Goal: Information Seeking & Learning: Learn about a topic

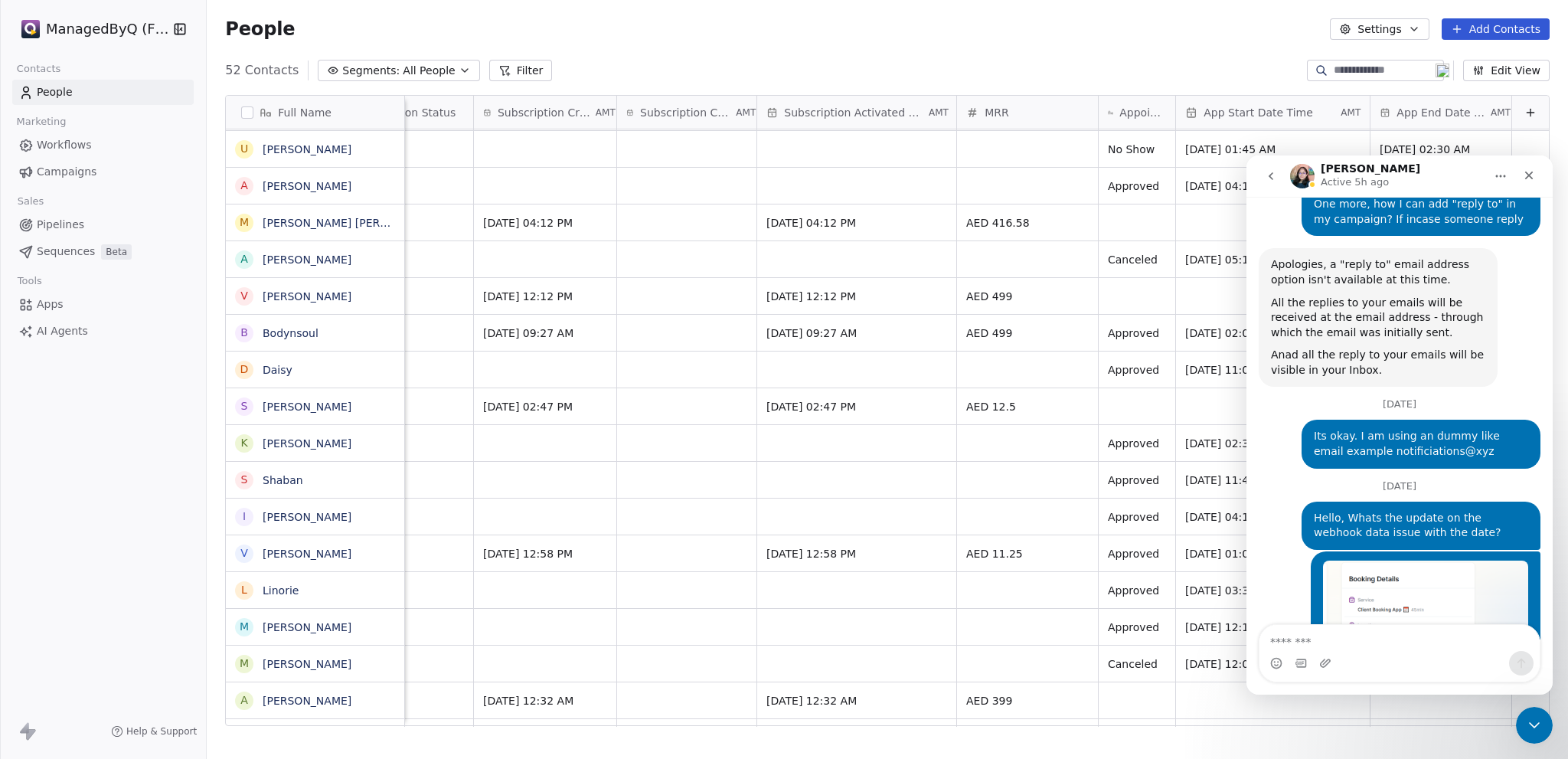
scroll to position [6293, 0]
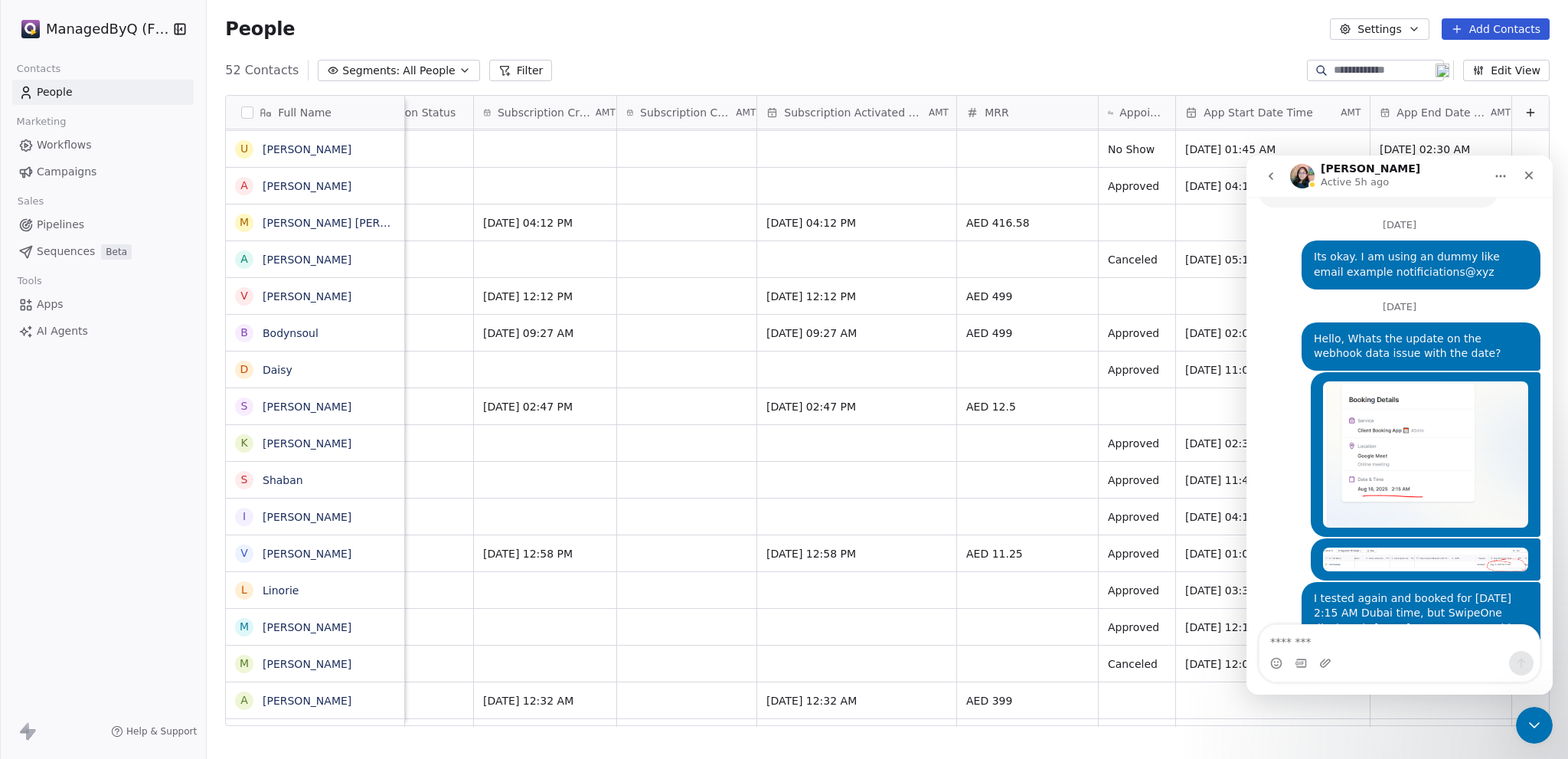
click at [98, 28] on html "ManagedByQ (FZE) Contacts People Marketing Workflows Campaigns Sales Pipelines …" at bounding box center [784, 380] width 1568 height 759
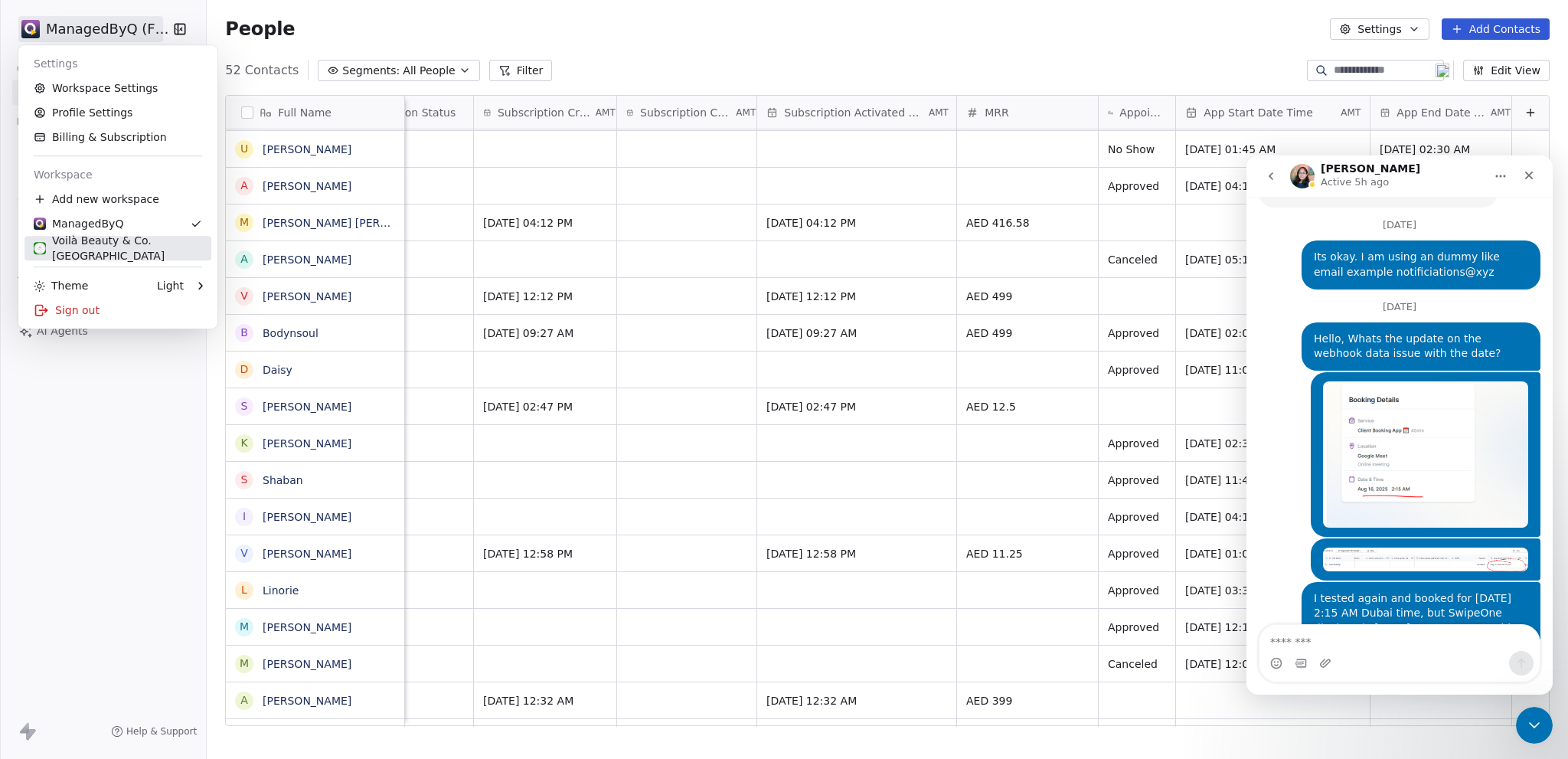
click at [107, 250] on div "Voilà Beauty & Co. [GEOGRAPHIC_DATA]" at bounding box center [117, 248] width 169 height 30
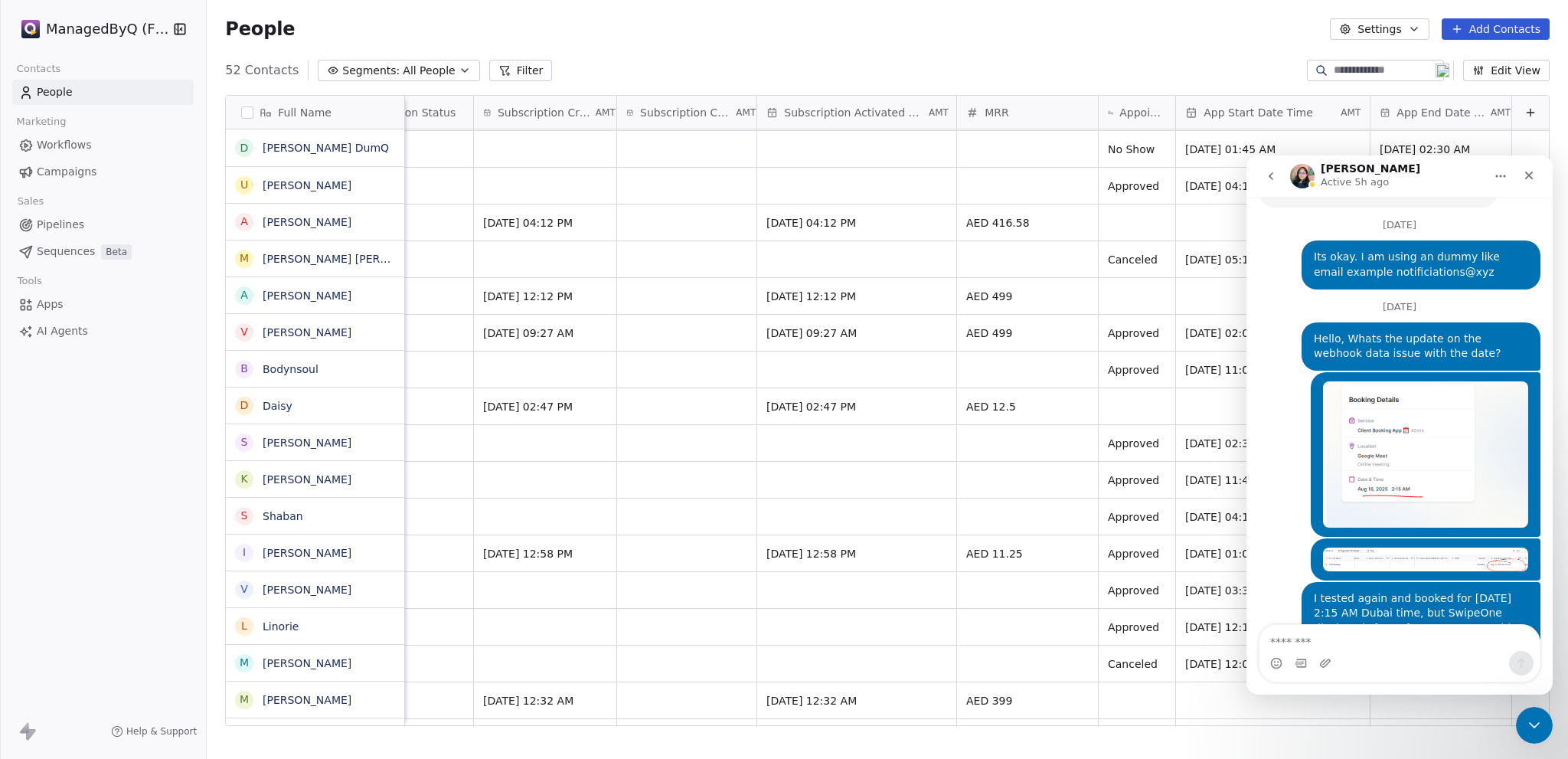
scroll to position [0, 0]
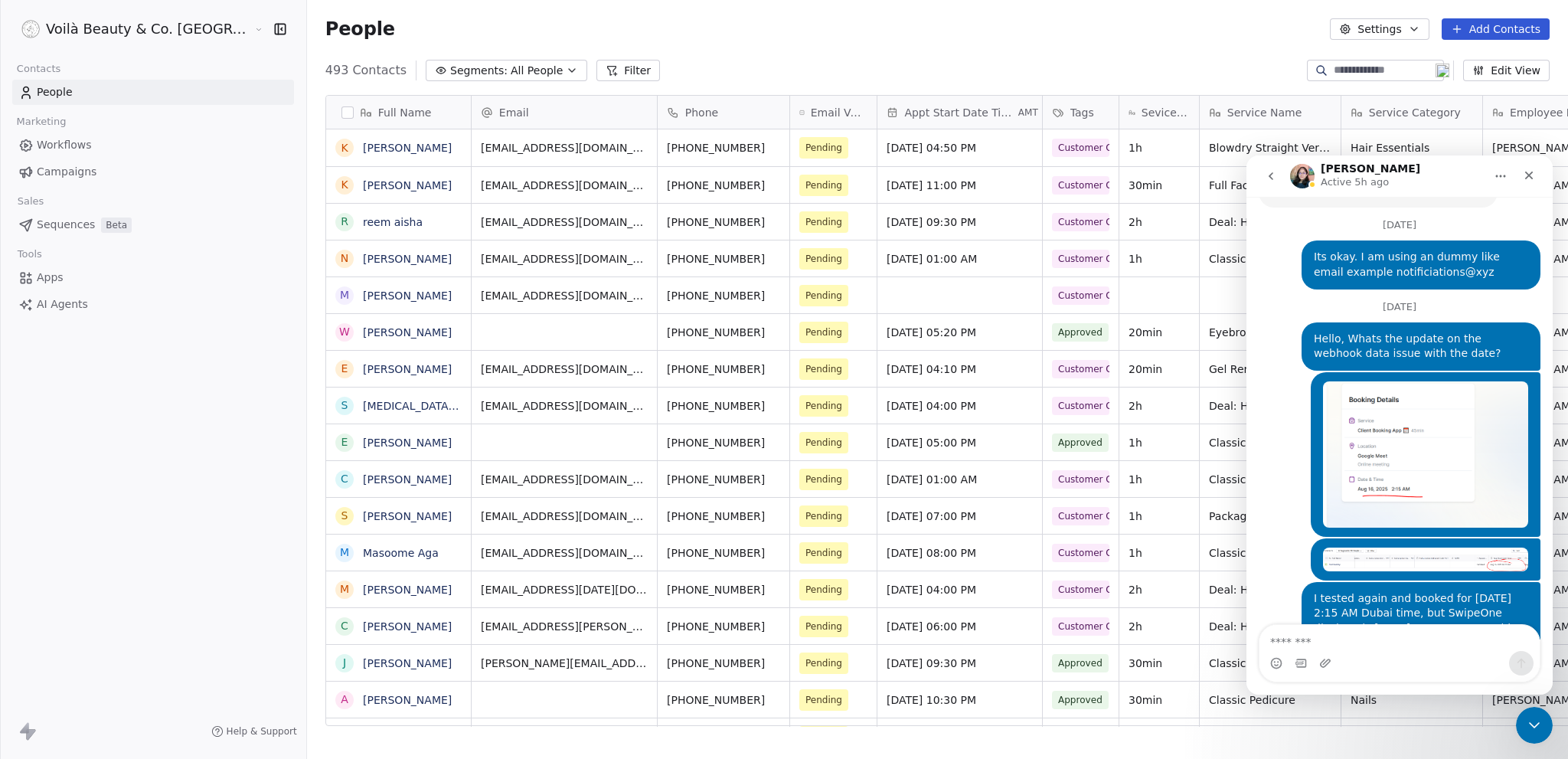
scroll to position [656, 1322]
click at [465, 182] on icon "grid" at bounding box center [470, 182] width 12 height 12
click at [1332, 635] on textarea "Message…" at bounding box center [1399, 638] width 280 height 26
click at [382, 477] on link "[PERSON_NAME]" at bounding box center [407, 479] width 89 height 12
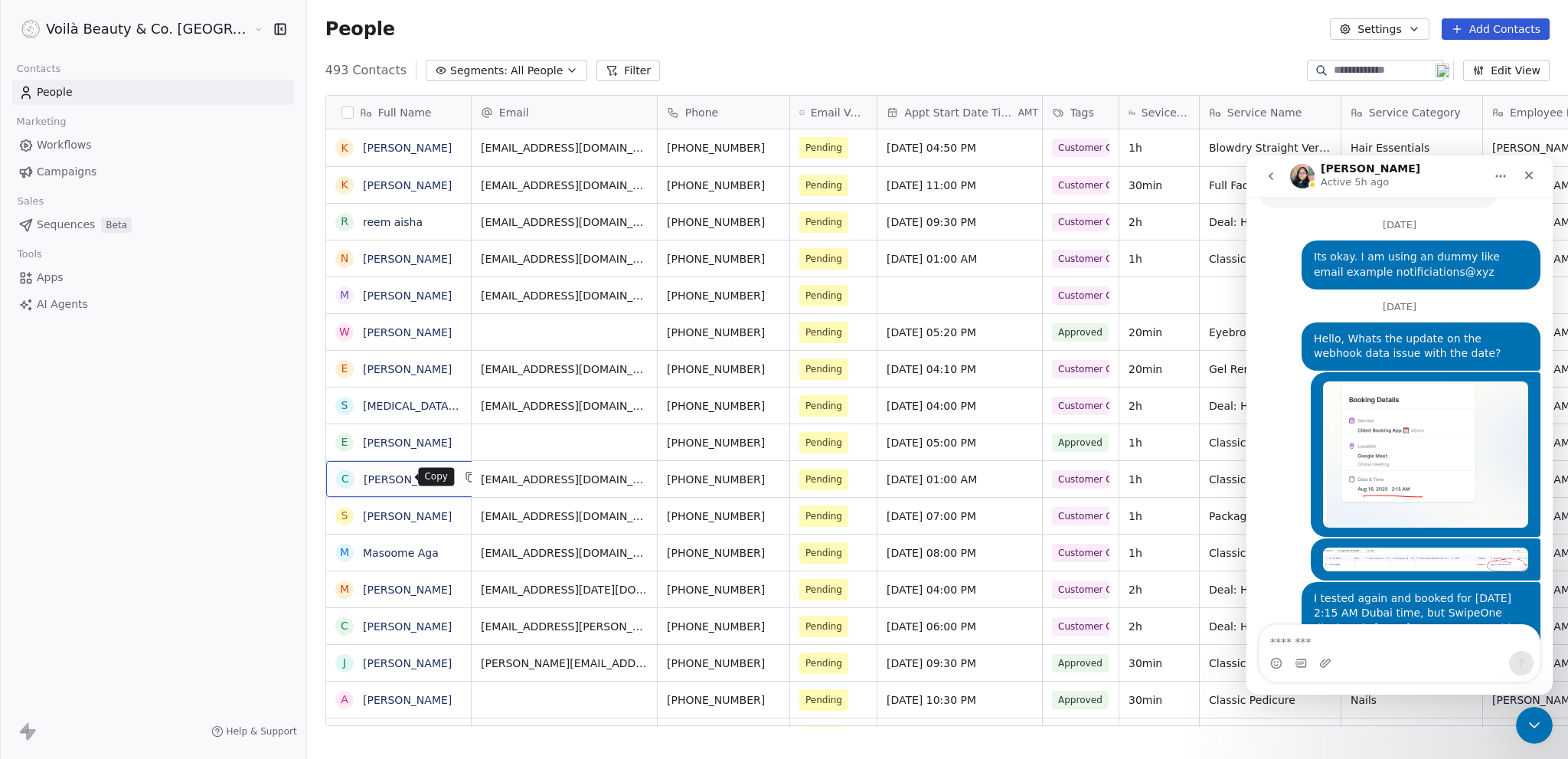
click at [465, 476] on icon "grid" at bounding box center [470, 476] width 12 height 12
click at [676, 479] on icon "grid" at bounding box center [681, 476] width 12 height 12
click at [465, 513] on icon "grid" at bounding box center [470, 513] width 12 height 12
click at [1311, 645] on textarea "Message…" at bounding box center [1399, 638] width 280 height 26
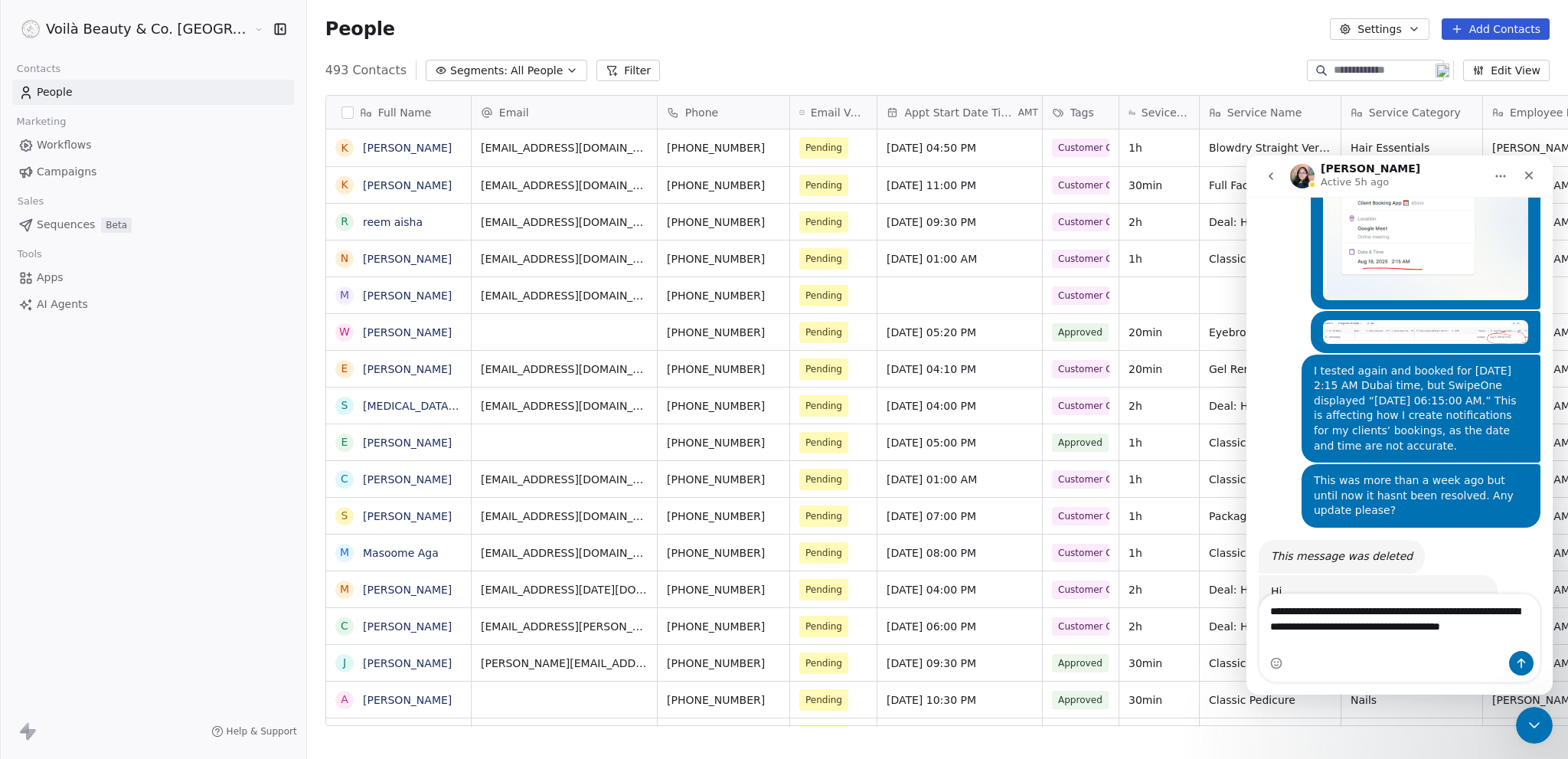
scroll to position [6537, 0]
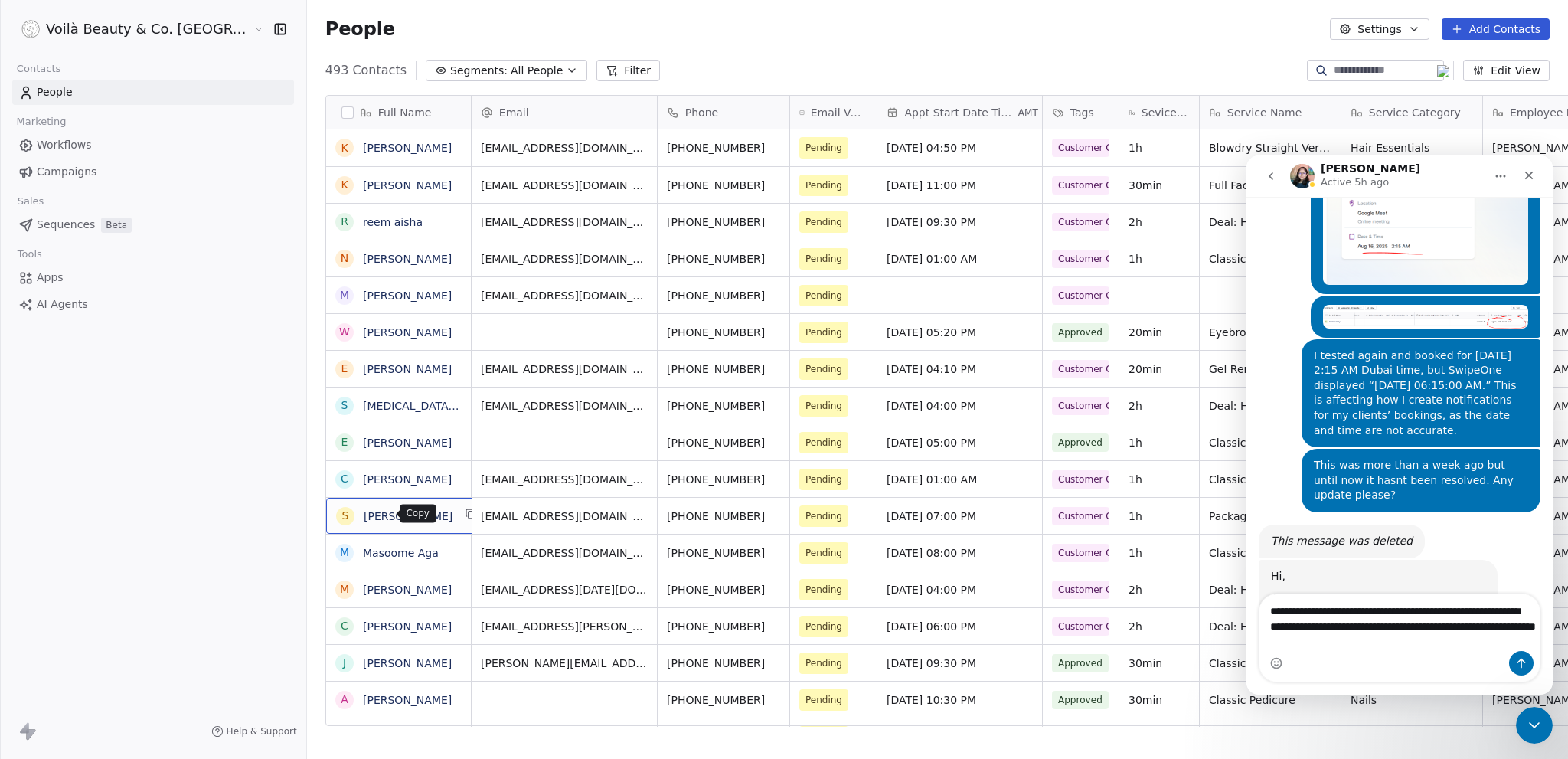
click at [465, 514] on icon "grid" at bounding box center [470, 513] width 12 height 12
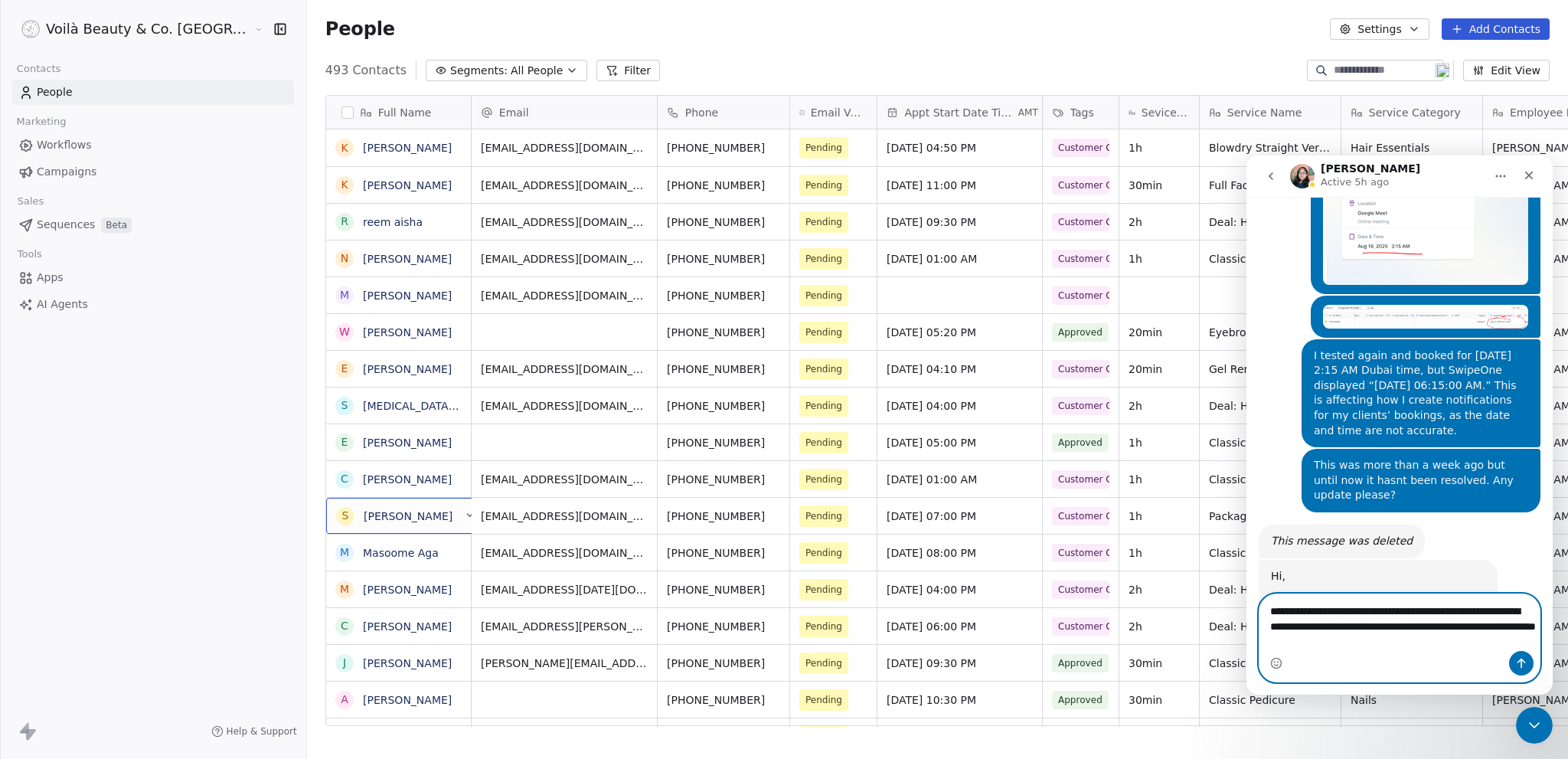
click at [1428, 645] on textarea "**********" at bounding box center [1399, 622] width 280 height 57
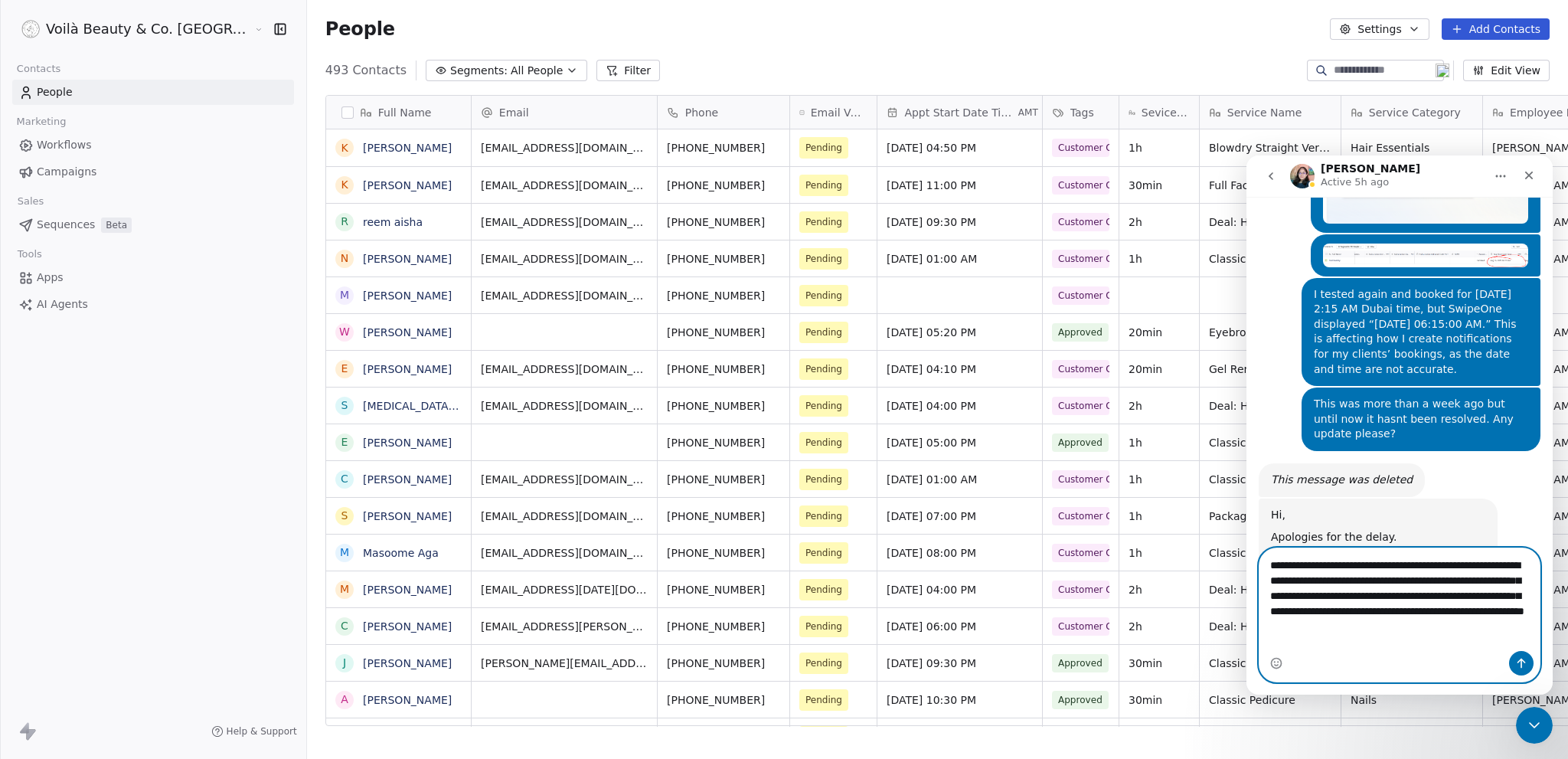
scroll to position [6583, 0]
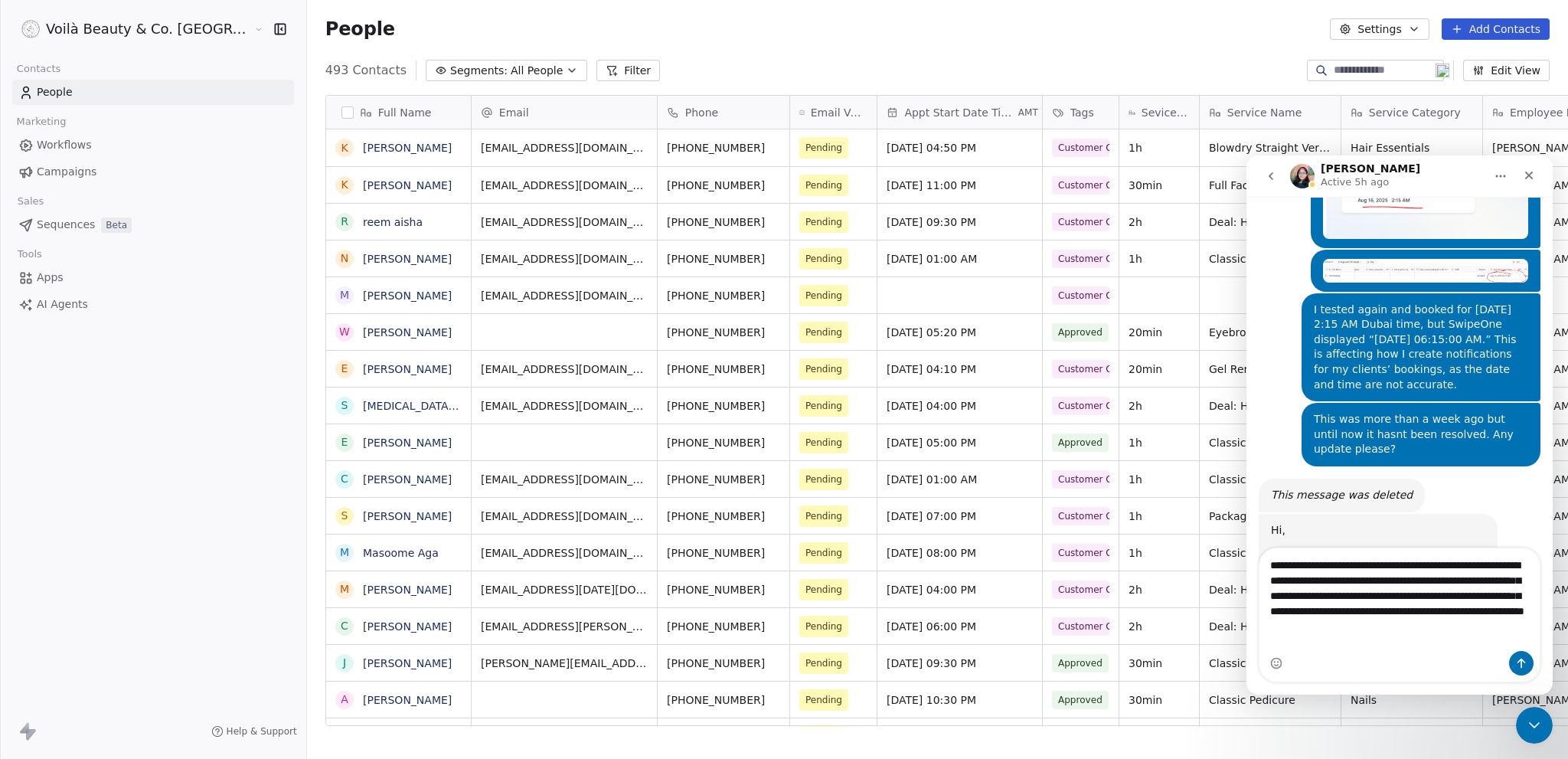
click at [1412, 590] on textarea "**********" at bounding box center [1399, 599] width 280 height 102
paste textarea "Message…"
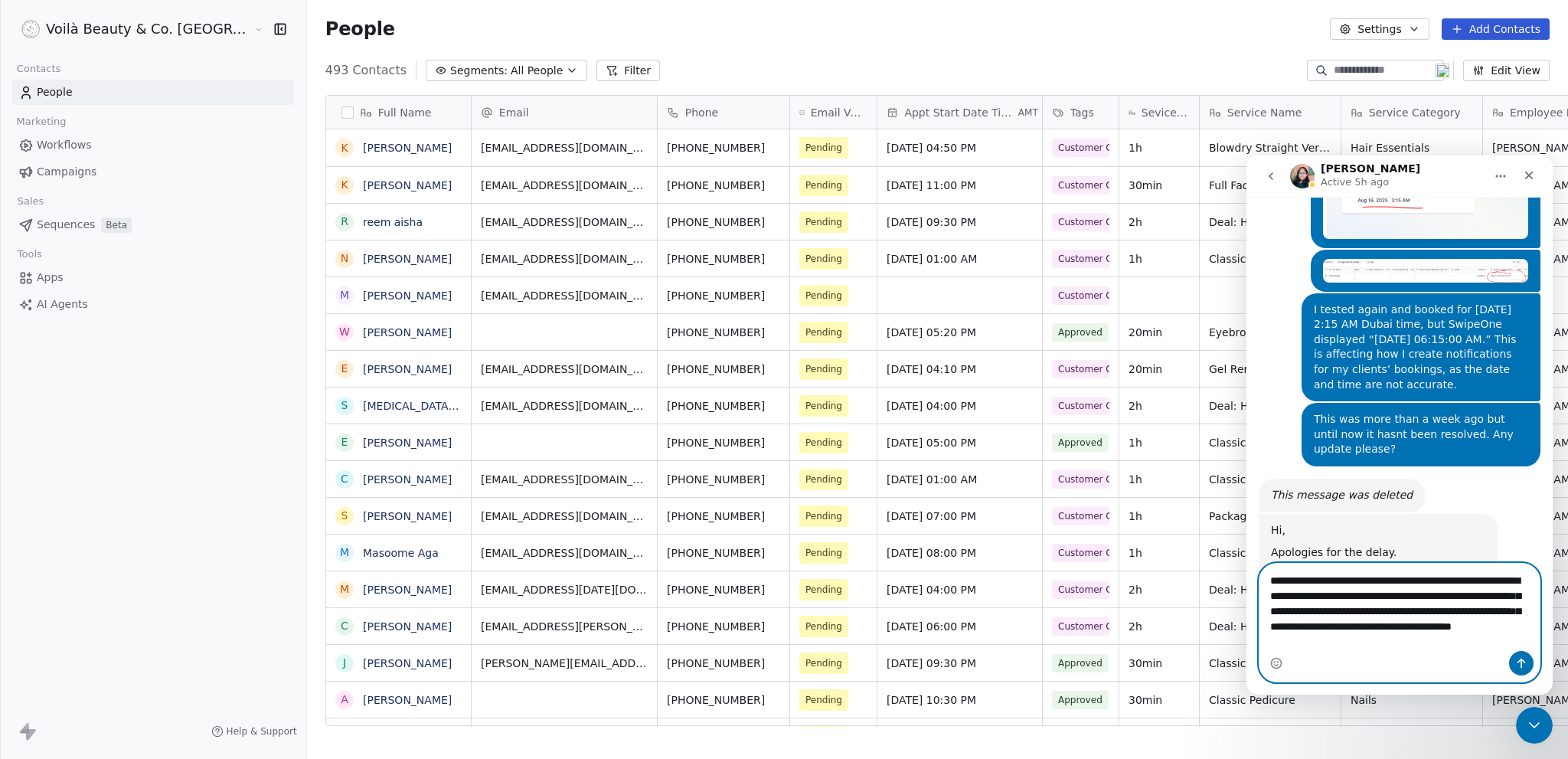
scroll to position [6567, 0]
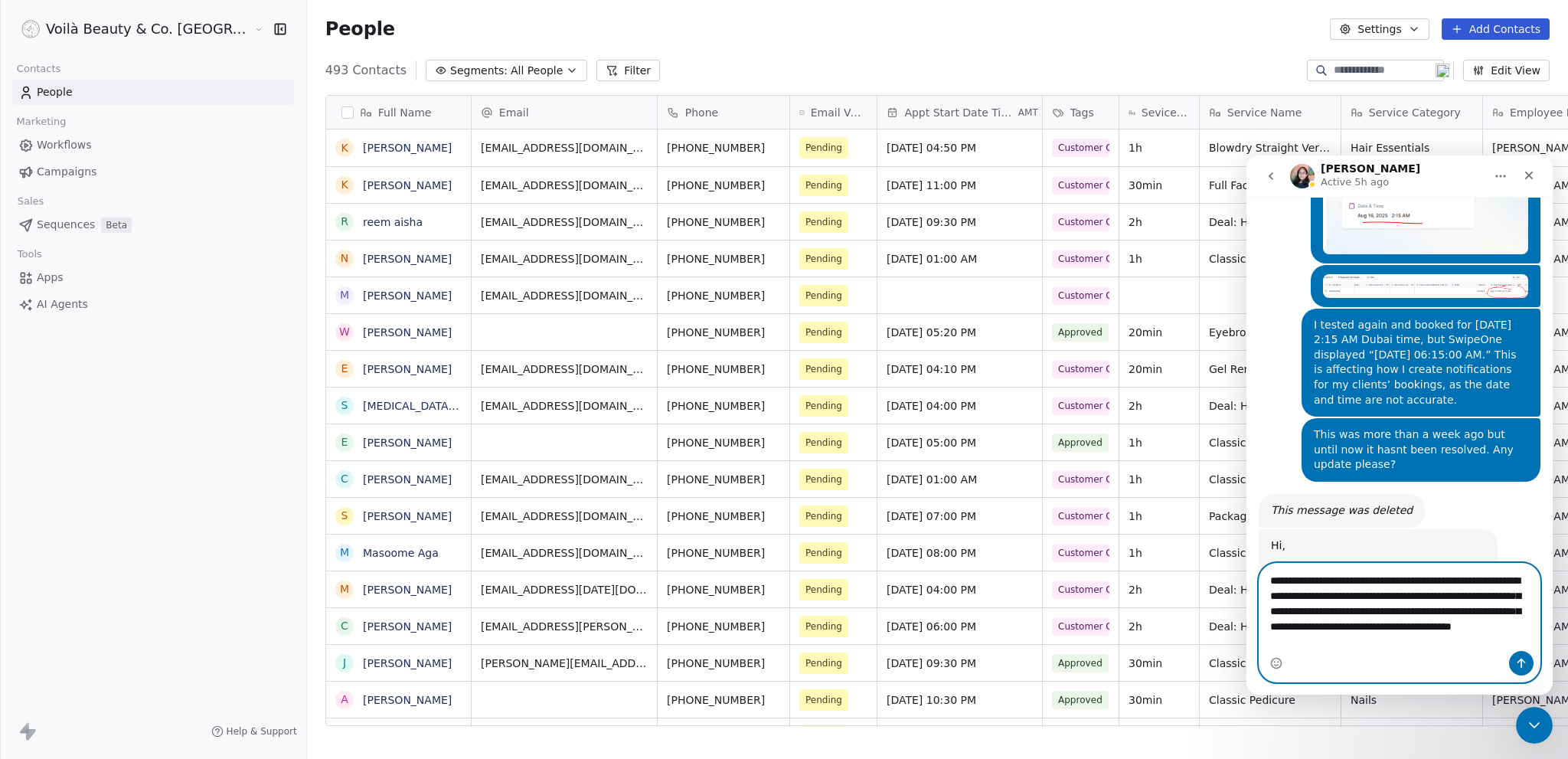
type textarea "**********"
click at [1525, 672] on button "Send a message…" at bounding box center [1521, 663] width 25 height 25
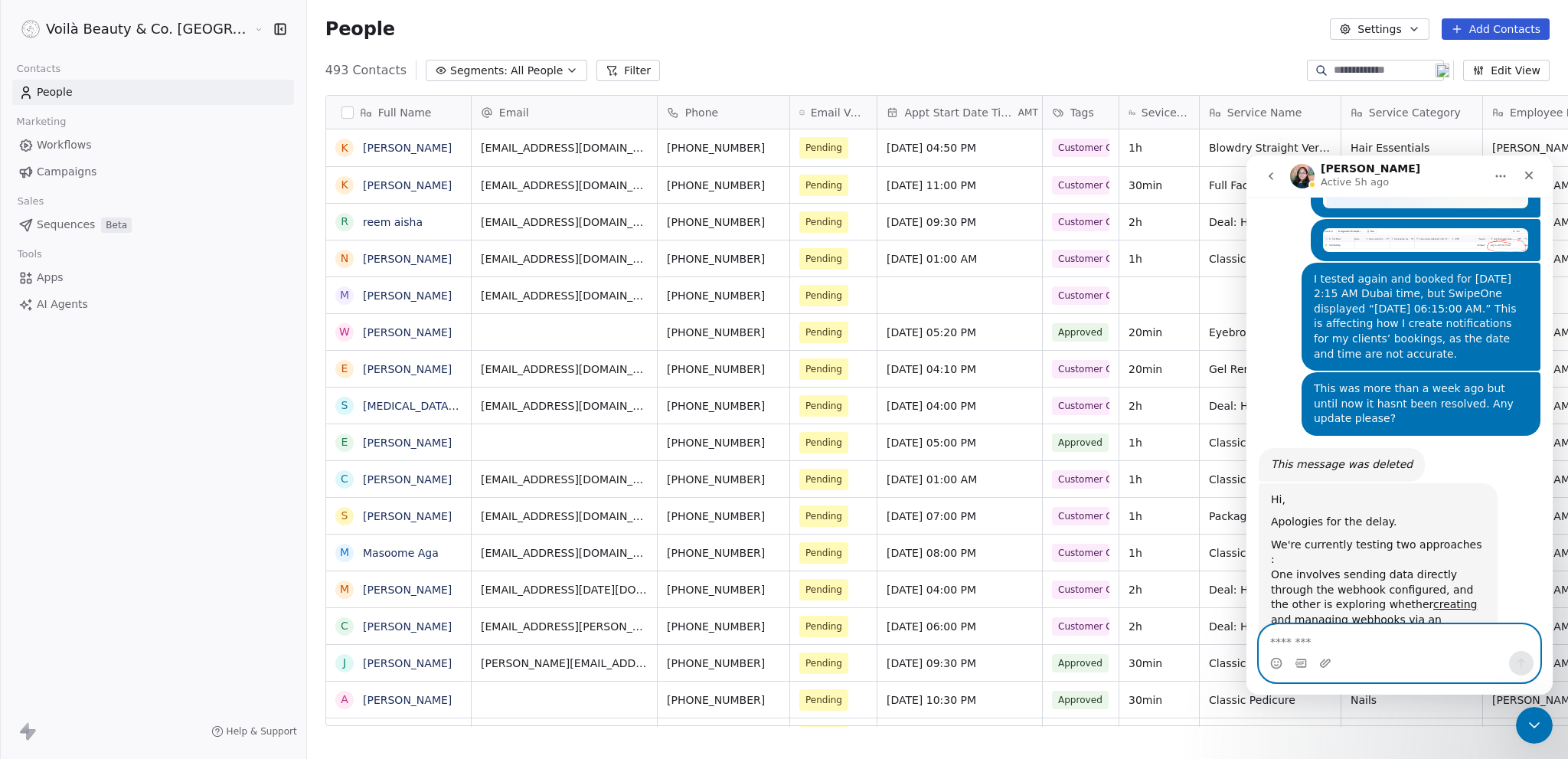
scroll to position [6616, 0]
click at [1368, 638] on textarea "Message…" at bounding box center [1399, 638] width 280 height 26
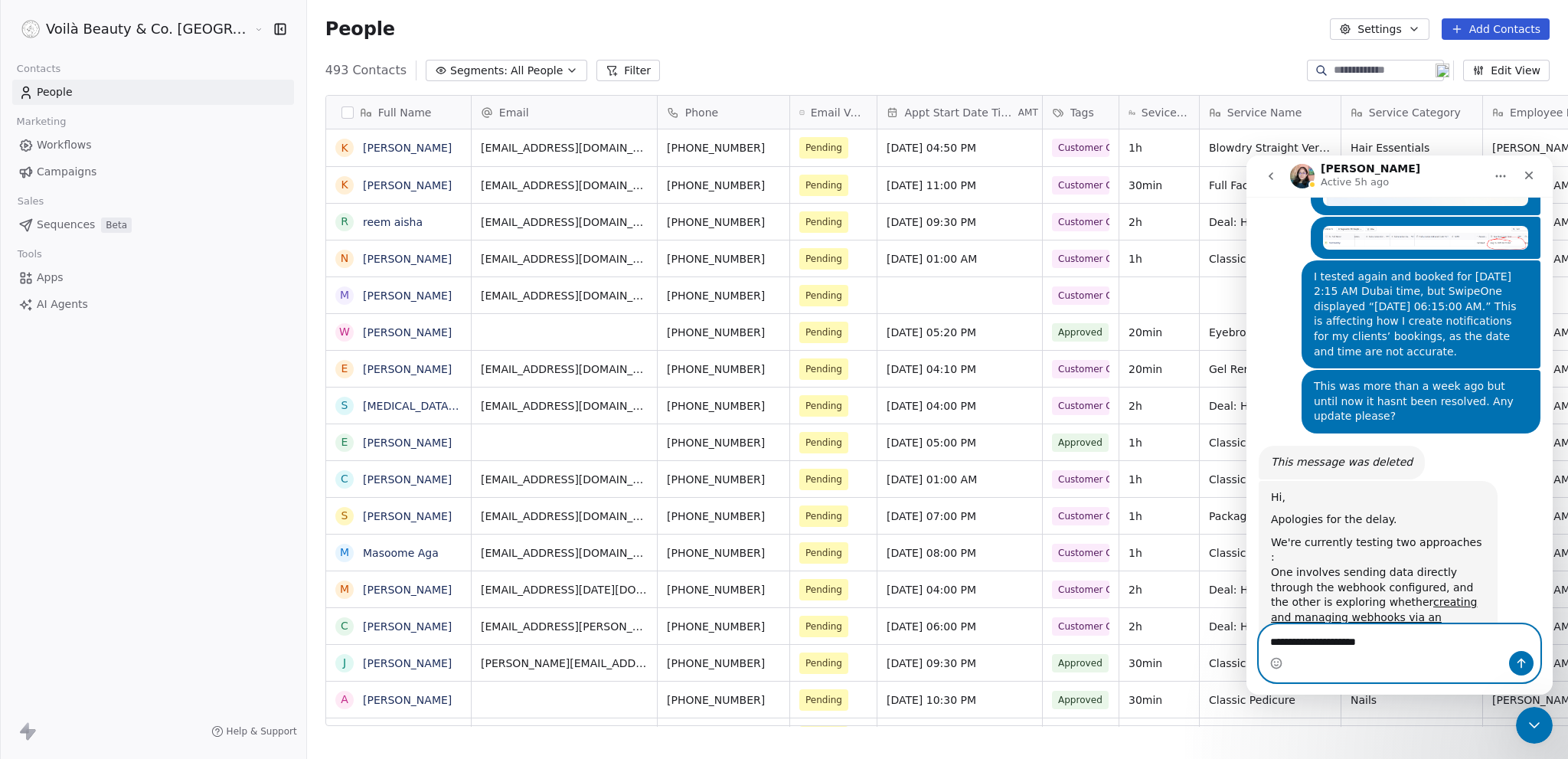
type textarea "**********"
paste textarea "*"
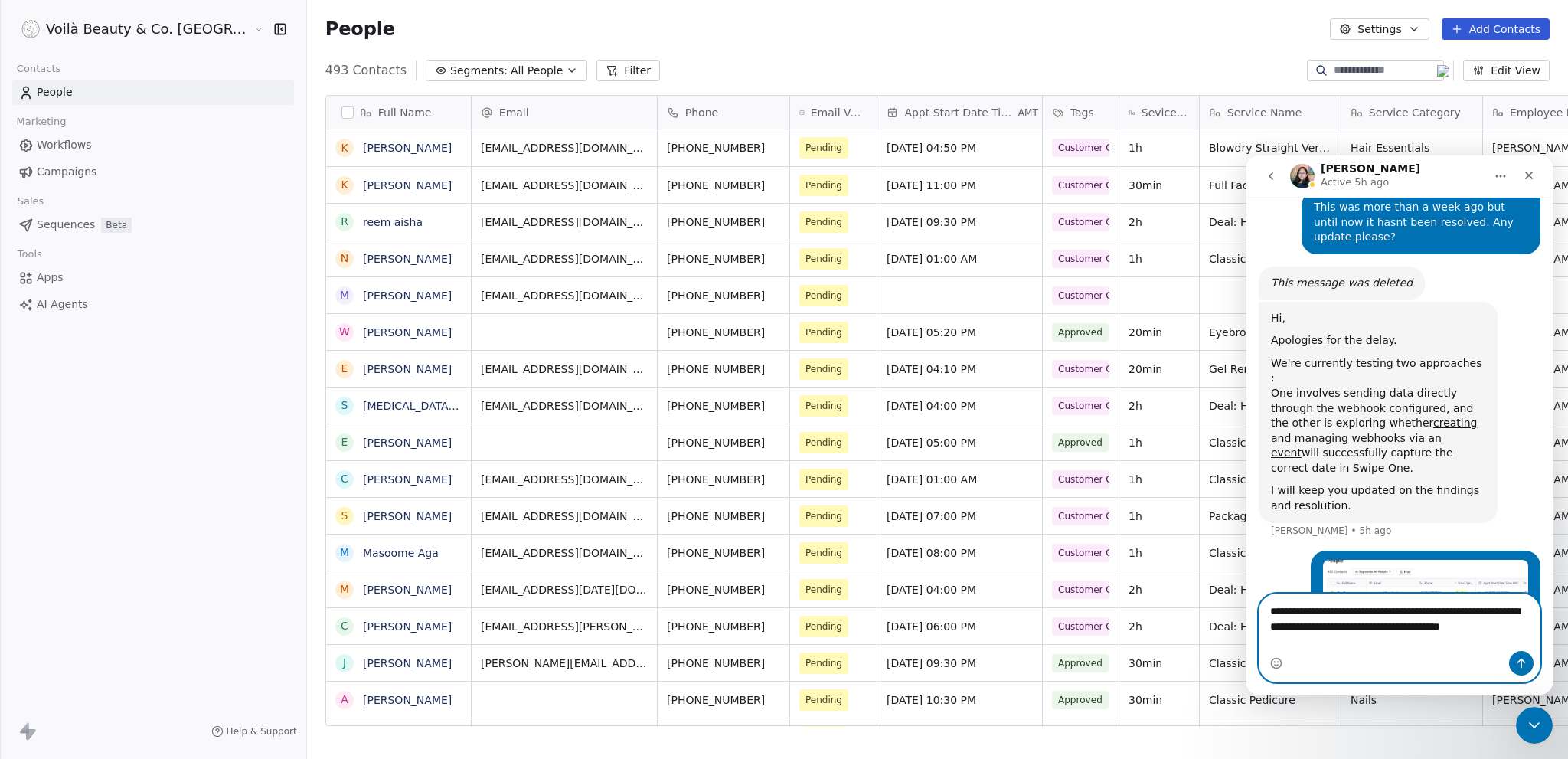
scroll to position [6810, 0]
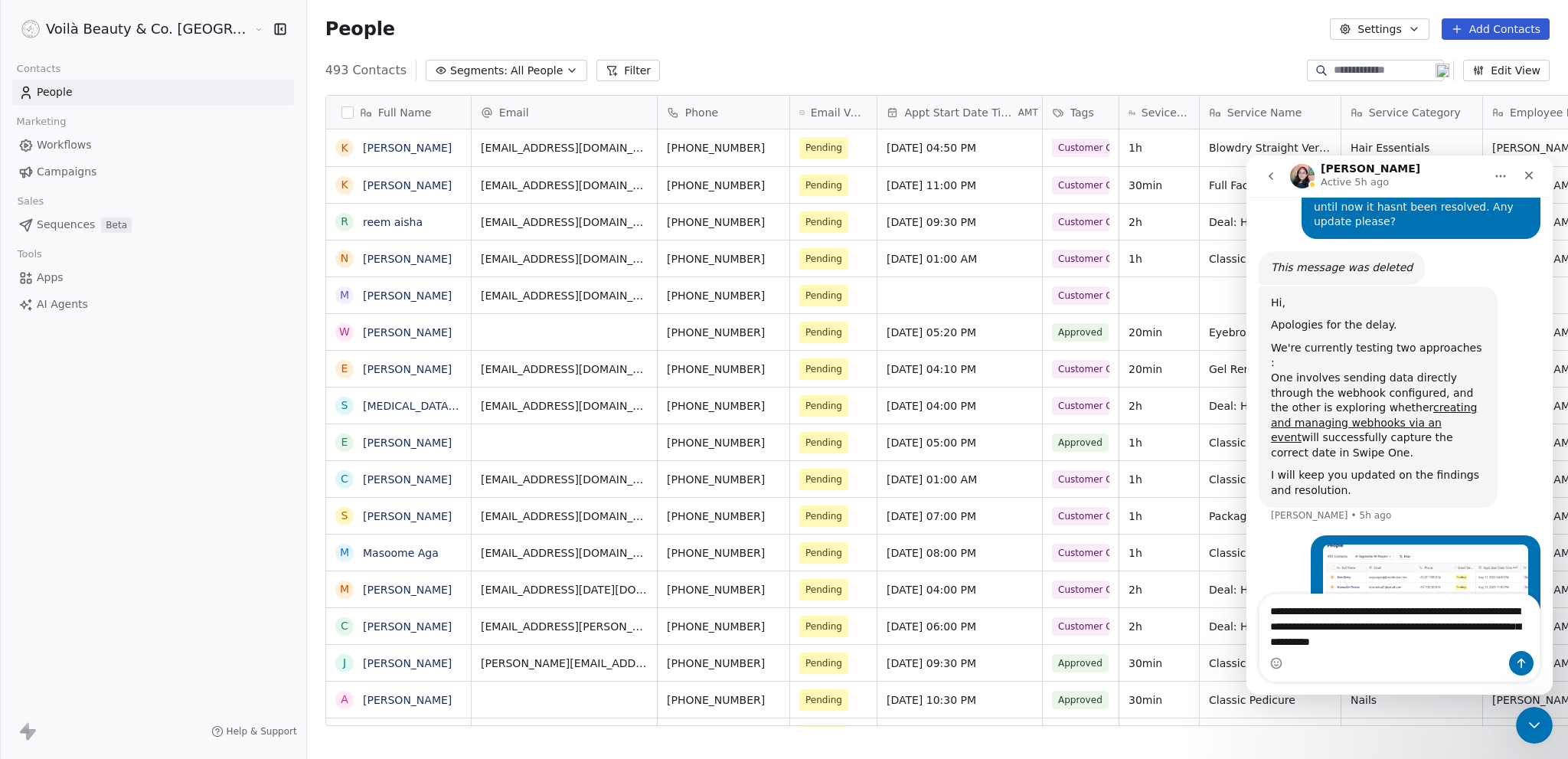
click at [1374, 612] on textarea "**********" at bounding box center [1399, 622] width 280 height 57
paste textarea "*"
click at [1426, 645] on textarea "**********" at bounding box center [1399, 622] width 280 height 57
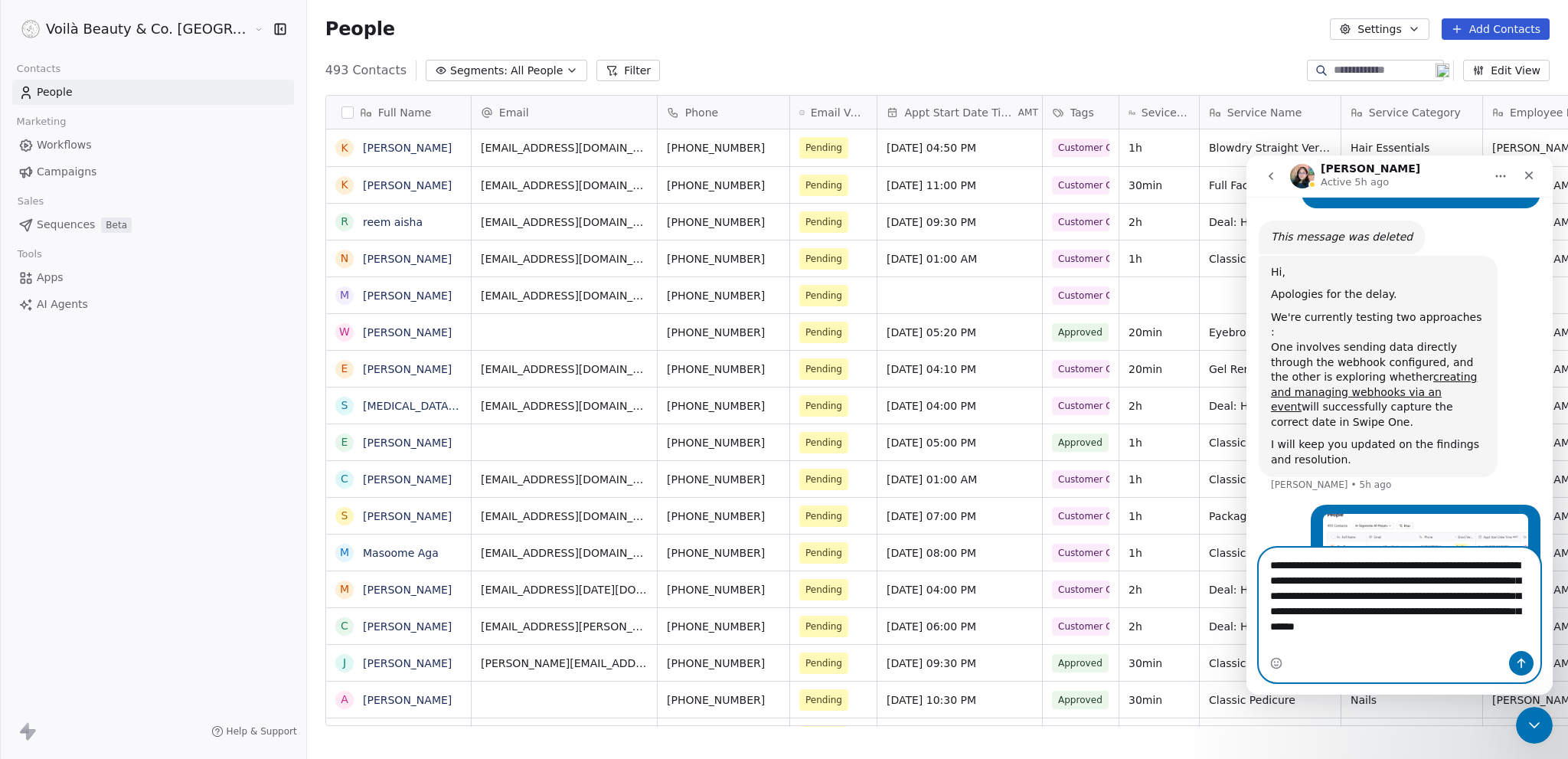
scroll to position [6857, 0]
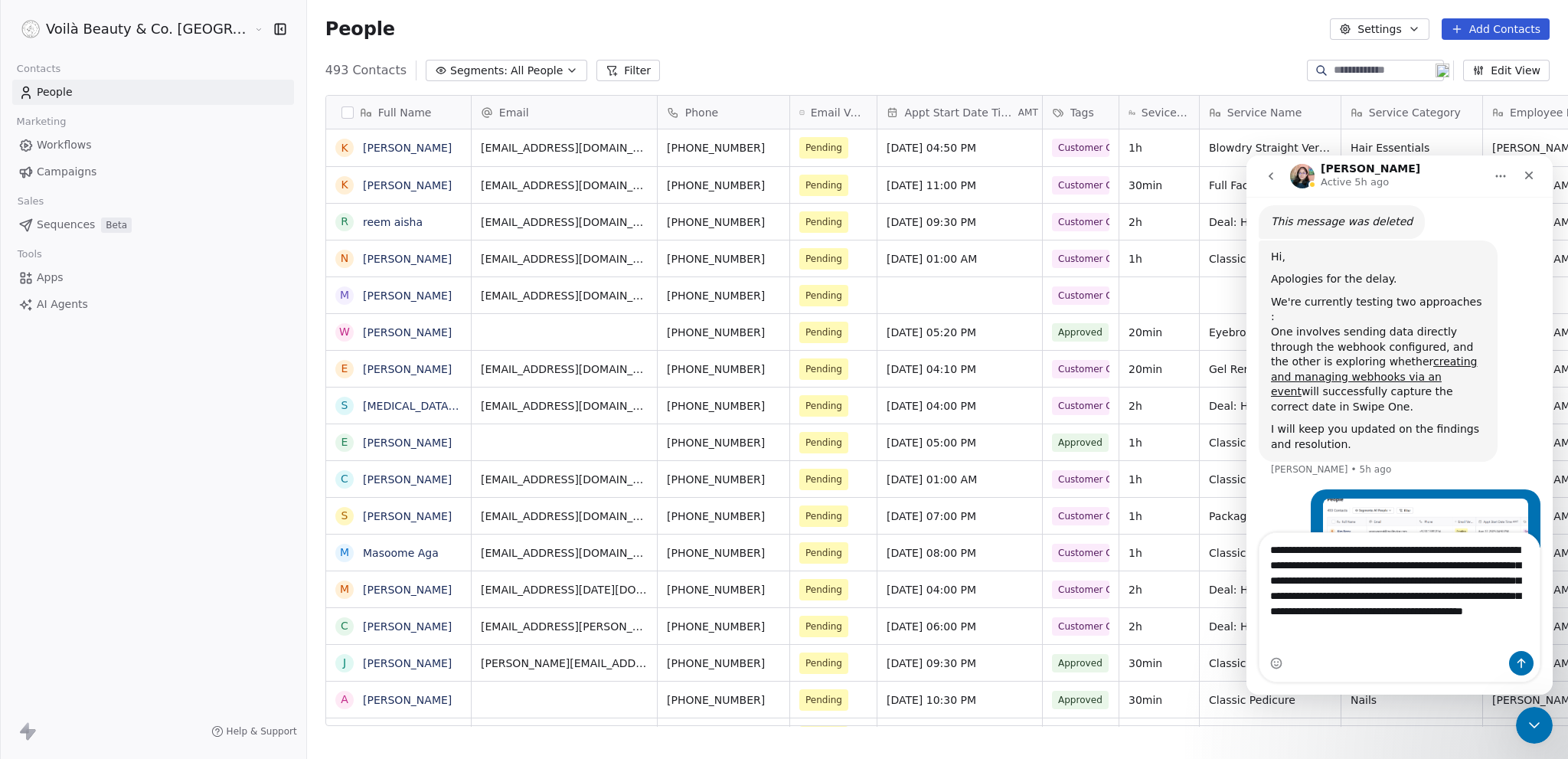
click at [1393, 607] on textarea "**********" at bounding box center [1399, 584] width 280 height 102
paste textarea "Message…"
type textarea "**********"
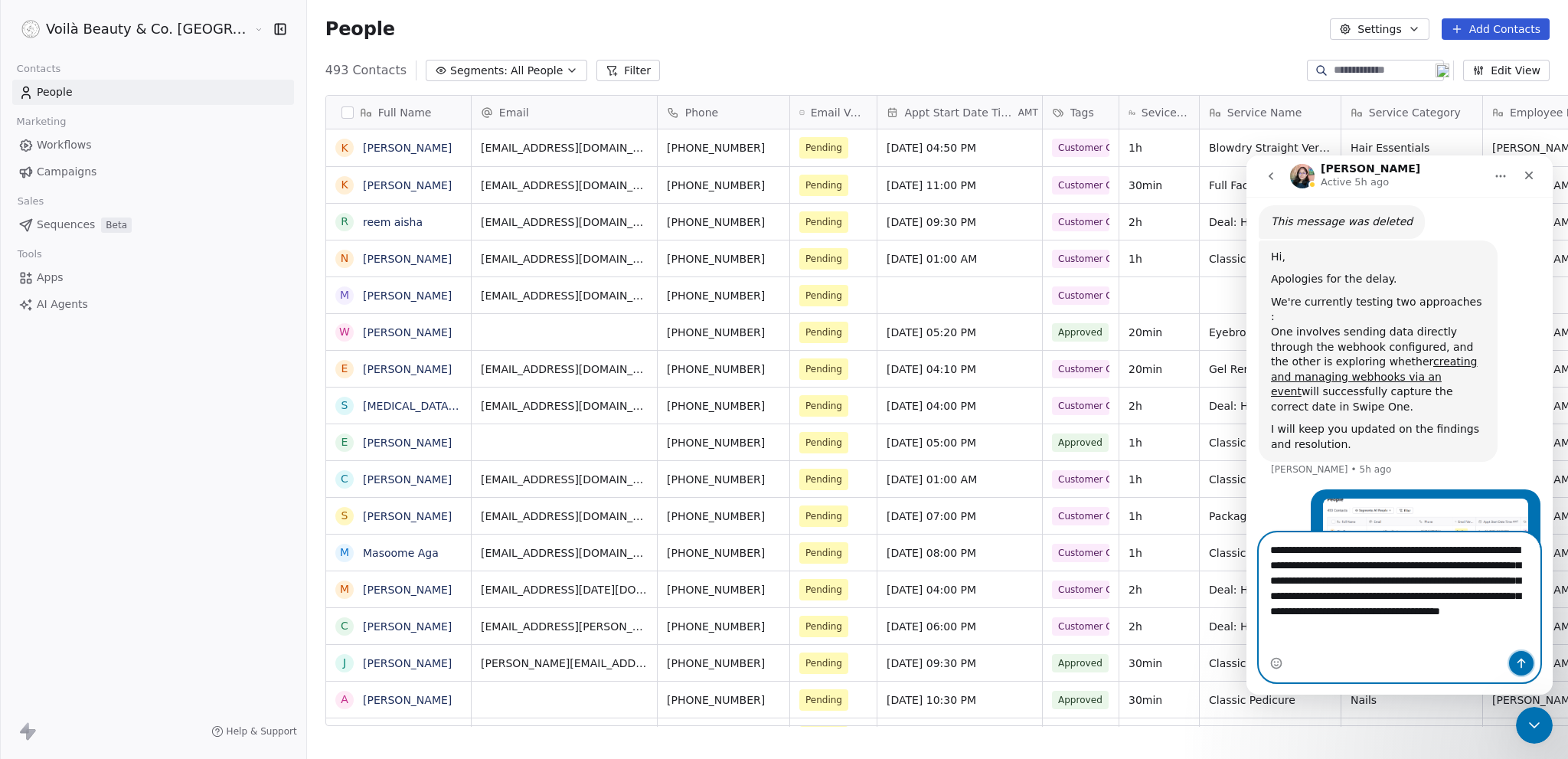
click at [1522, 663] on icon "Send a message…" at bounding box center [1521, 662] width 12 height 12
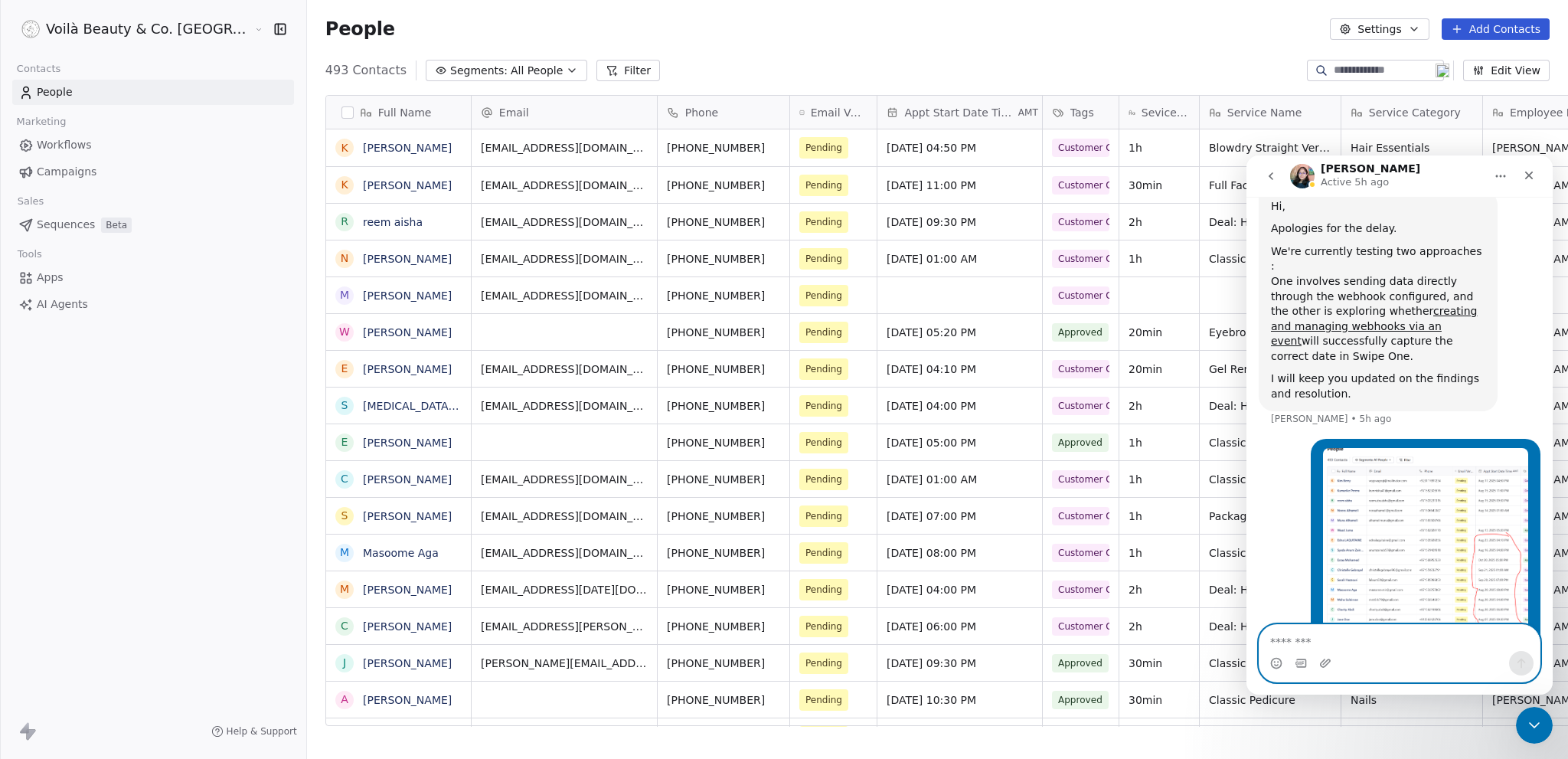
scroll to position [6919, 0]
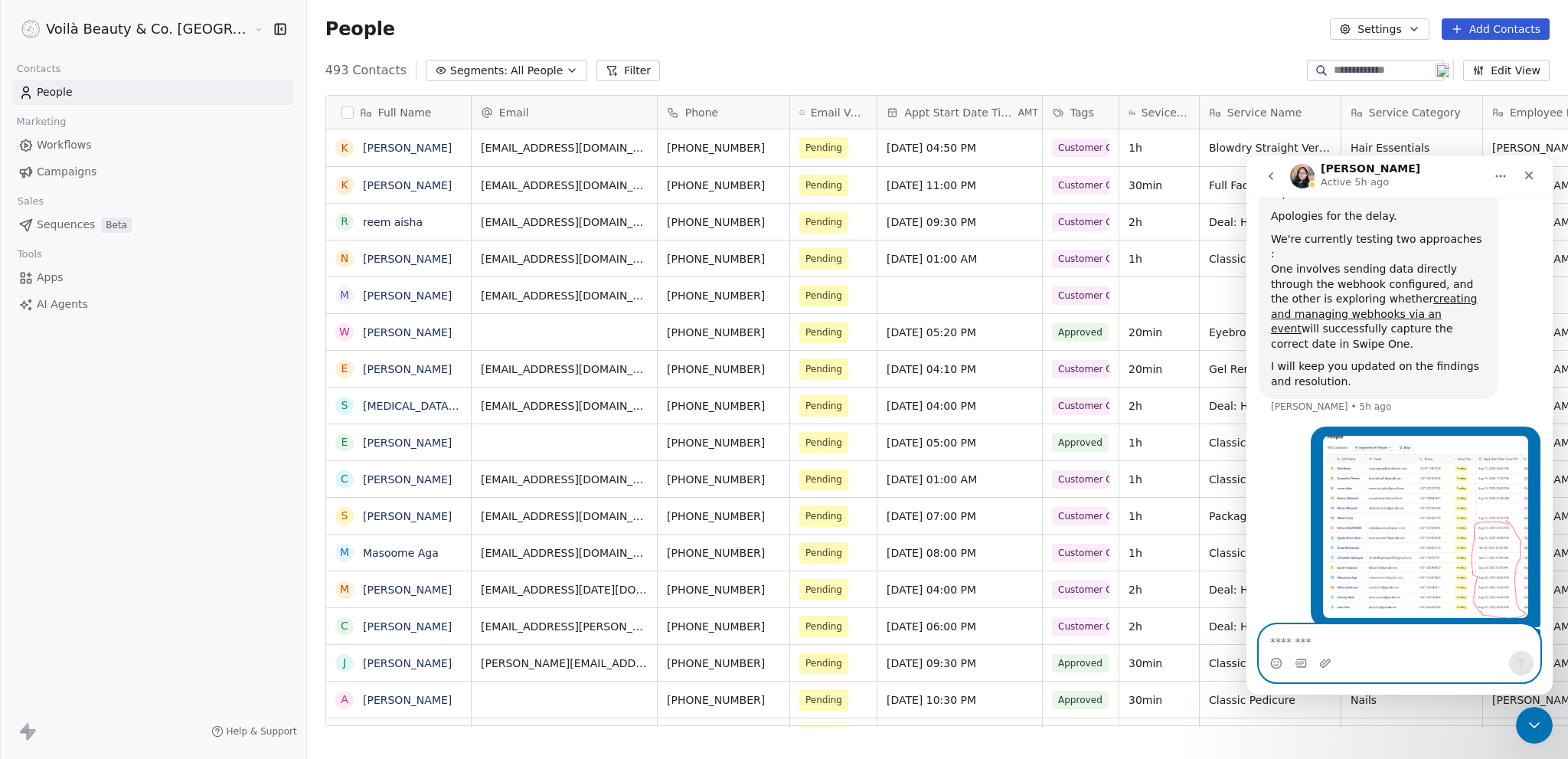
click at [1442, 638] on textarea "Message…" at bounding box center [1399, 638] width 280 height 26
paste textarea "*"
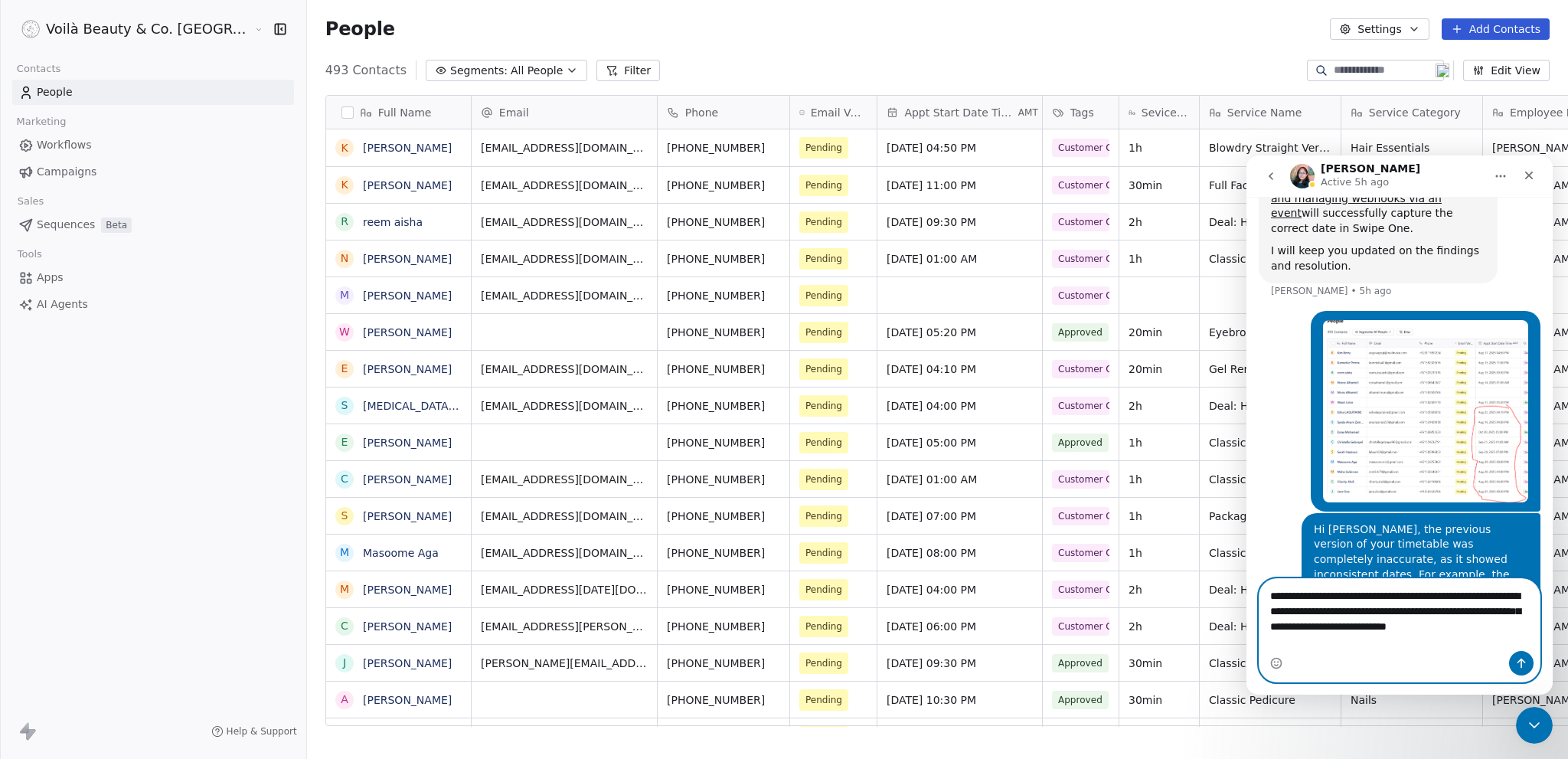
scroll to position [7050, 0]
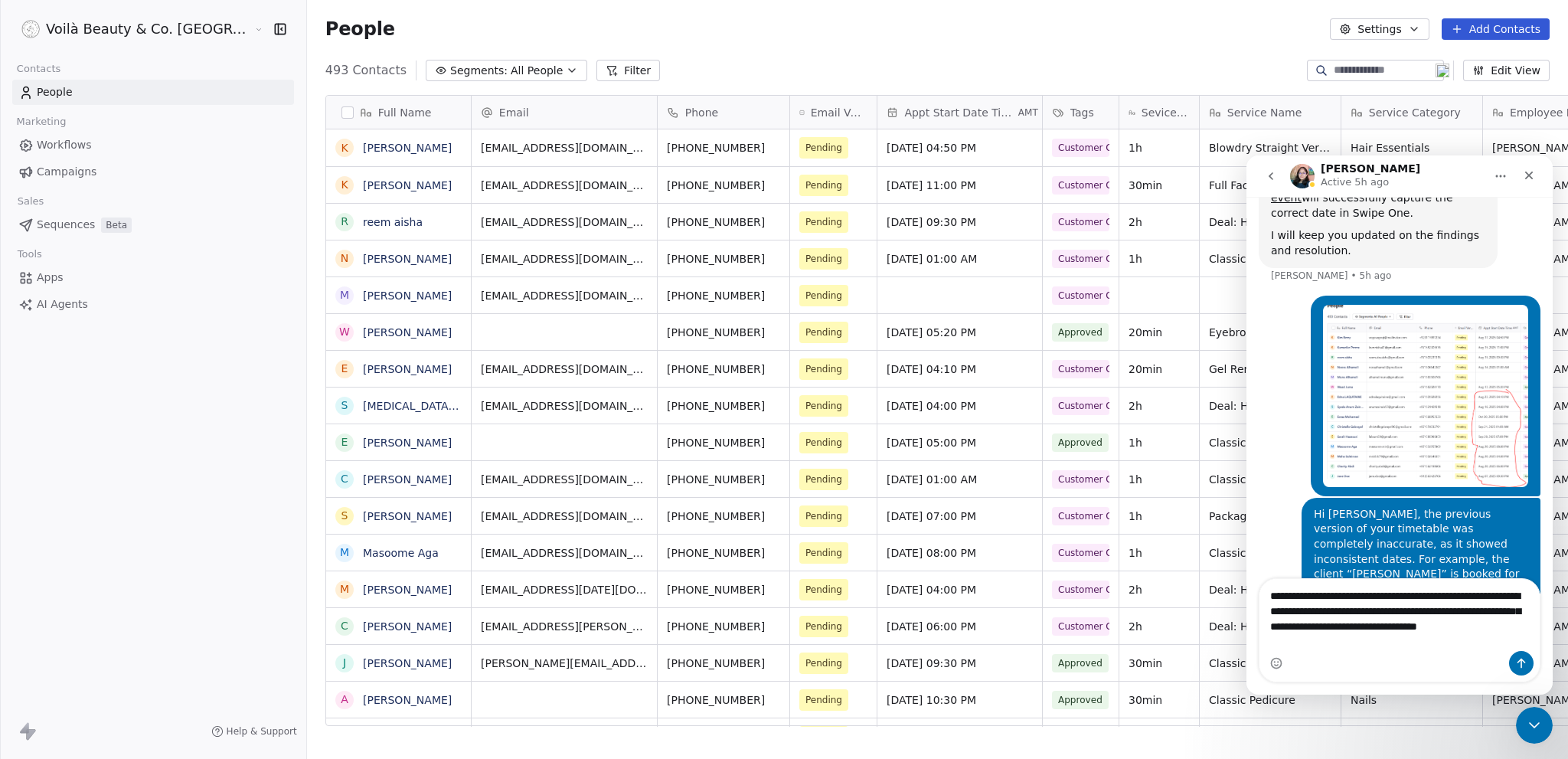
drag, startPoint x: 1308, startPoint y: 618, endPoint x: 1260, endPoint y: 592, distance: 54.6
click at [1260, 592] on div "**********" at bounding box center [1399, 630] width 280 height 102
drag, startPoint x: 1297, startPoint y: 598, endPoint x: 1352, endPoint y: 638, distance: 68.0
click at [1352, 638] on textarea "**********" at bounding box center [1399, 615] width 280 height 72
click at [1346, 642] on textarea "**********" at bounding box center [1399, 615] width 280 height 72
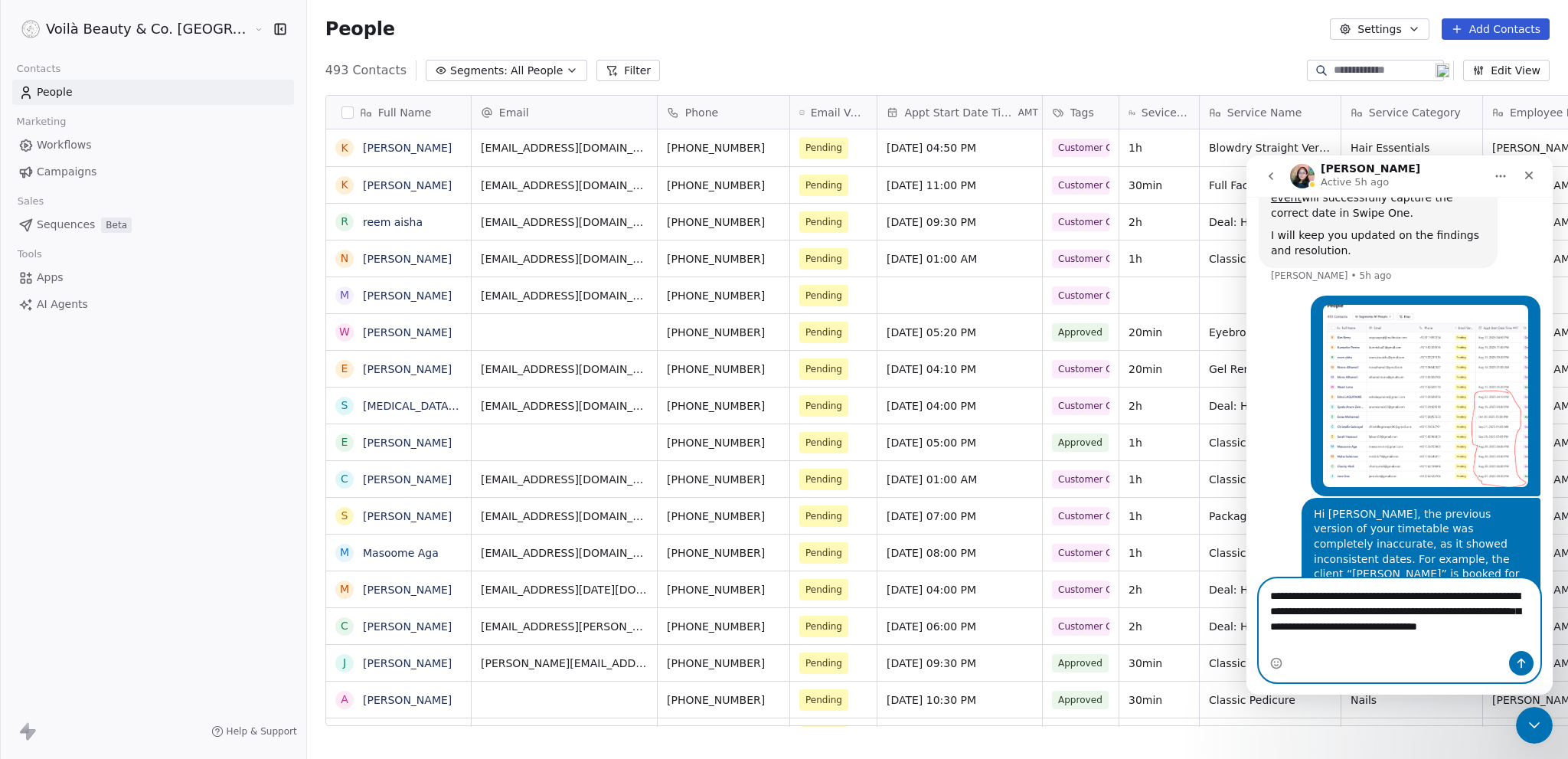
drag, startPoint x: 1338, startPoint y: 640, endPoint x: 1247, endPoint y: 586, distance: 105.8
click at [1246, 586] on div "**********" at bounding box center [1399, 630] width 306 height 104
click at [1353, 626] on textarea "**********" at bounding box center [1399, 615] width 280 height 72
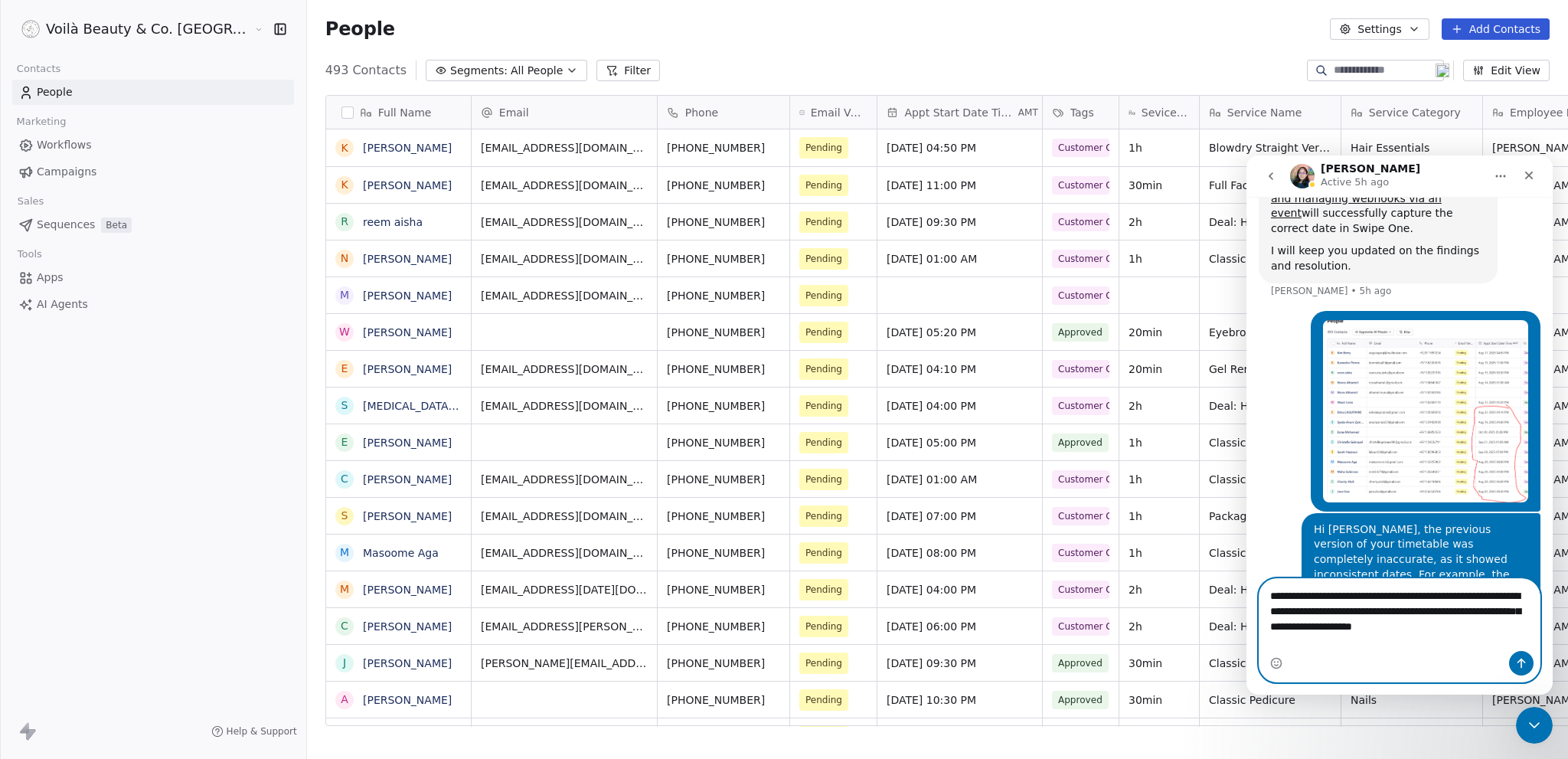
type textarea "**********"
click at [1526, 662] on icon "Send a message…" at bounding box center [1521, 662] width 12 height 12
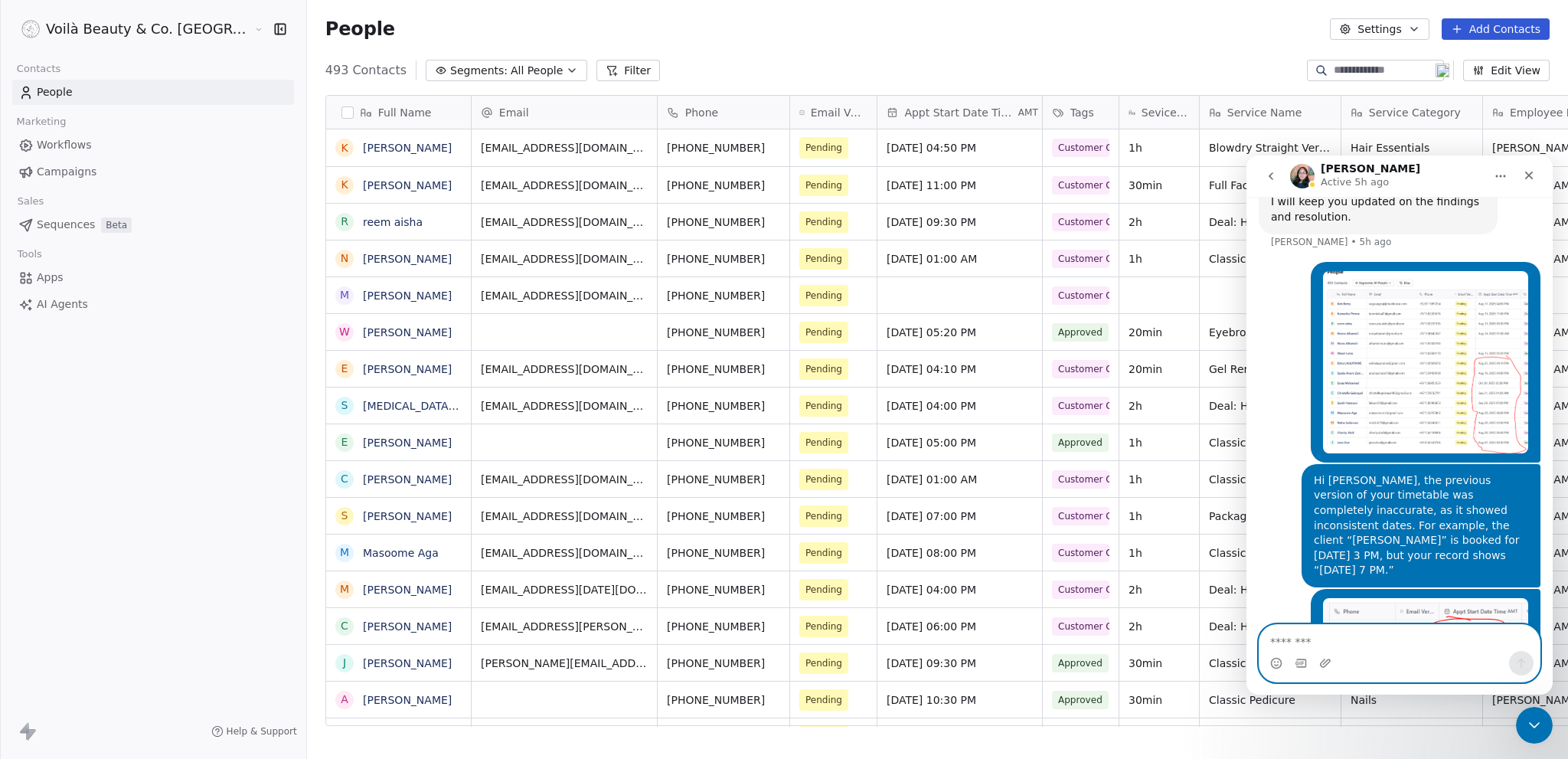
click at [1344, 642] on textarea "Message…" at bounding box center [1399, 638] width 280 height 26
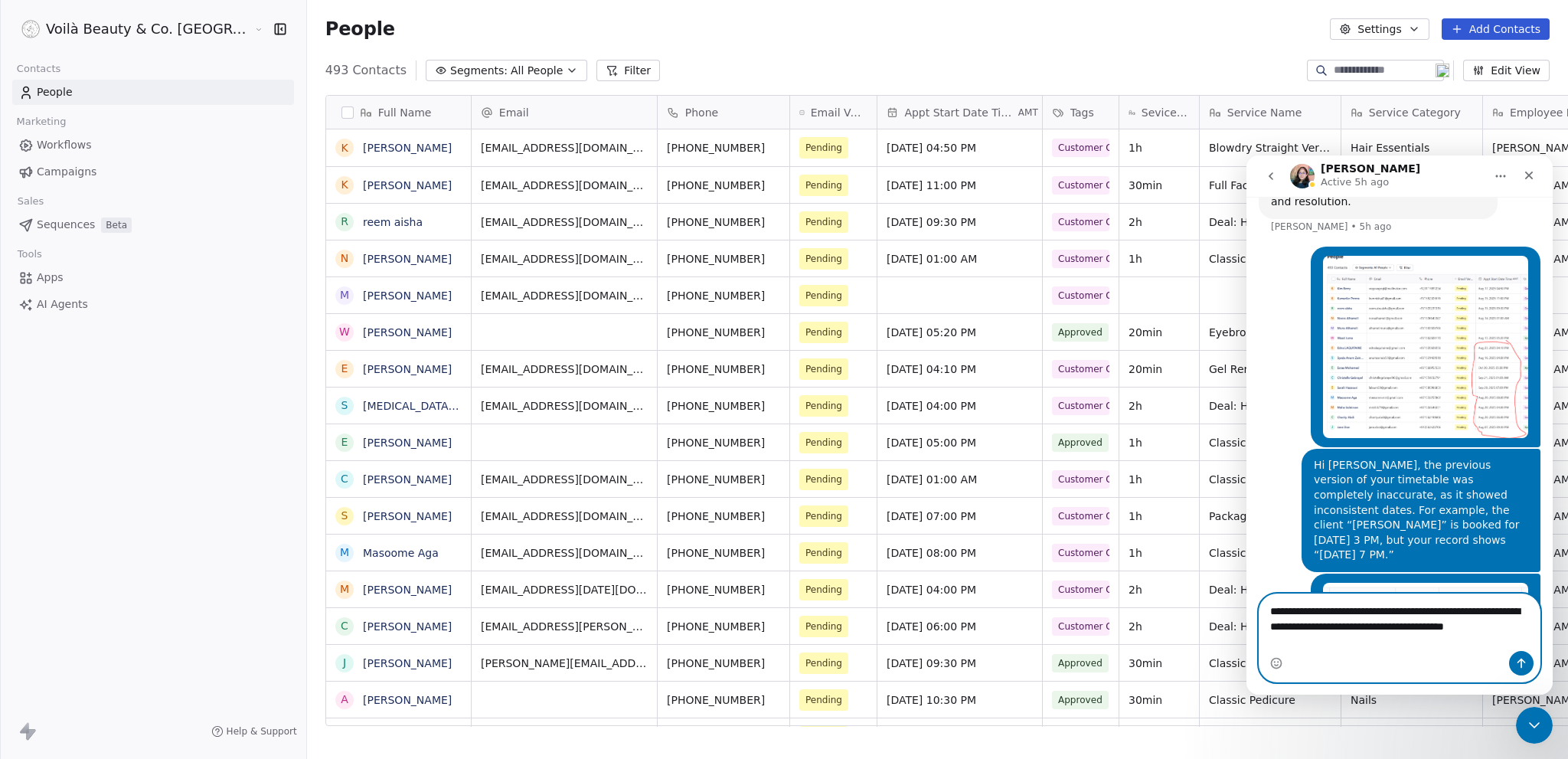
scroll to position [7115, 0]
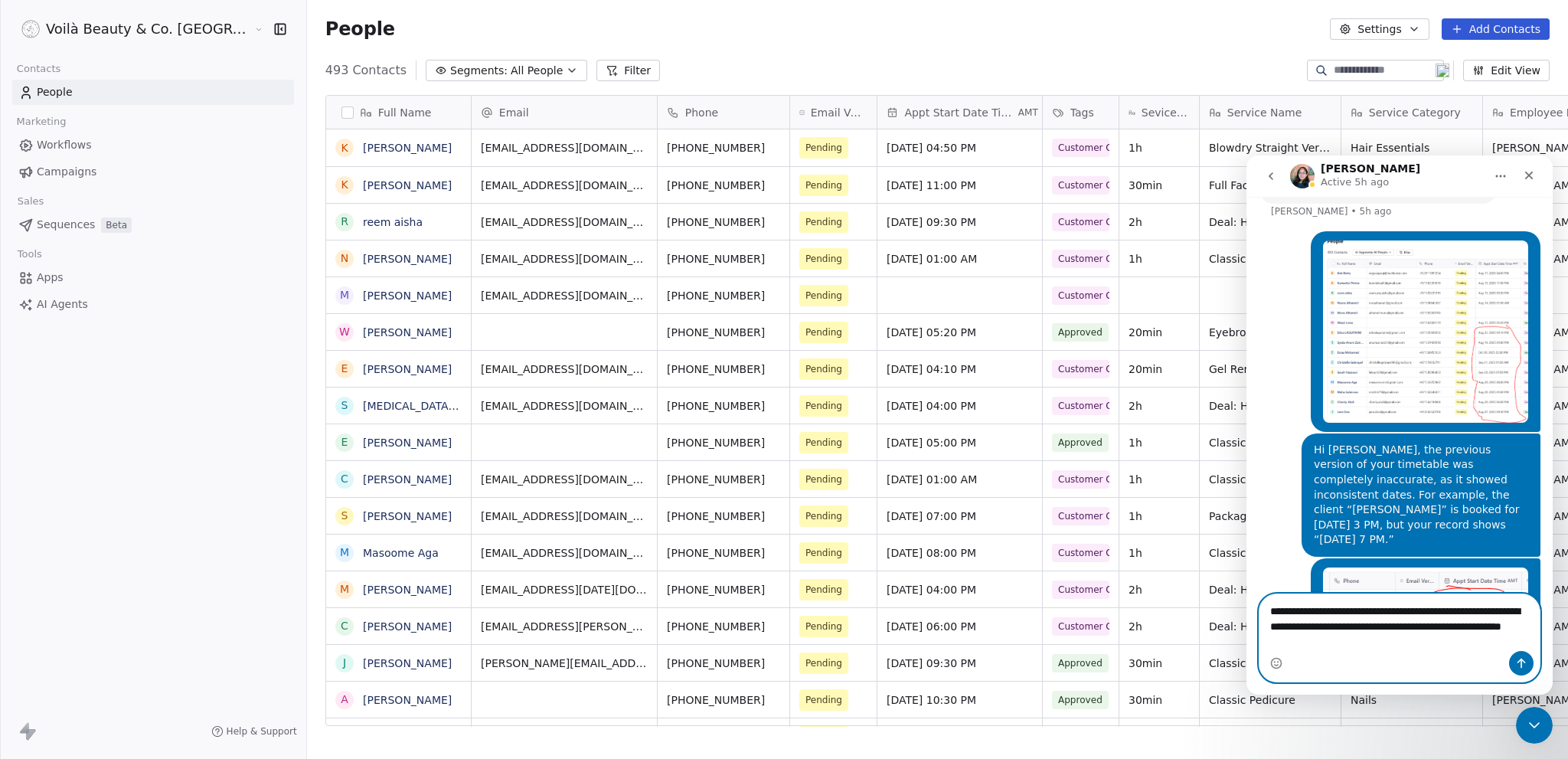
drag, startPoint x: 1382, startPoint y: 638, endPoint x: 1269, endPoint y: 608, distance: 116.9
click at [1269, 608] on textarea "**********" at bounding box center [1399, 622] width 280 height 57
drag, startPoint x: 1230, startPoint y: 145, endPoint x: 117, endPoint y: 262, distance: 1119.1
click at [1389, 642] on textarea "**********" at bounding box center [1399, 622] width 280 height 57
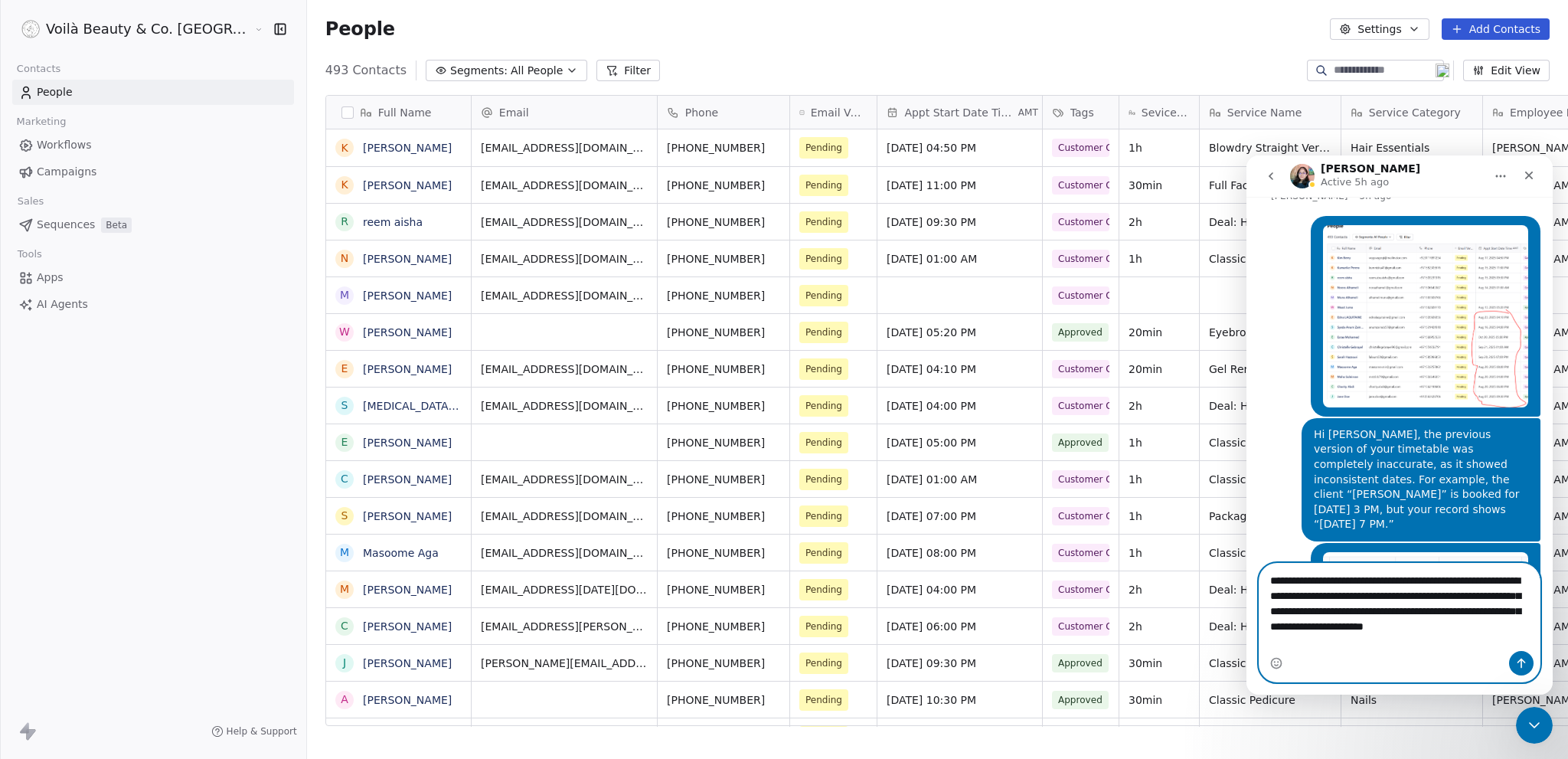
scroll to position [7145, 0]
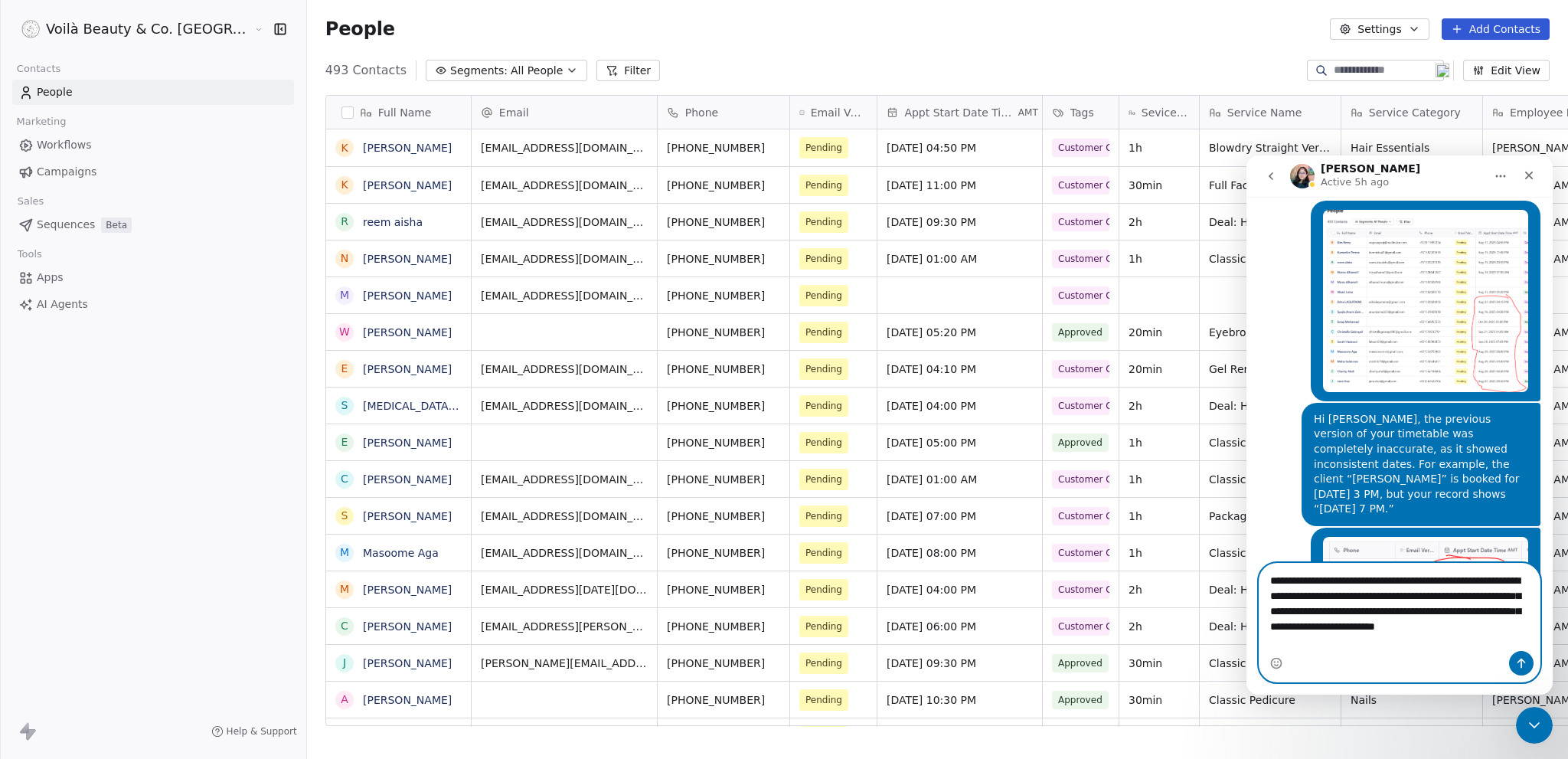
drag, startPoint x: 1324, startPoint y: 648, endPoint x: 1267, endPoint y: 576, distance: 91.8
click at [1267, 576] on textarea "**********" at bounding box center [1399, 606] width 280 height 87
click at [1339, 592] on textarea "**********" at bounding box center [1399, 606] width 280 height 87
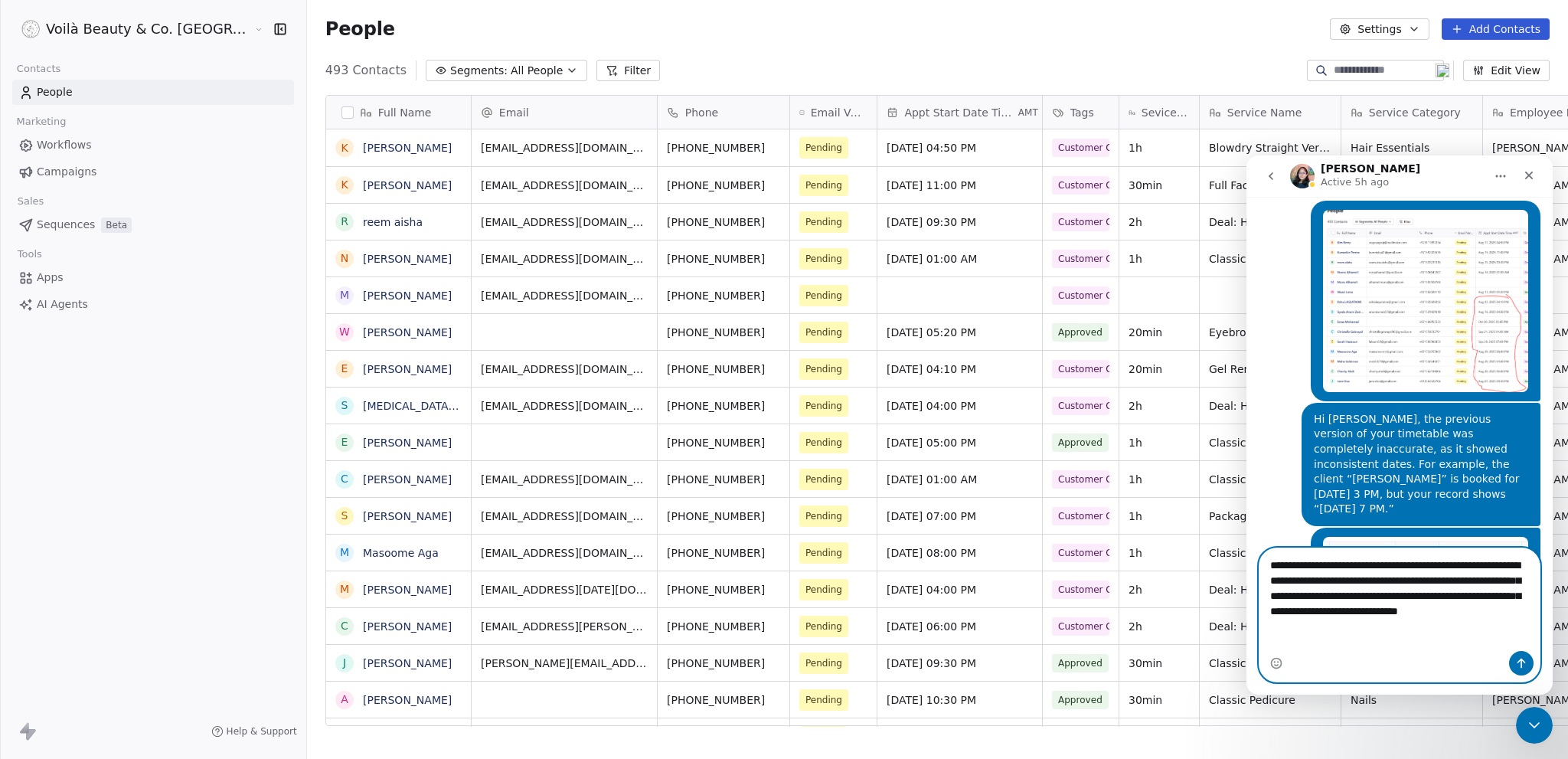
type textarea "**********"
drag, startPoint x: 1522, startPoint y: 662, endPoint x: 1499, endPoint y: 655, distance: 24.0
click at [1522, 662] on icon "Send a message…" at bounding box center [1521, 662] width 12 height 12
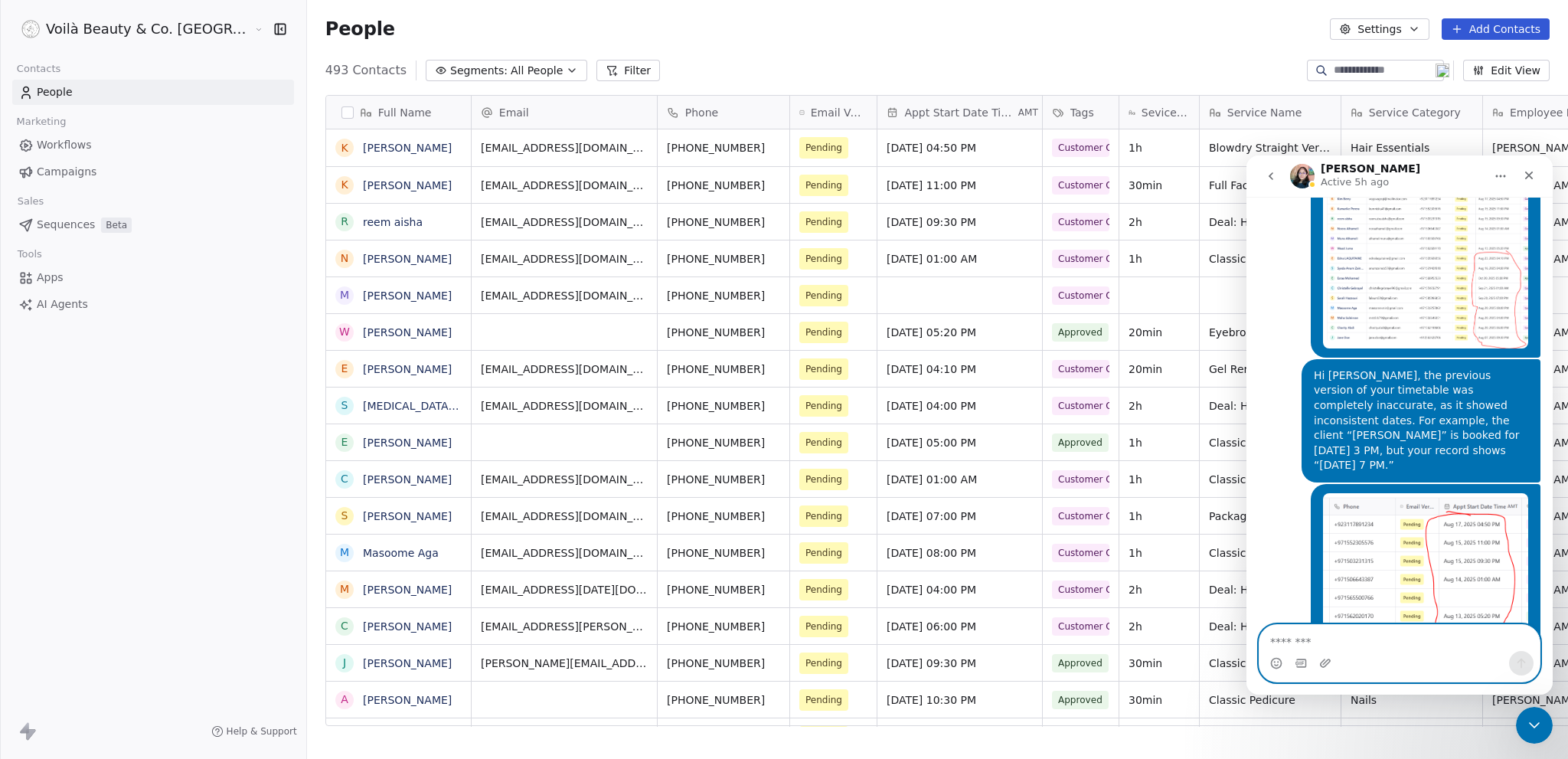
scroll to position [7194, 0]
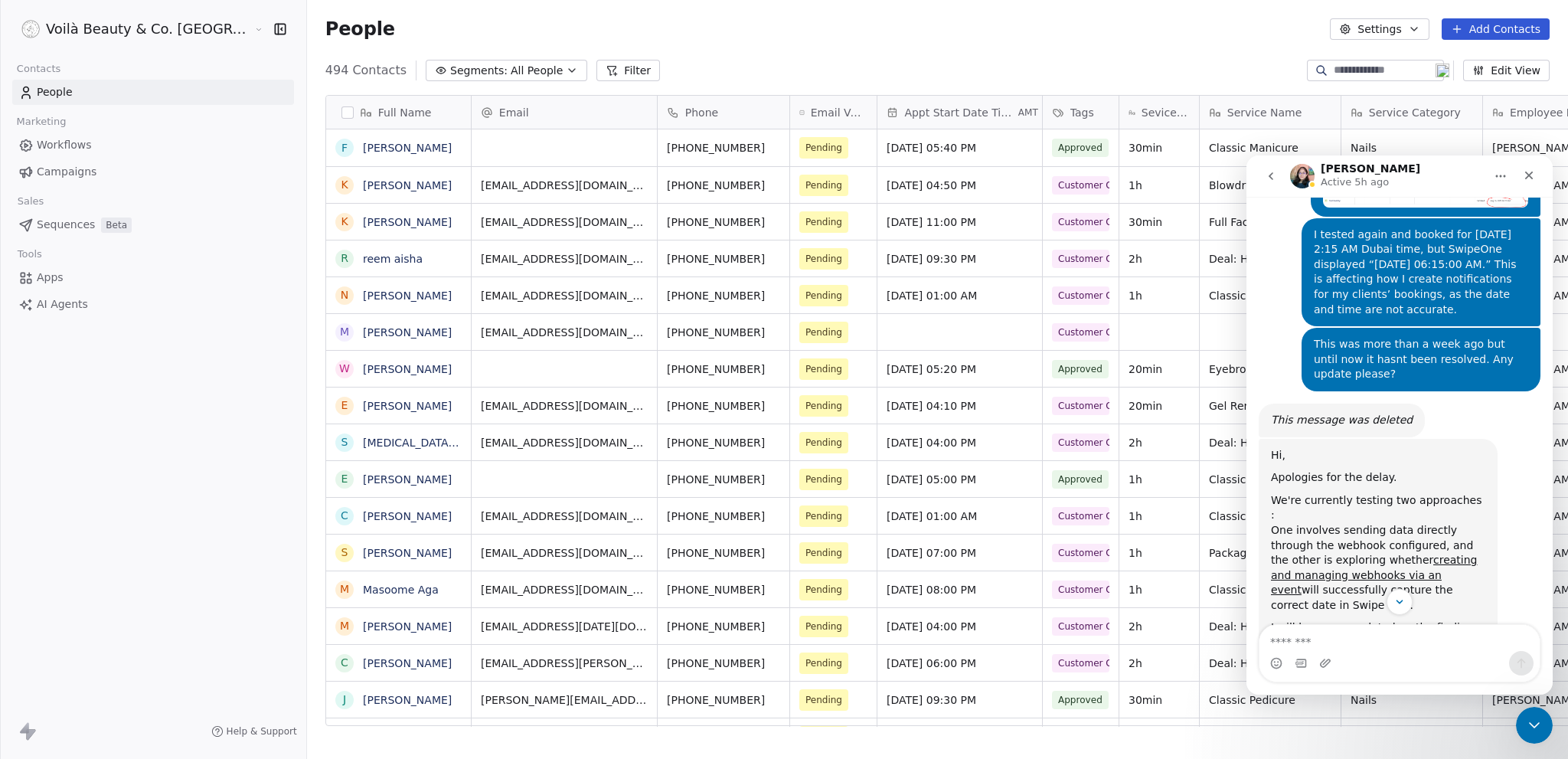
scroll to position [6300, 0]
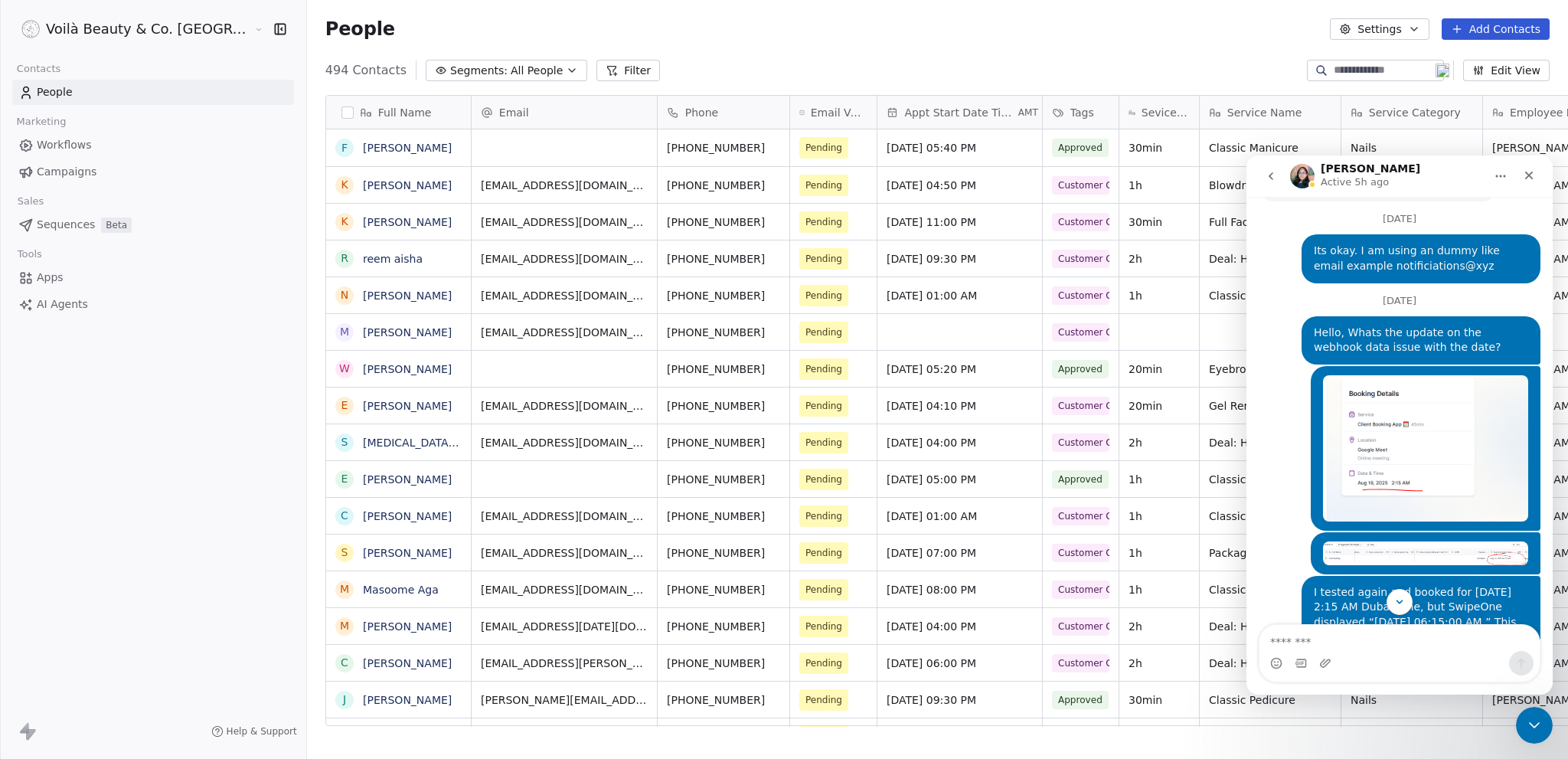
drag, startPoint x: 1271, startPoint y: 467, endPoint x: 1326, endPoint y: 565, distance: 112.4
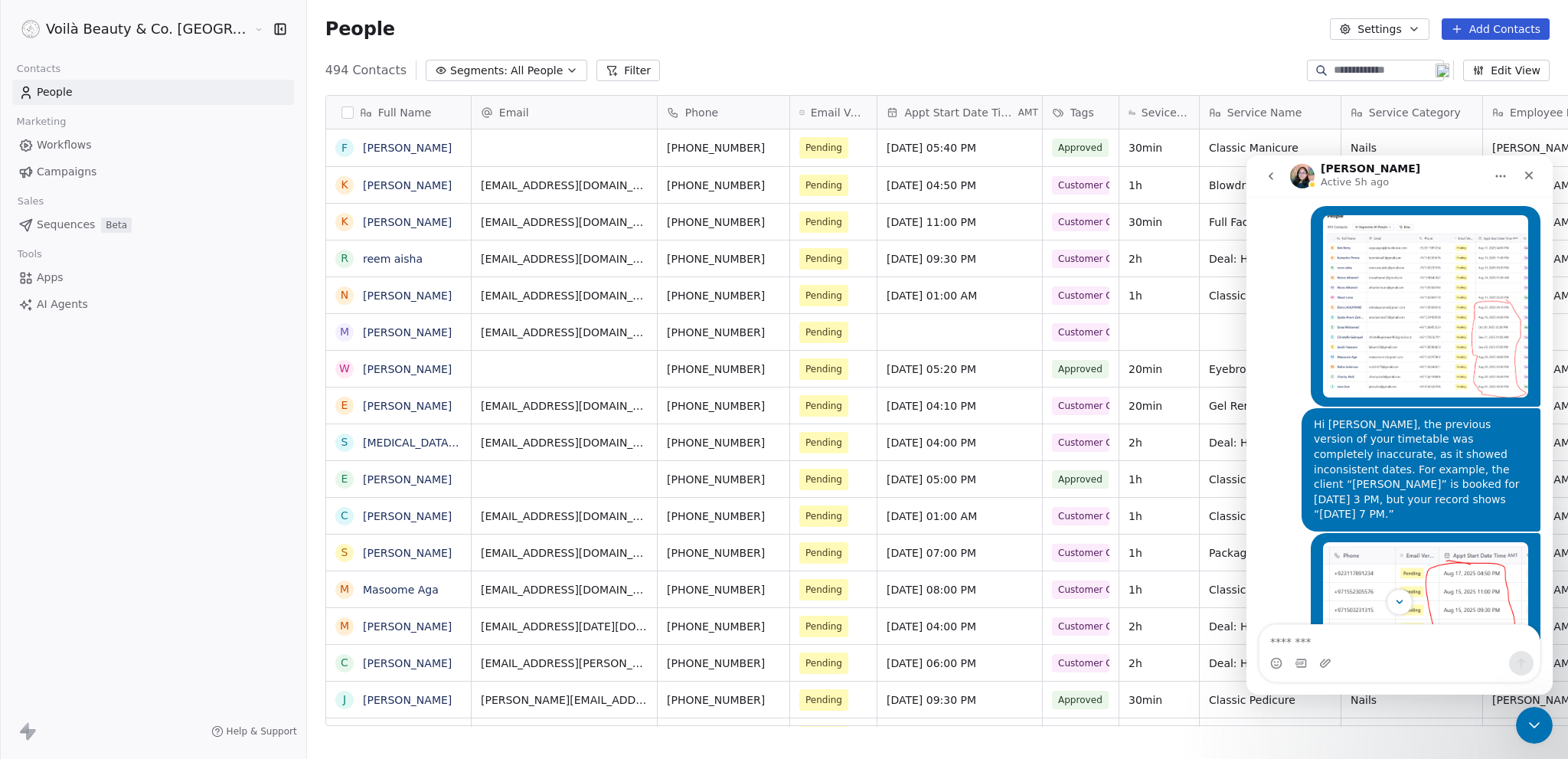
scroll to position [7193, 0]
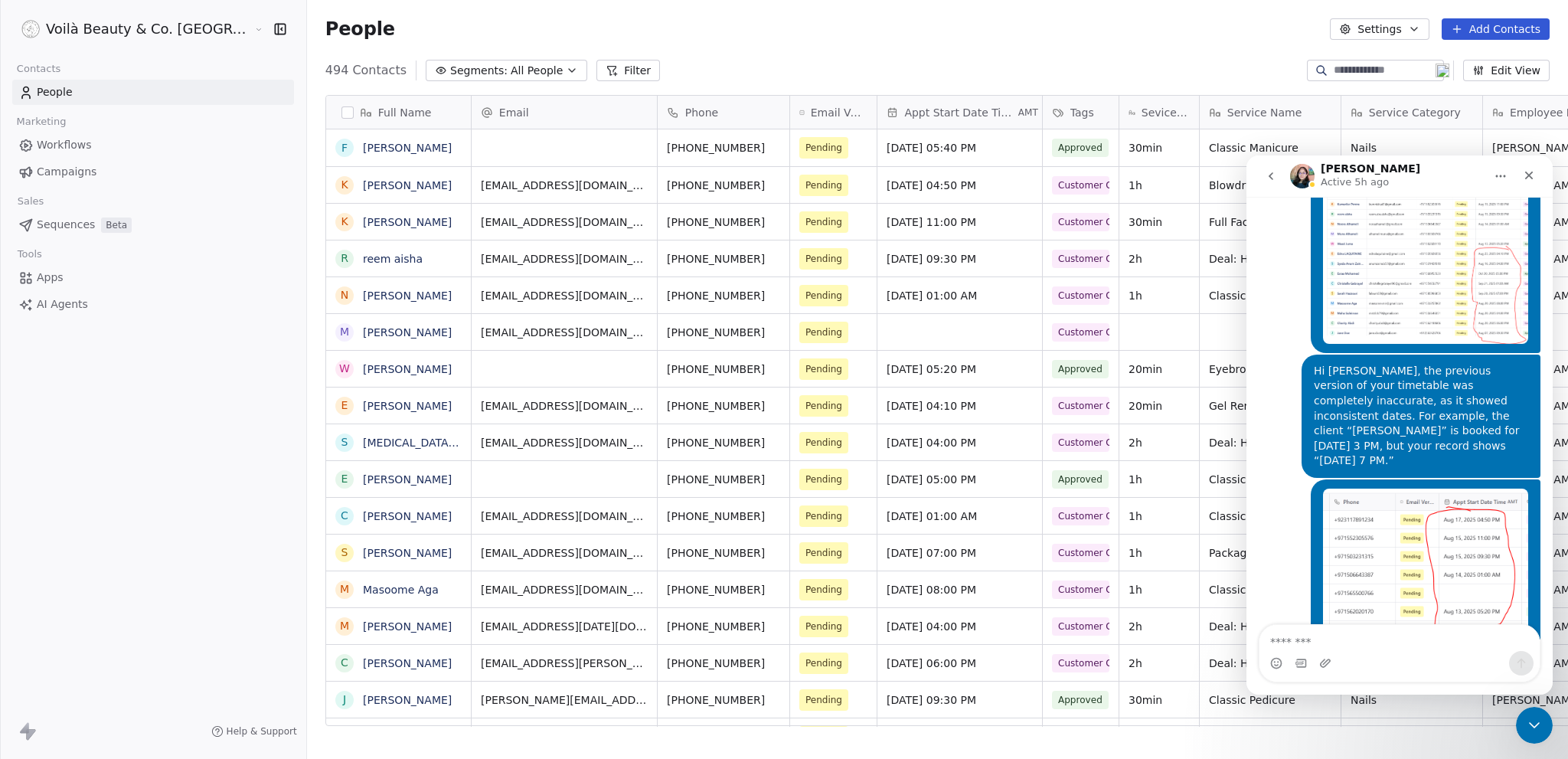
click at [68, 32] on html "Voilà Beauty & Co. Lounge Contacts People Marketing Workflows Campaigns Sales S…" at bounding box center [784, 380] width 1568 height 759
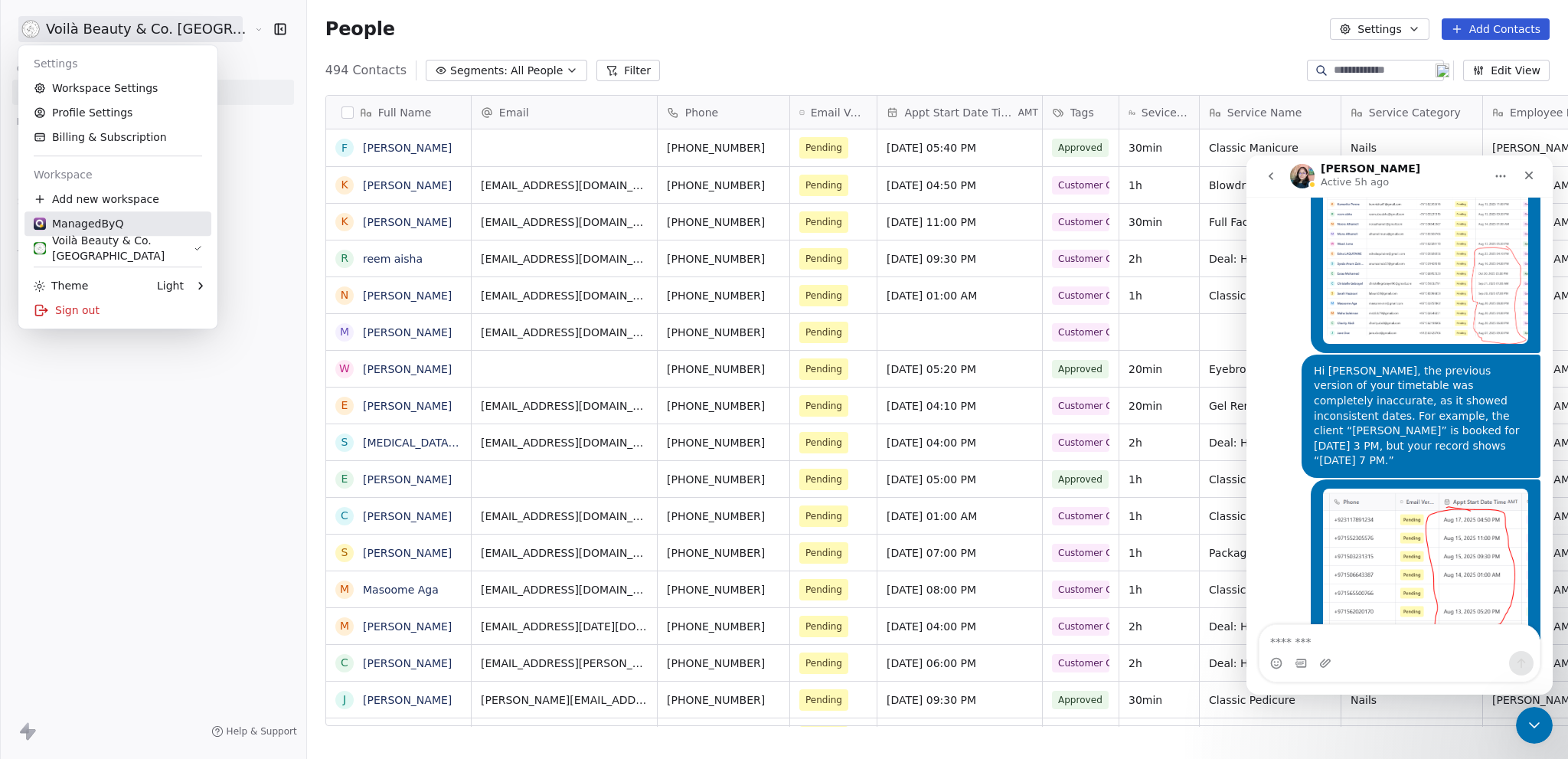
click at [85, 226] on div "ManagedByQ" at bounding box center [78, 223] width 89 height 15
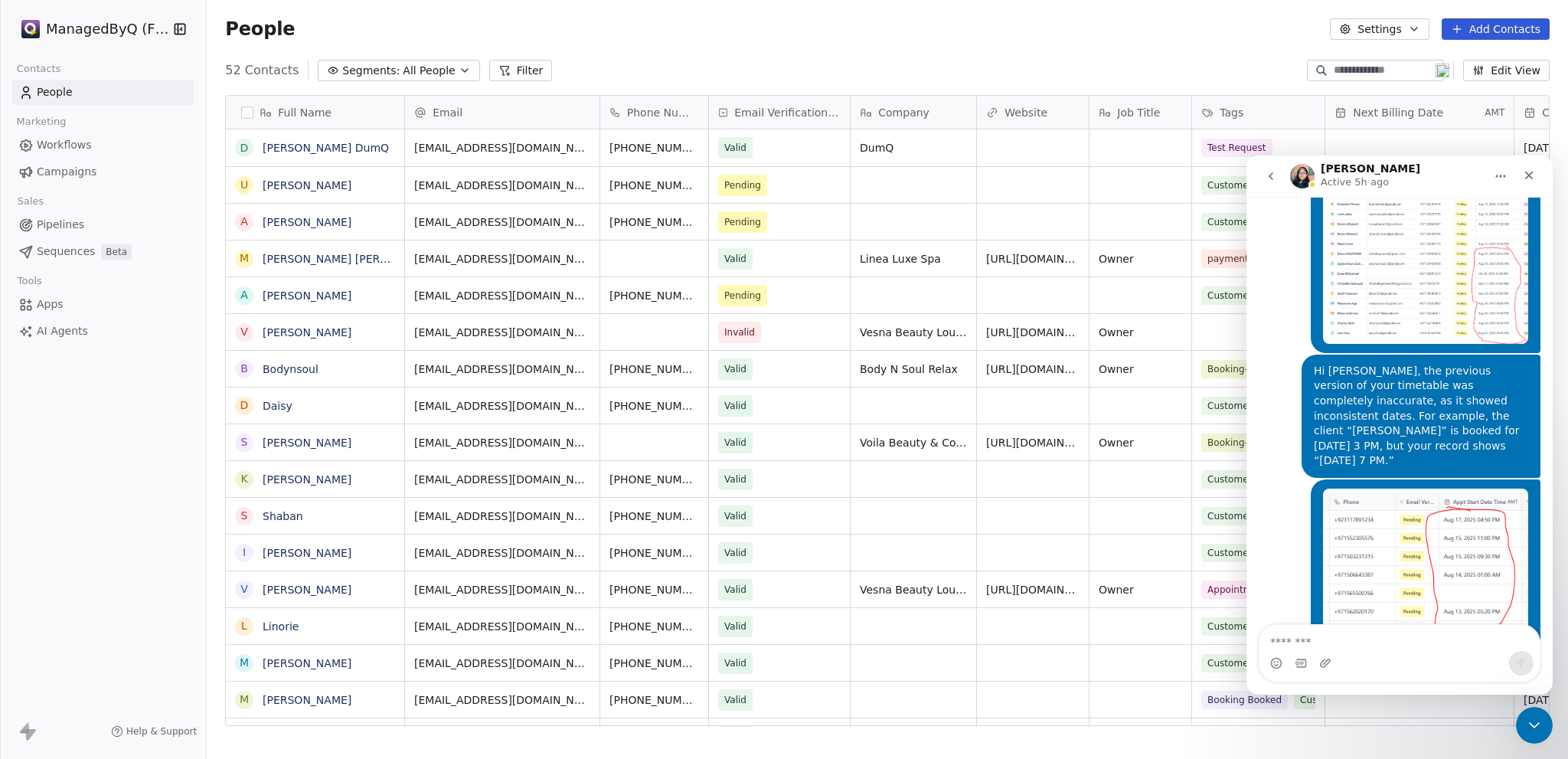
scroll to position [656, 1349]
click at [1522, 181] on div "Close" at bounding box center [1529, 175] width 28 height 28
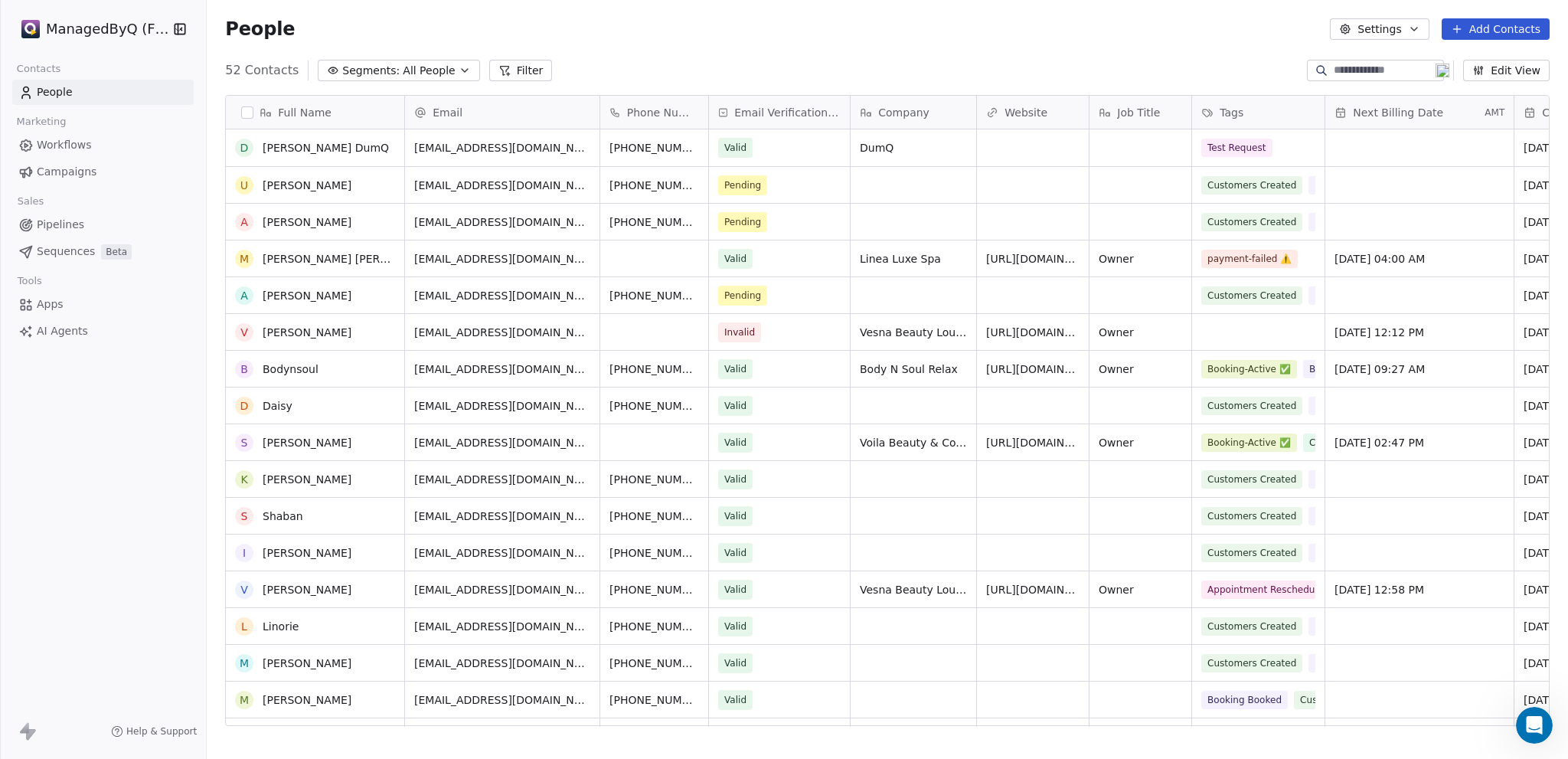
scroll to position [36, 0]
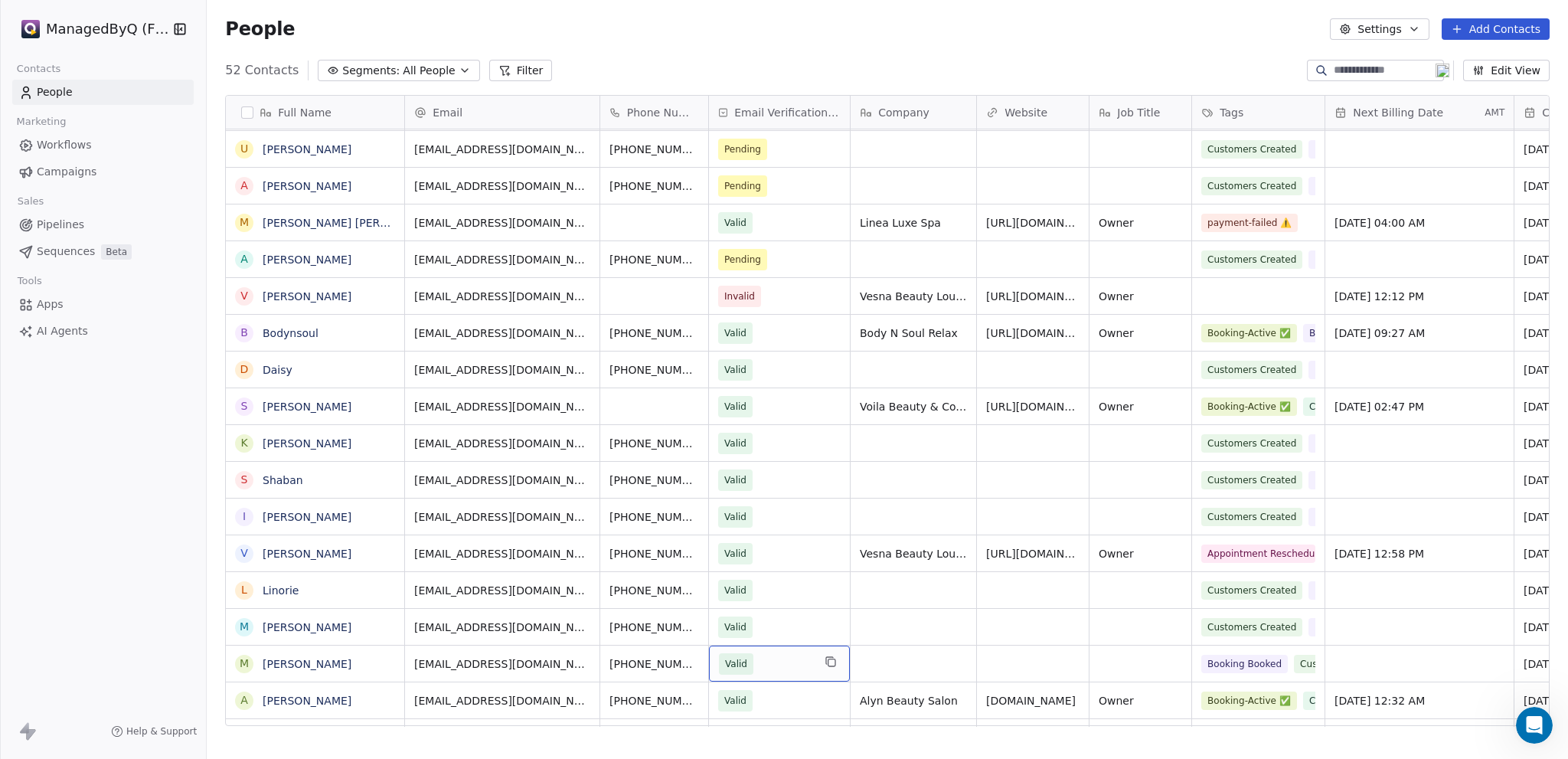
drag, startPoint x: 837, startPoint y: 713, endPoint x: 942, endPoint y: 710, distance: 105.0
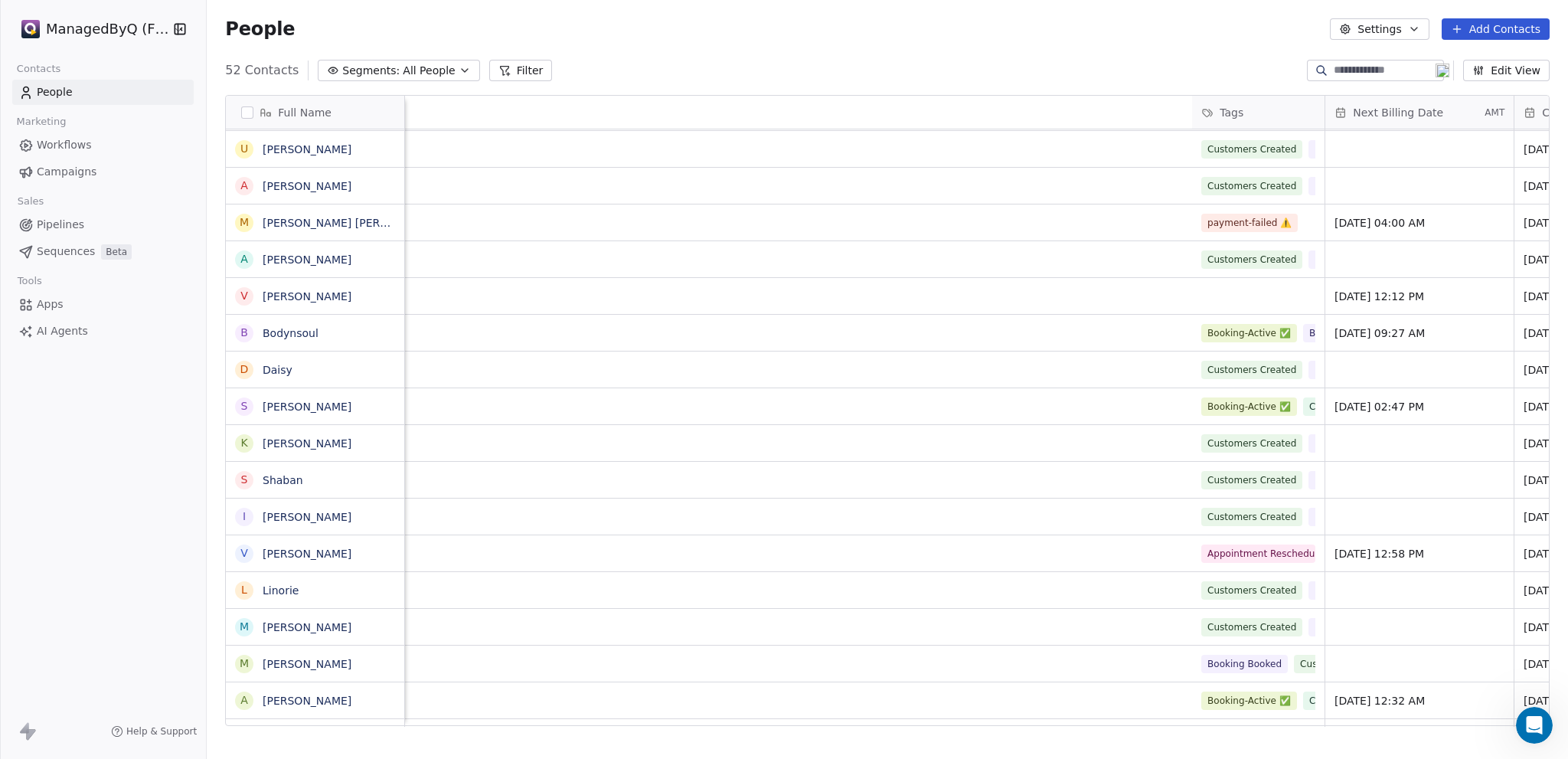
scroll to position [0, 1488]
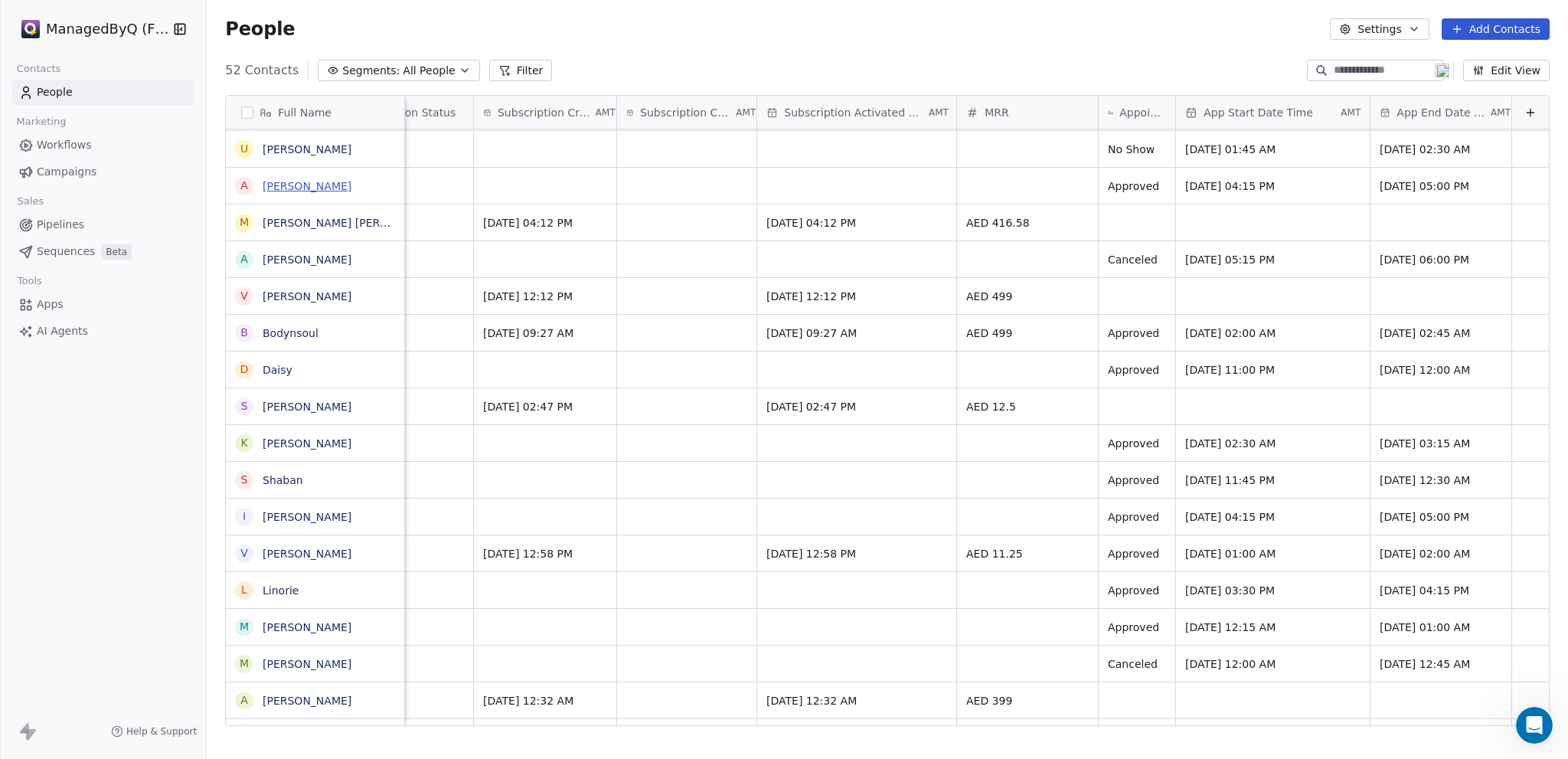
click at [273, 184] on link "[PERSON_NAME]" at bounding box center [307, 185] width 89 height 12
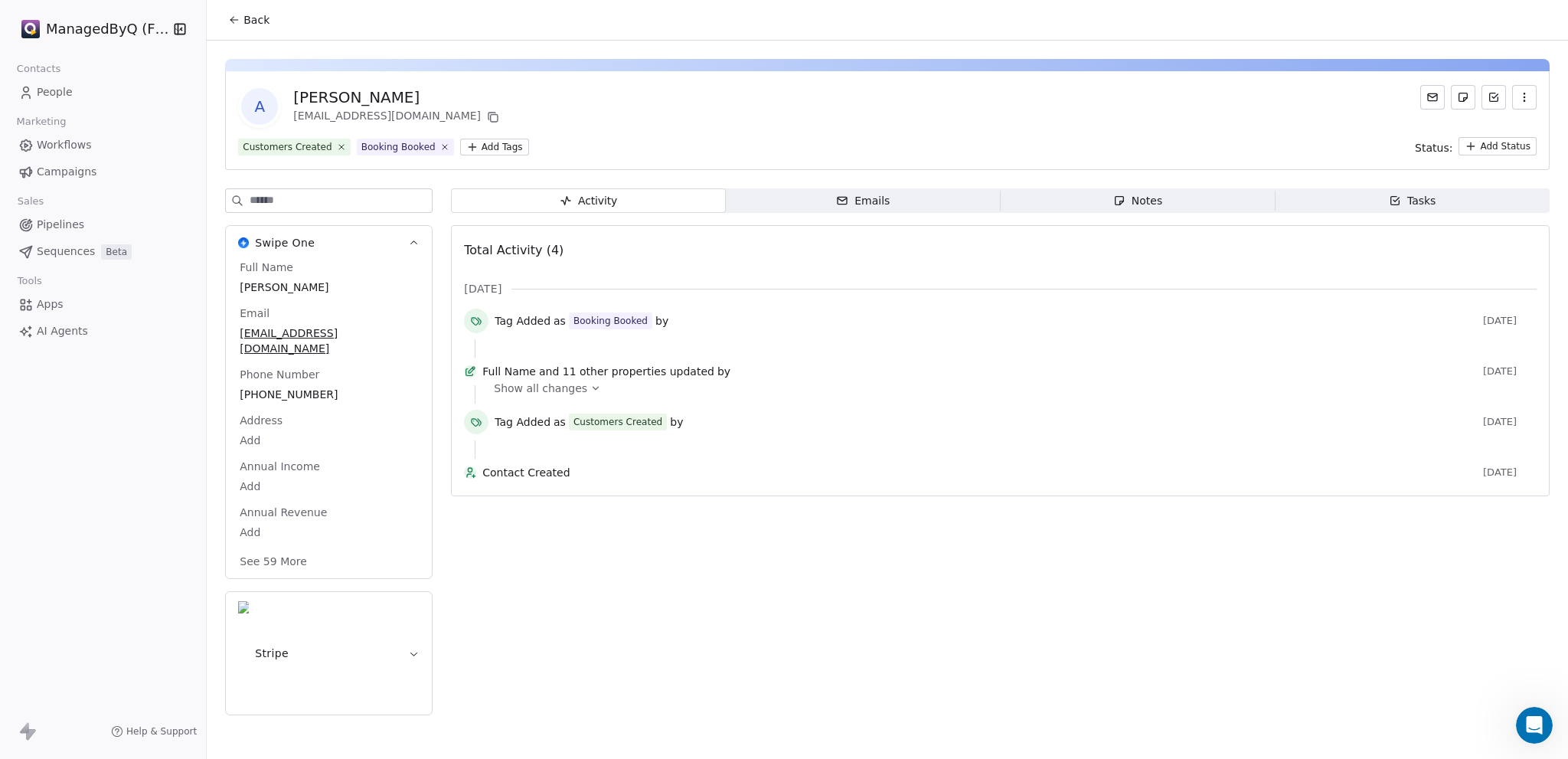
click at [236, 18] on icon at bounding box center [234, 19] width 12 height 12
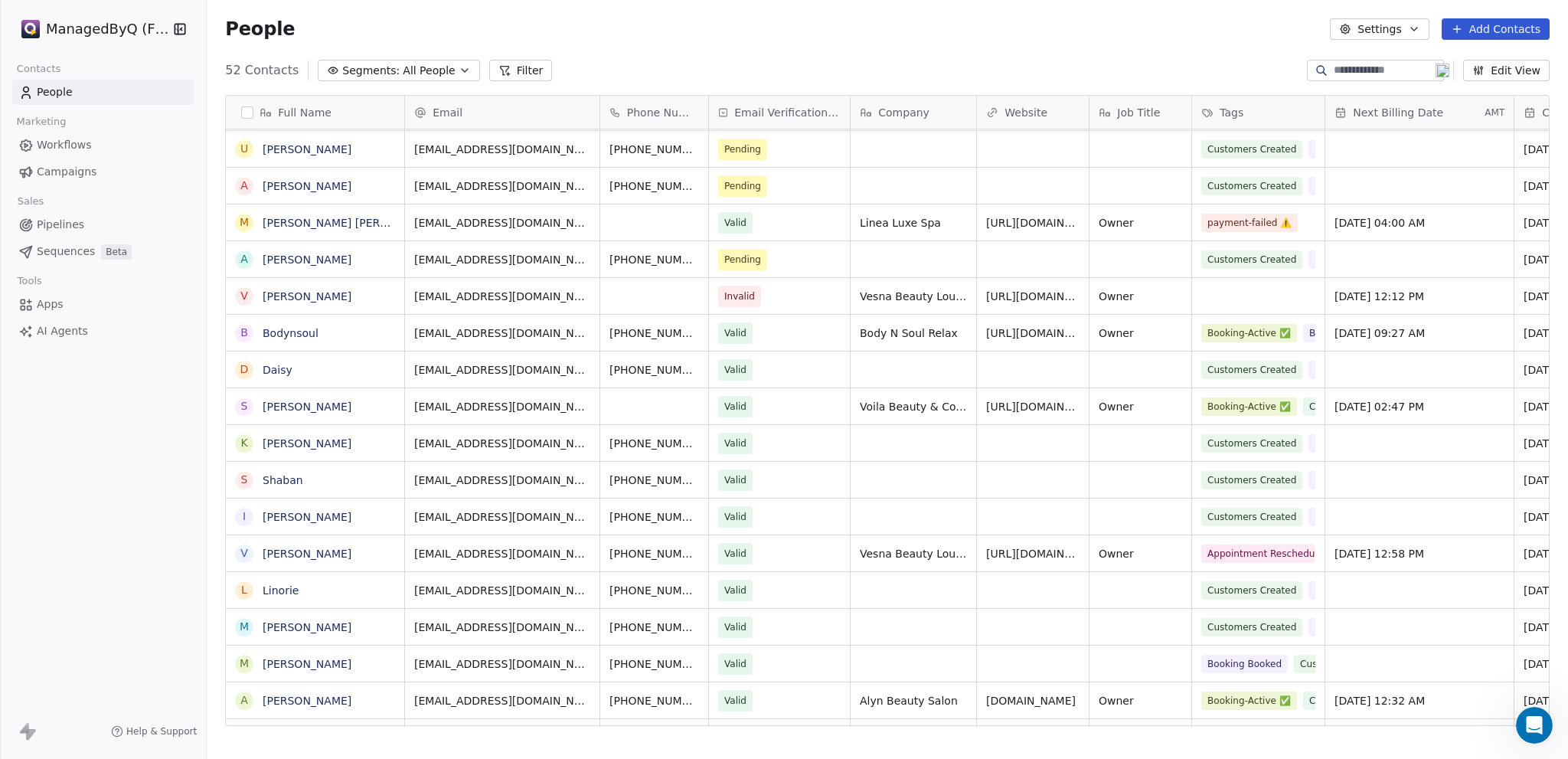
click at [63, 227] on span "Pipelines" at bounding box center [60, 225] width 47 height 16
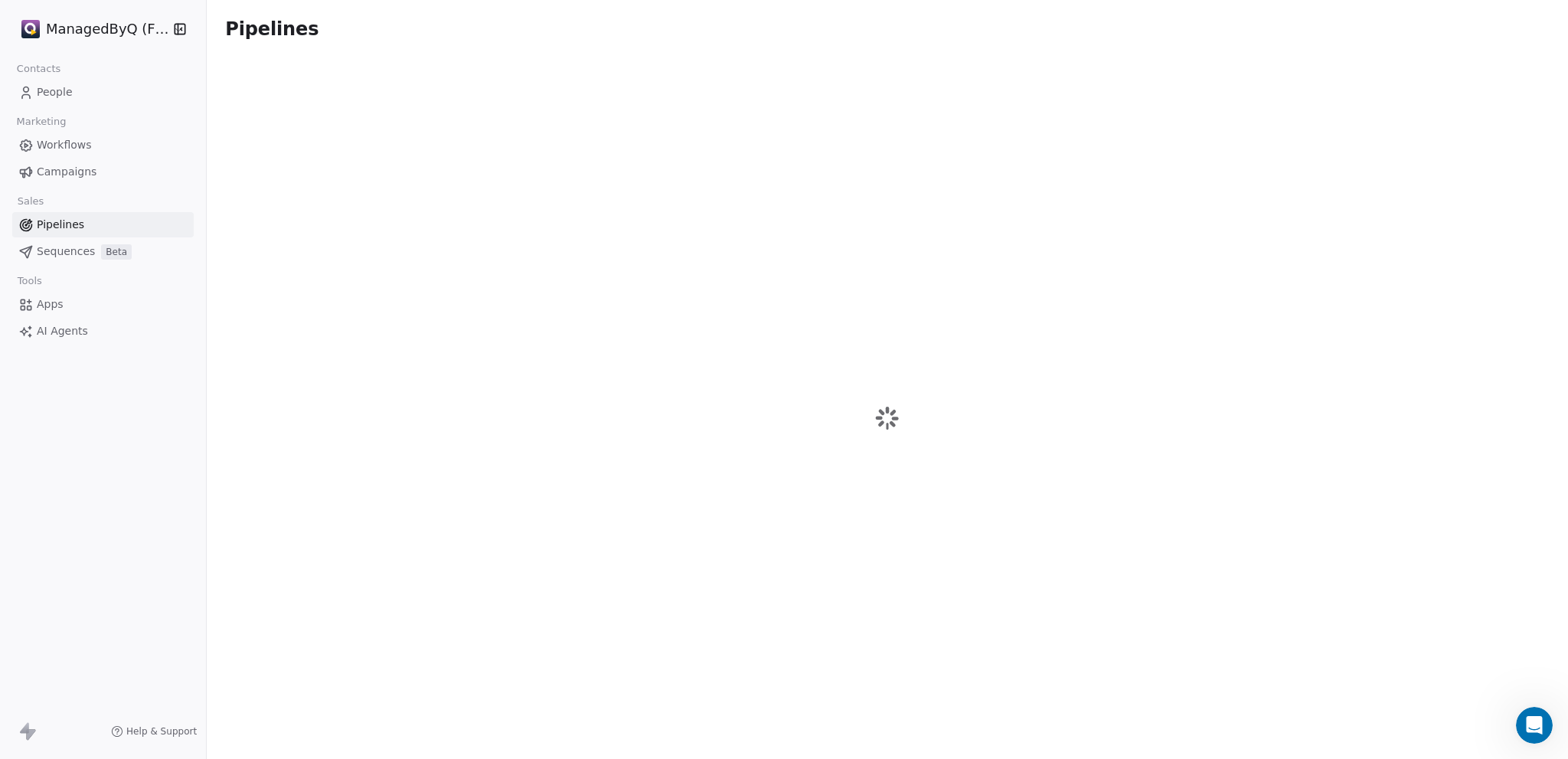
click at [61, 258] on span "Sequences" at bounding box center [65, 252] width 58 height 16
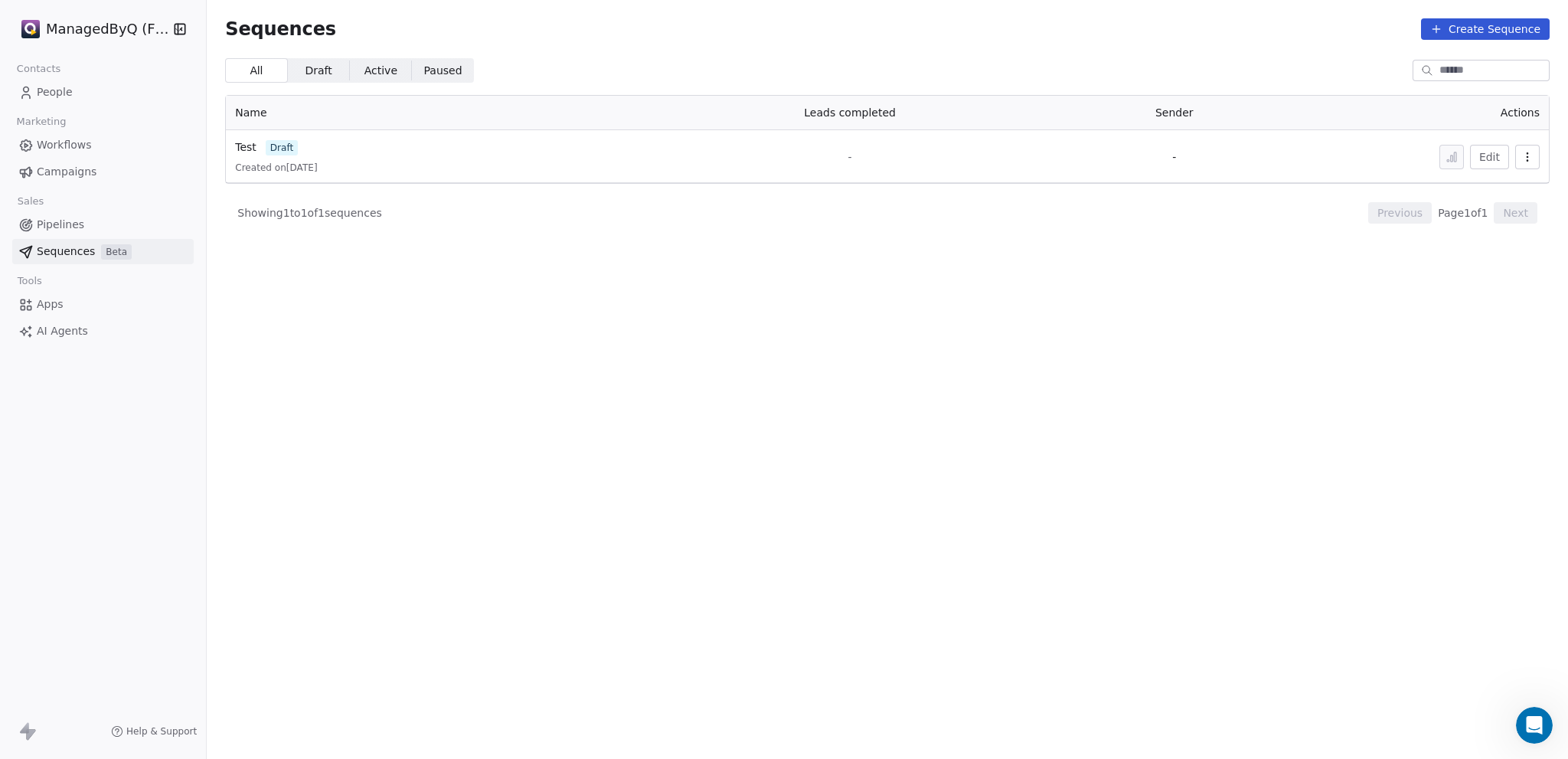
click at [49, 305] on span "Apps" at bounding box center [50, 304] width 27 height 16
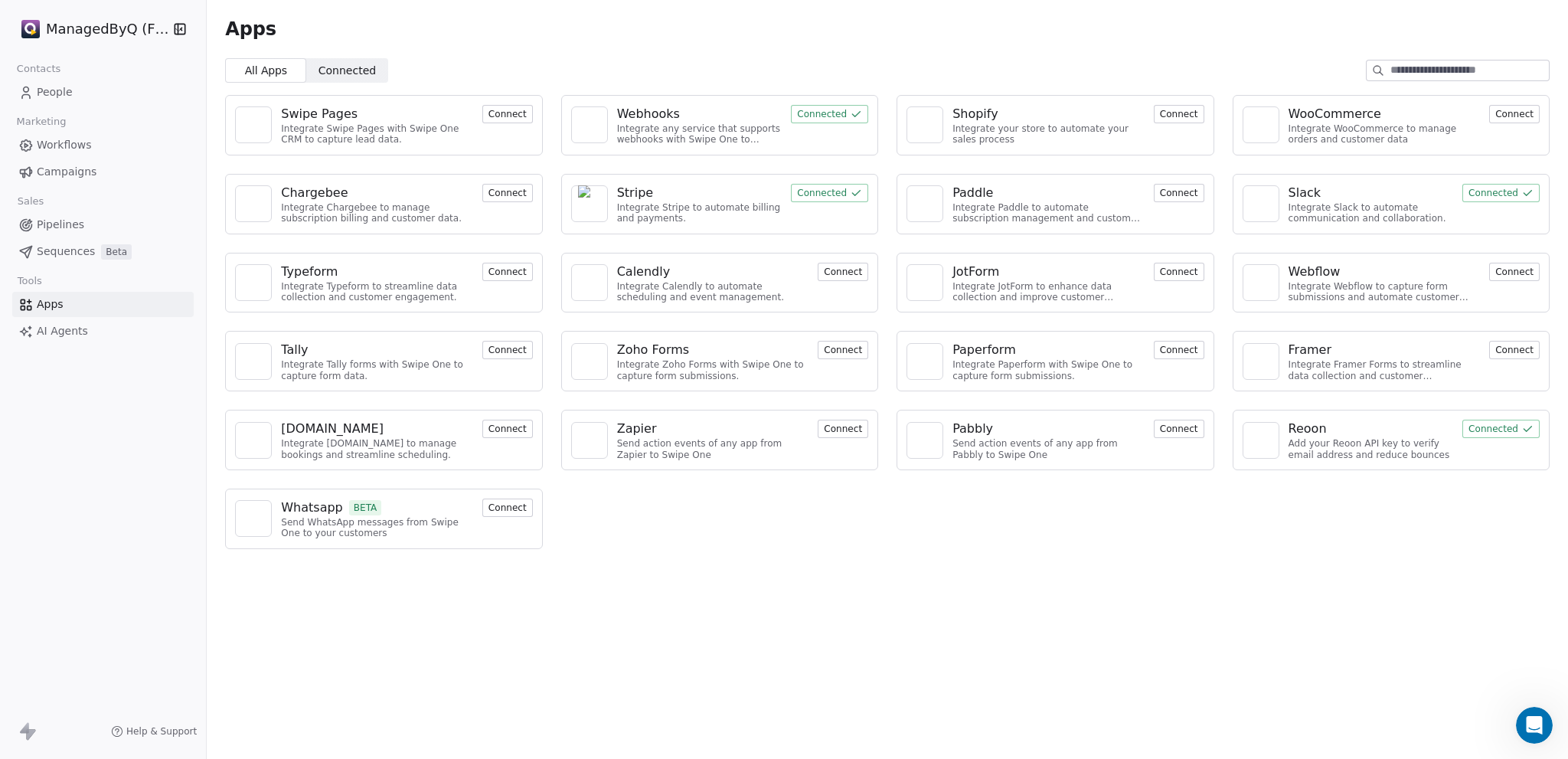
click at [334, 66] on span "Connected" at bounding box center [347, 71] width 58 height 16
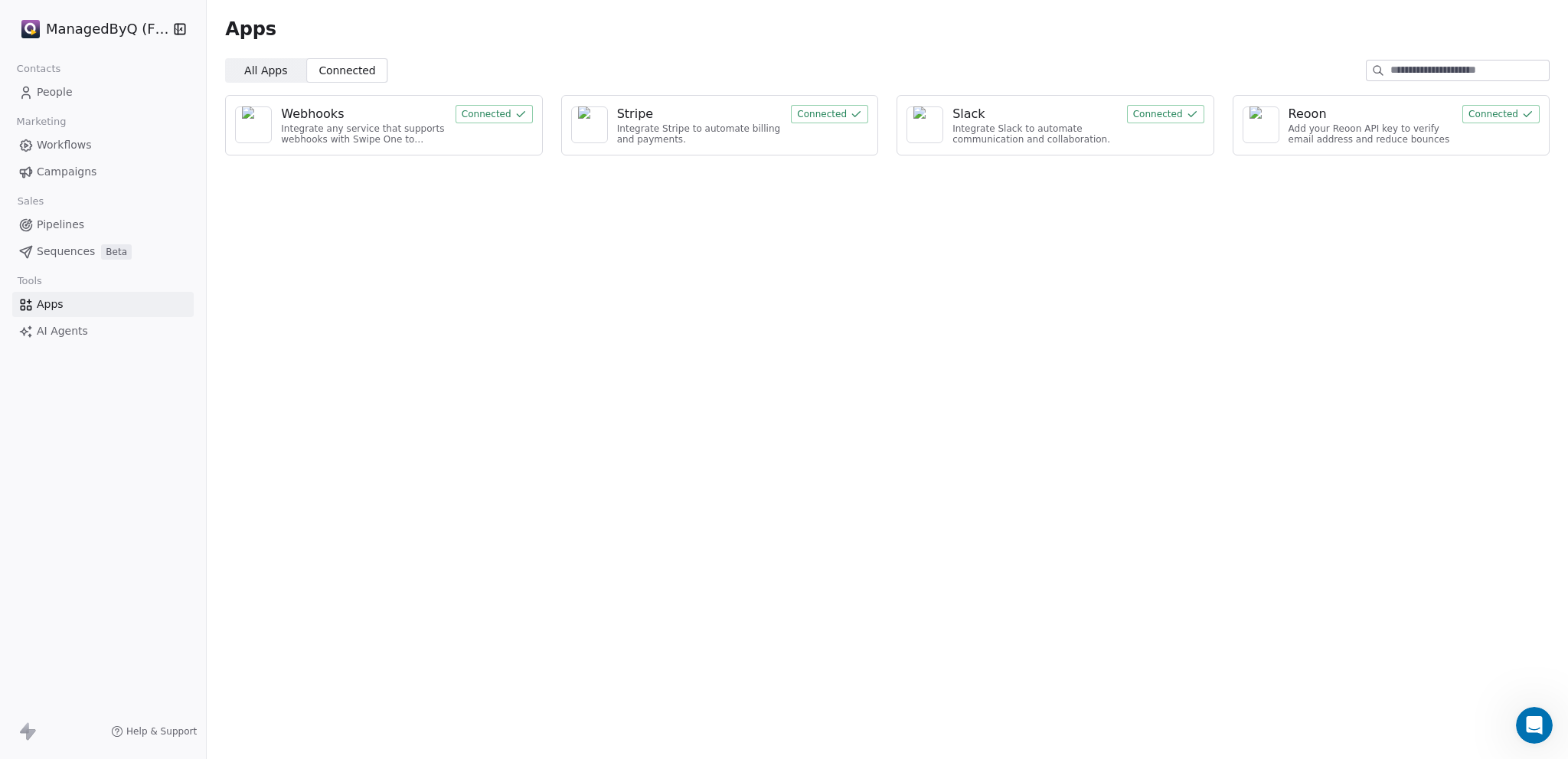
click at [441, 132] on div "Integrate any service that supports webhooks with Swipe One to capture and auto…" at bounding box center [363, 134] width 165 height 22
click at [427, 116] on div "Webhooks" at bounding box center [363, 113] width 165 height 18
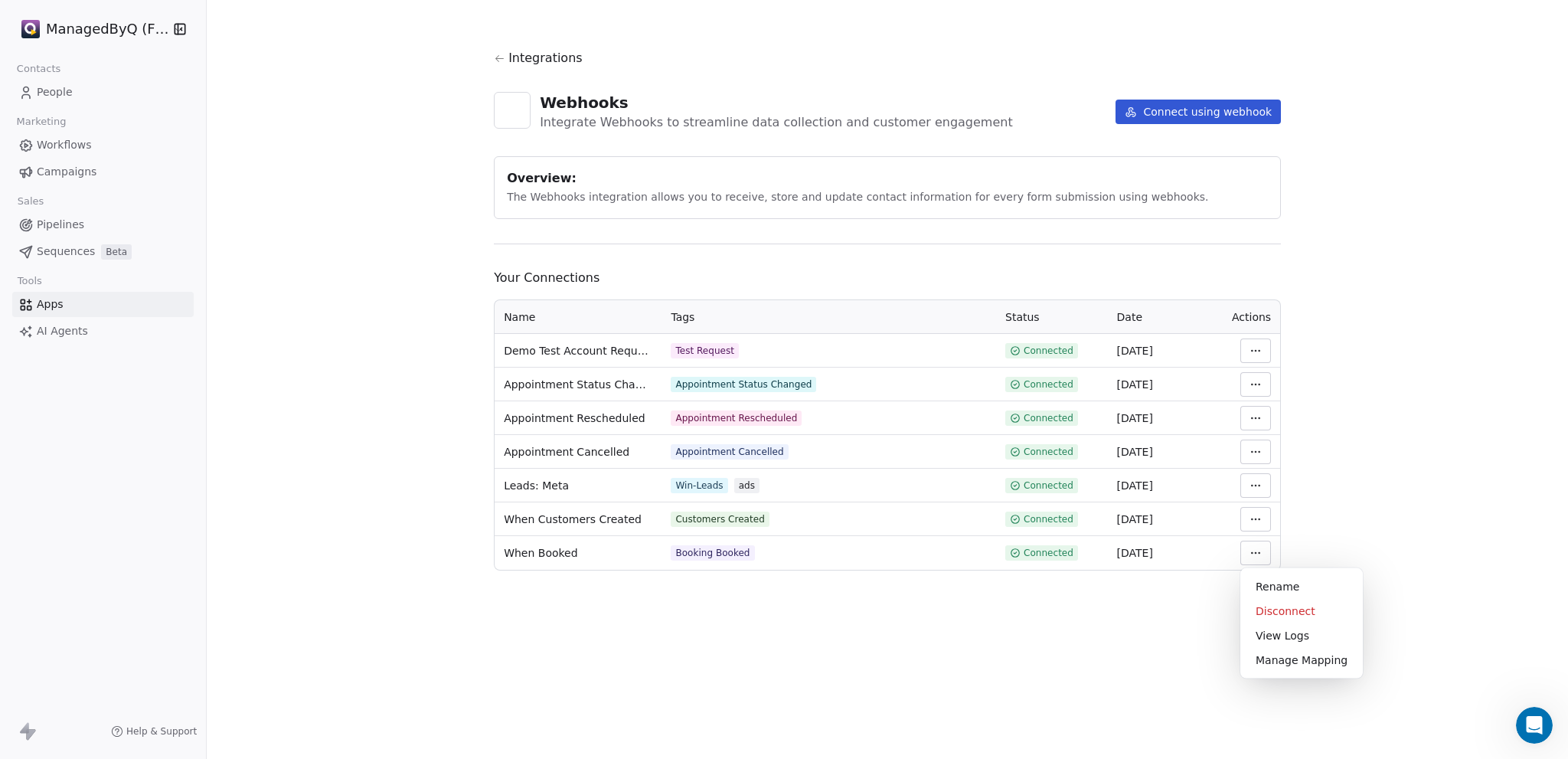
click at [1256, 552] on html "ManagedByQ (FZE) Contacts People Marketing Workflows Campaigns Sales Pipelines …" at bounding box center [784, 380] width 1568 height 759
click at [1271, 638] on div "View Logs" at bounding box center [1301, 635] width 110 height 25
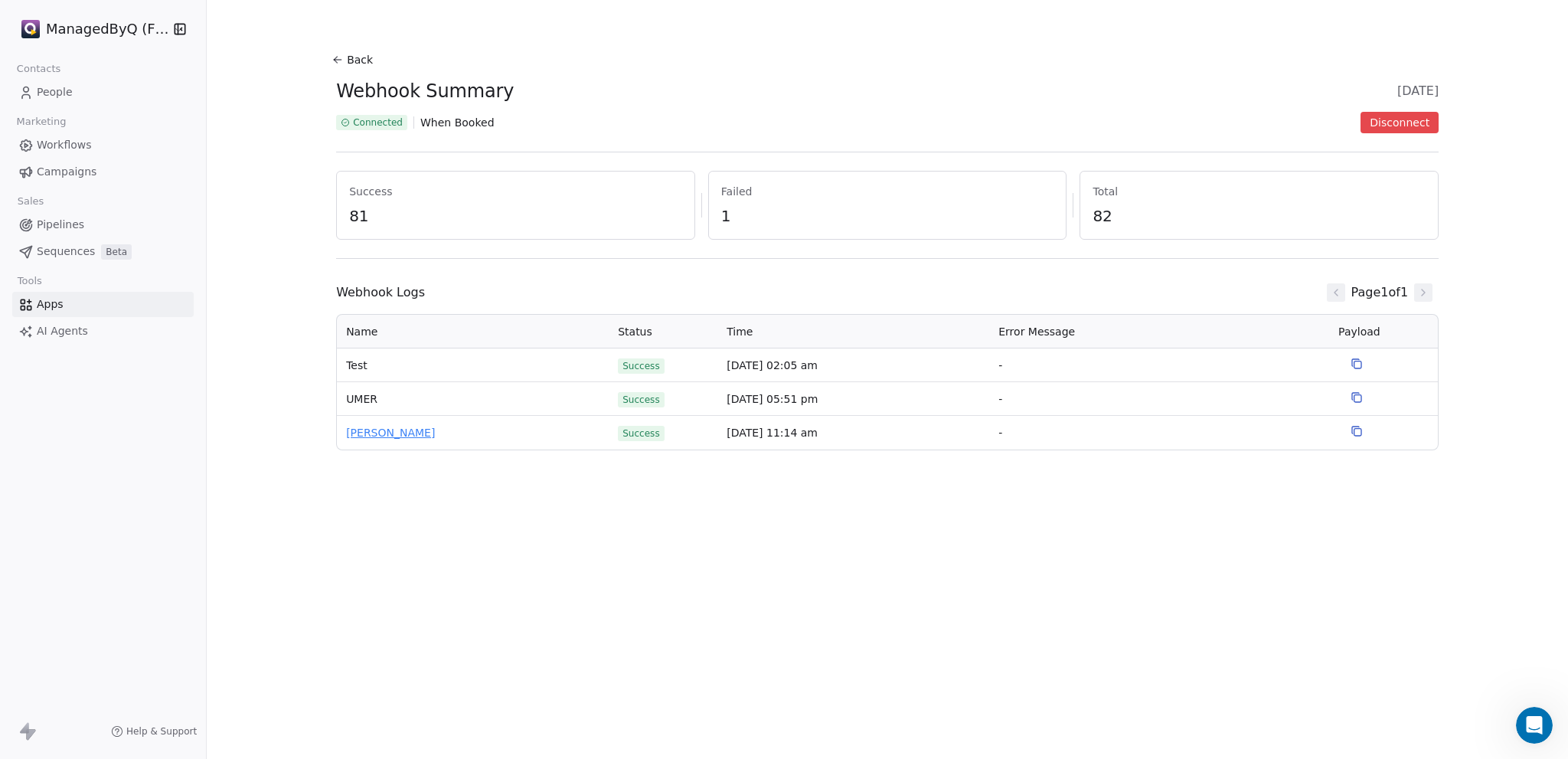
click at [360, 431] on span "[PERSON_NAME]" at bounding box center [472, 433] width 253 height 16
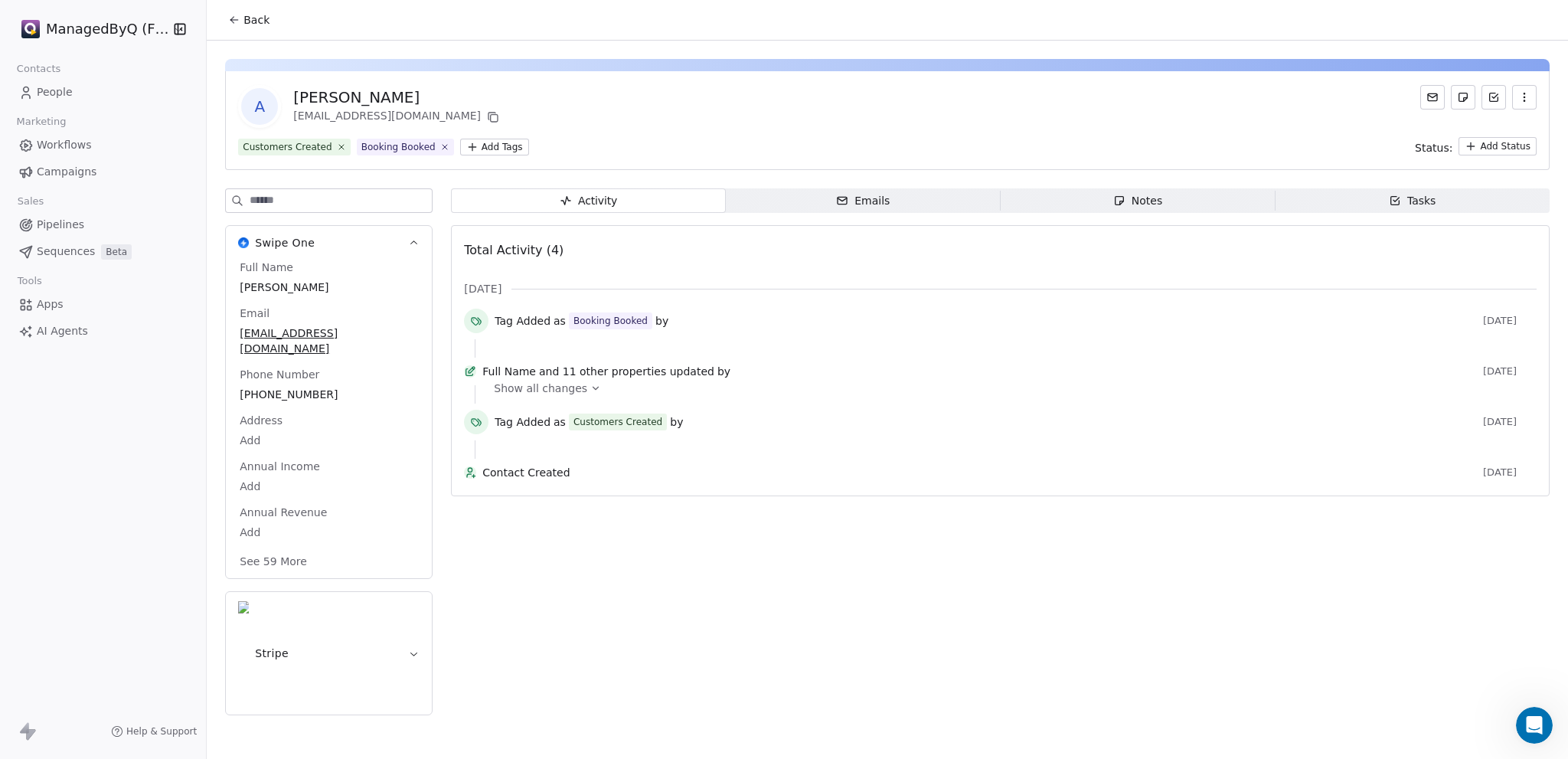
click at [590, 394] on icon at bounding box center [595, 387] width 10 height 10
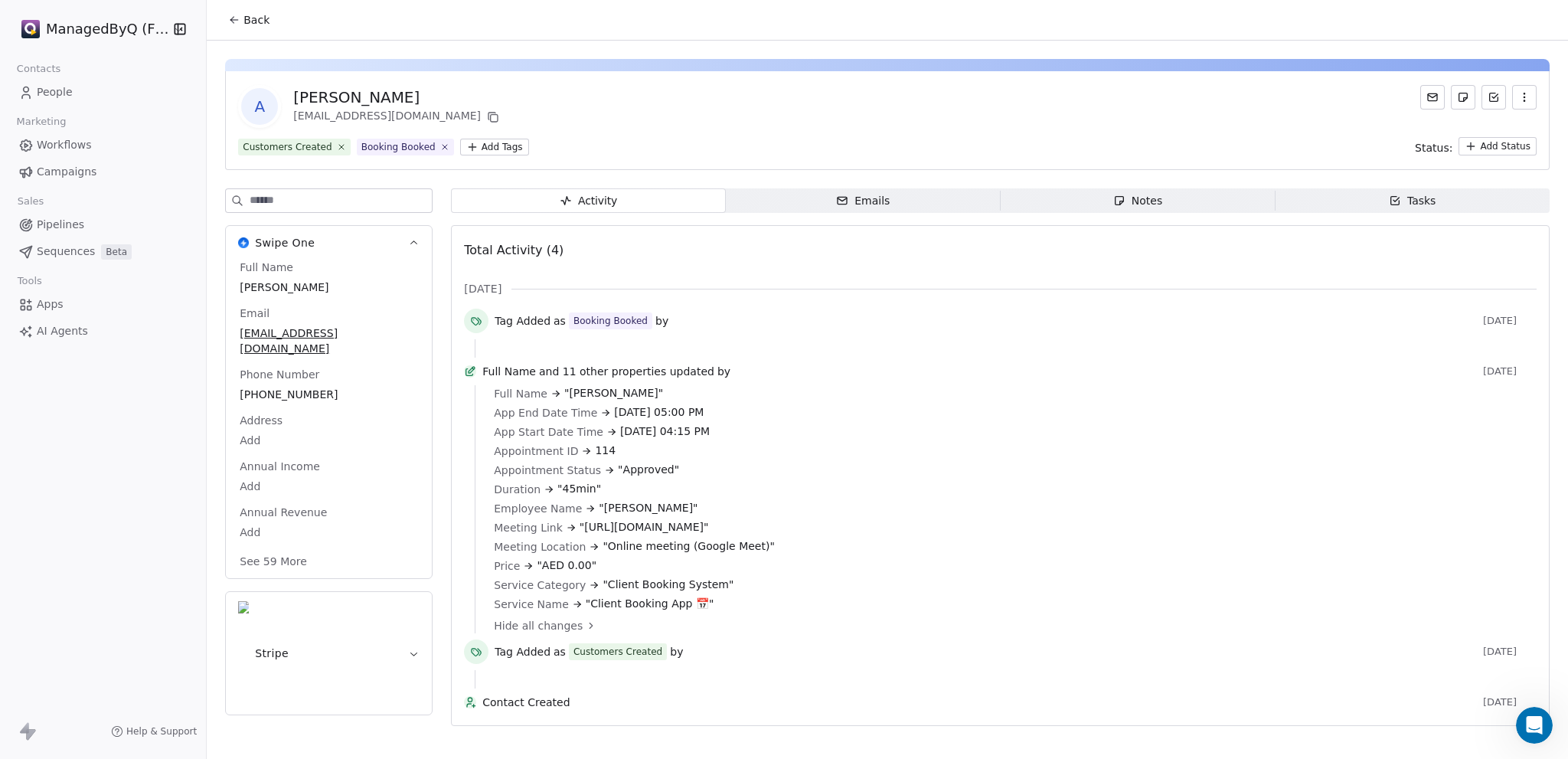
scroll to position [46, 0]
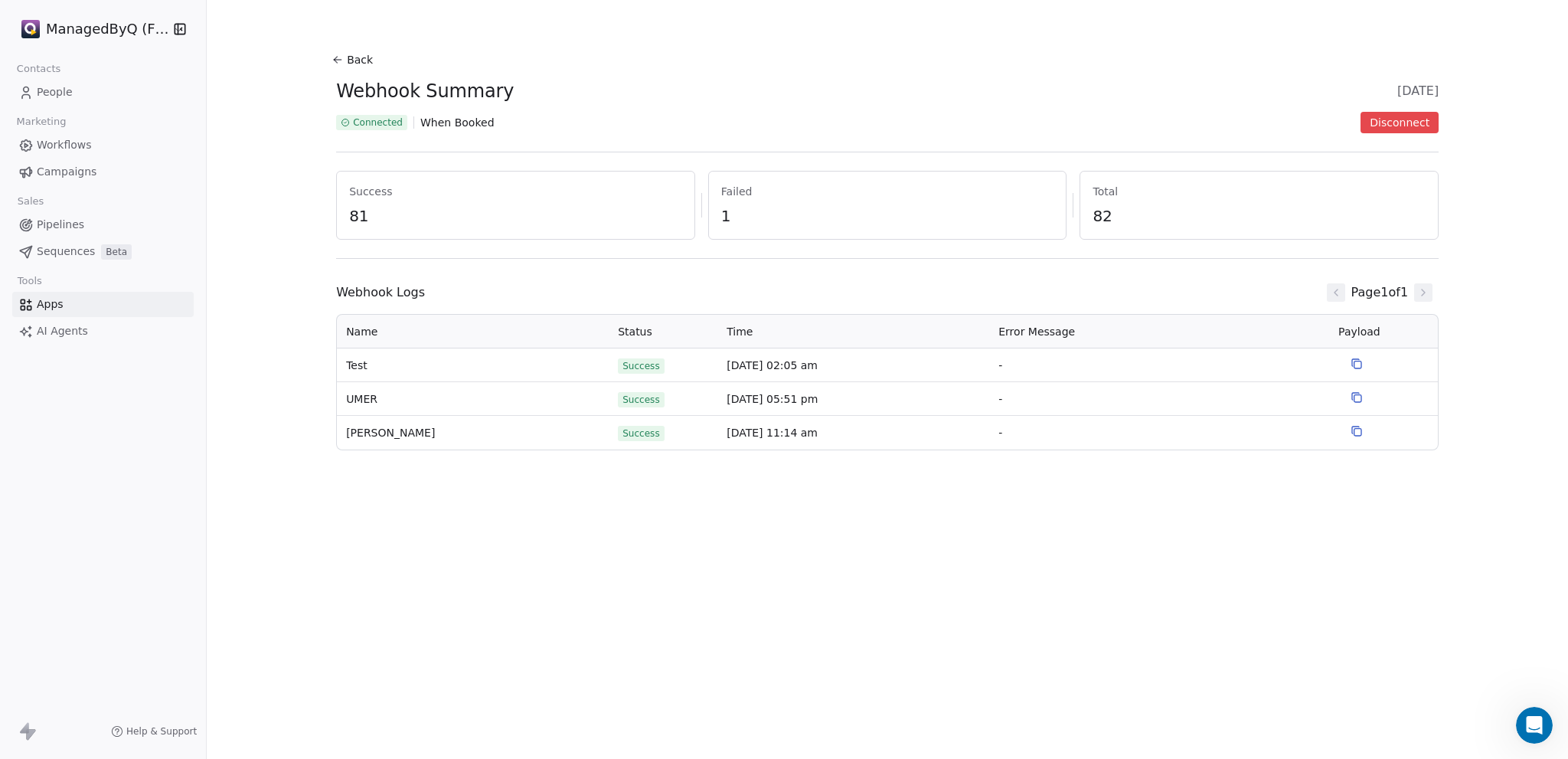
click at [1353, 432] on icon at bounding box center [1356, 431] width 12 height 12
drag, startPoint x: 1036, startPoint y: 508, endPoint x: 1038, endPoint y: 517, distance: 9.2
click at [1037, 511] on div "Back Webhook Summary [DATE] Connected When Booked Disconnect Success 81 Failed …" at bounding box center [887, 380] width 1361 height 759
click at [53, 85] on span "People" at bounding box center [54, 92] width 36 height 16
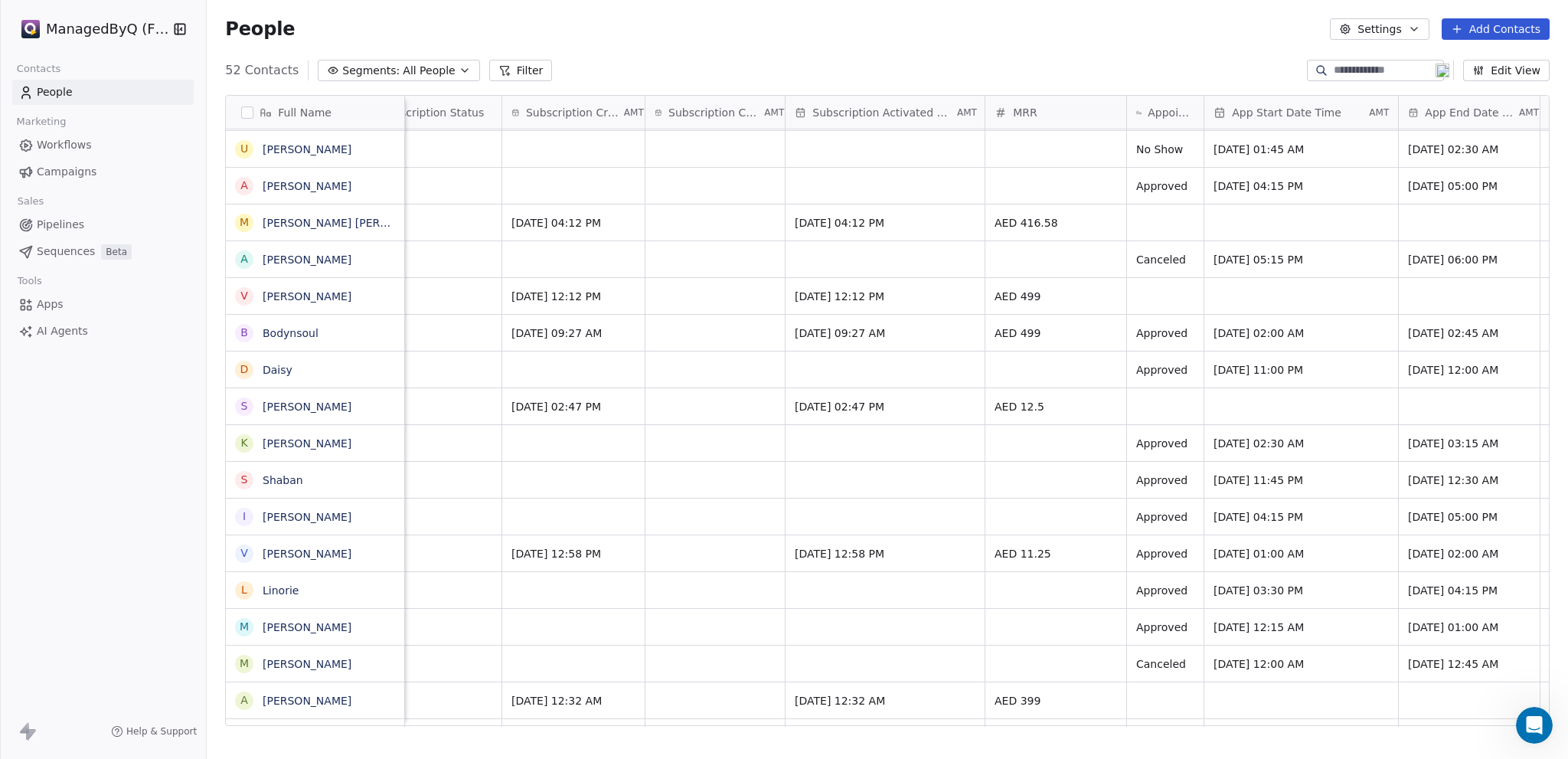
scroll to position [0, 1488]
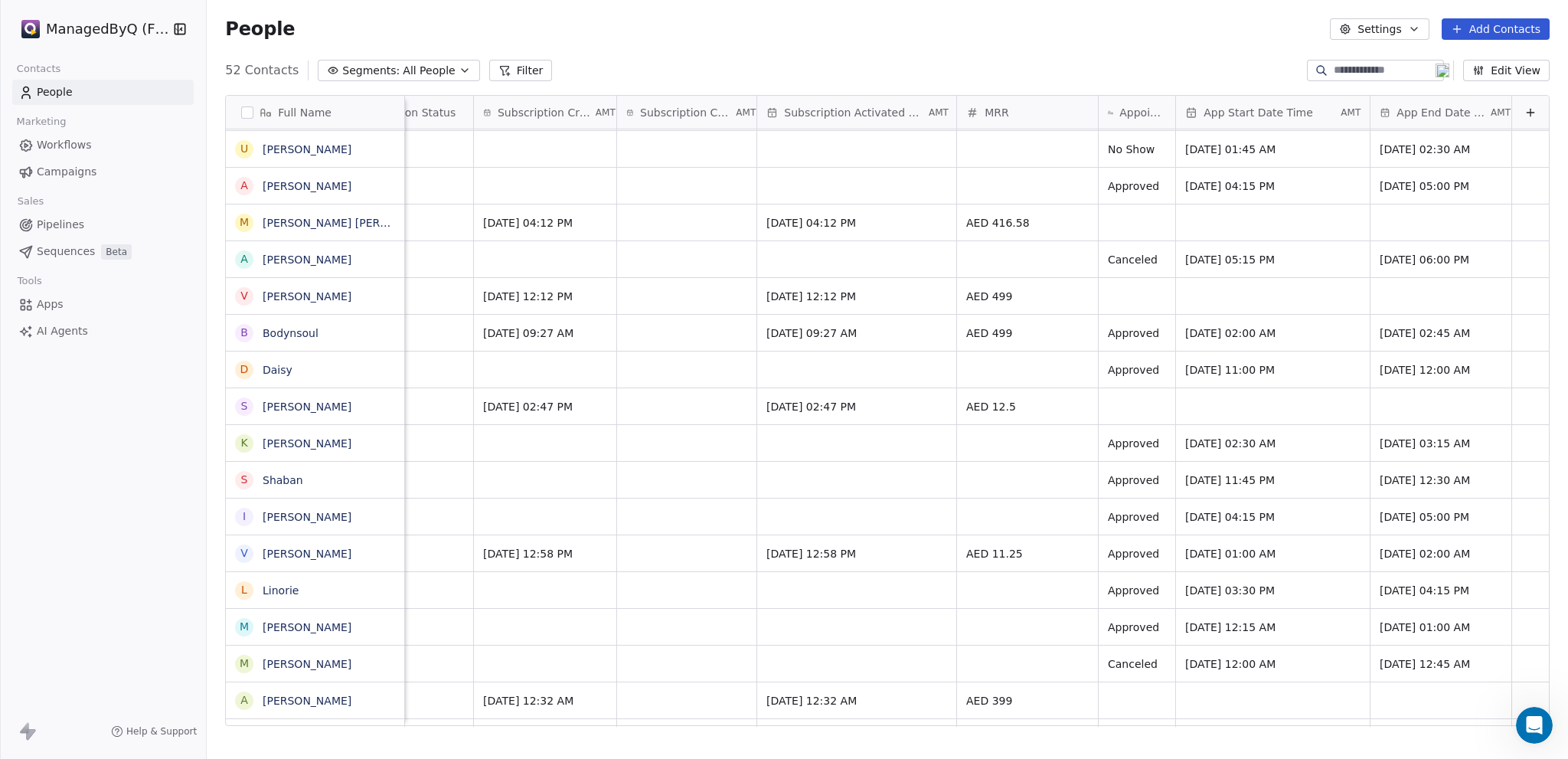
click at [1504, 70] on button "Edit View" at bounding box center [1506, 70] width 86 height 22
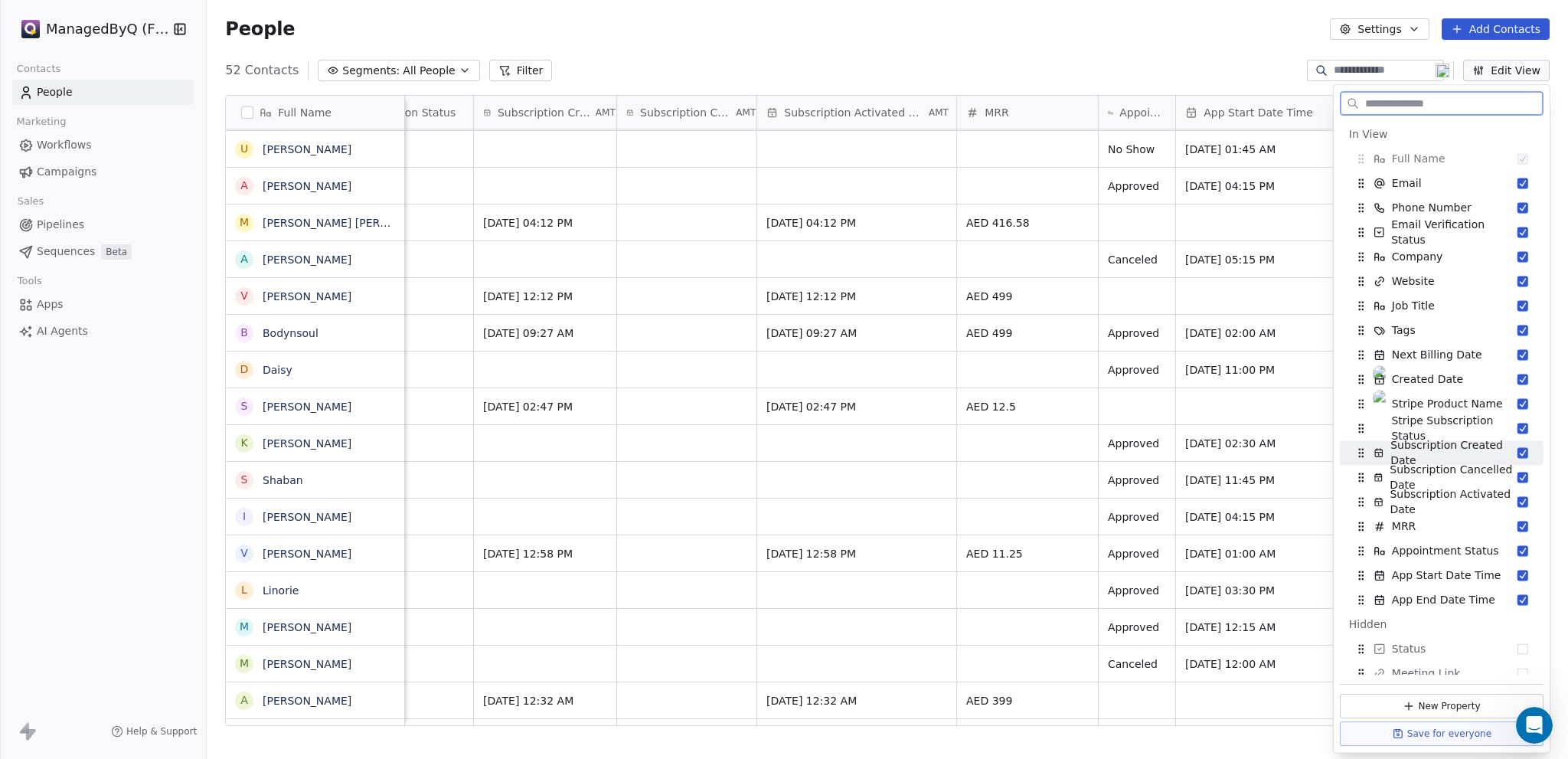
click at [1518, 451] on button "Suggestions" at bounding box center [1522, 452] width 10 height 10
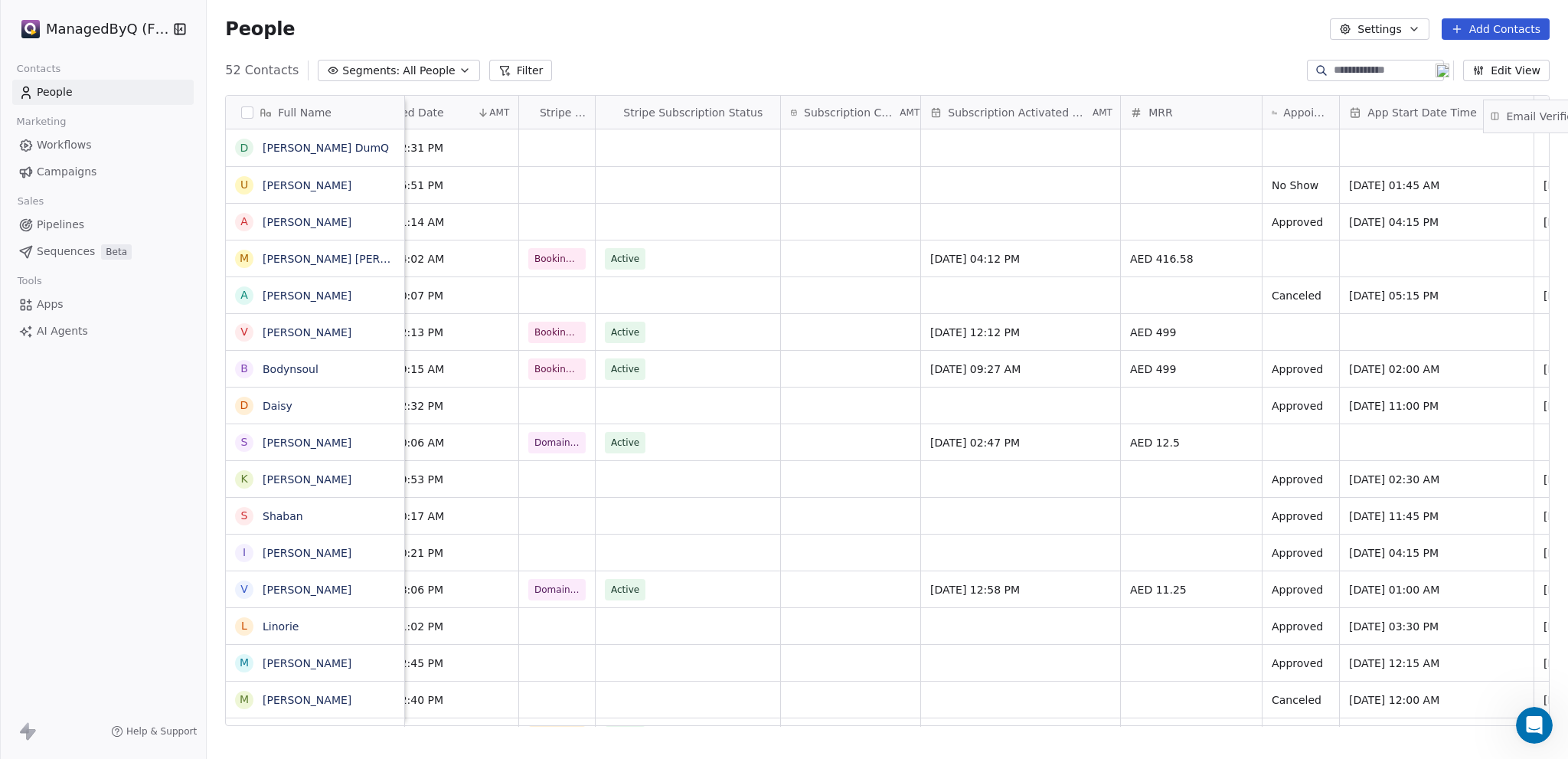
scroll to position [0, 1344]
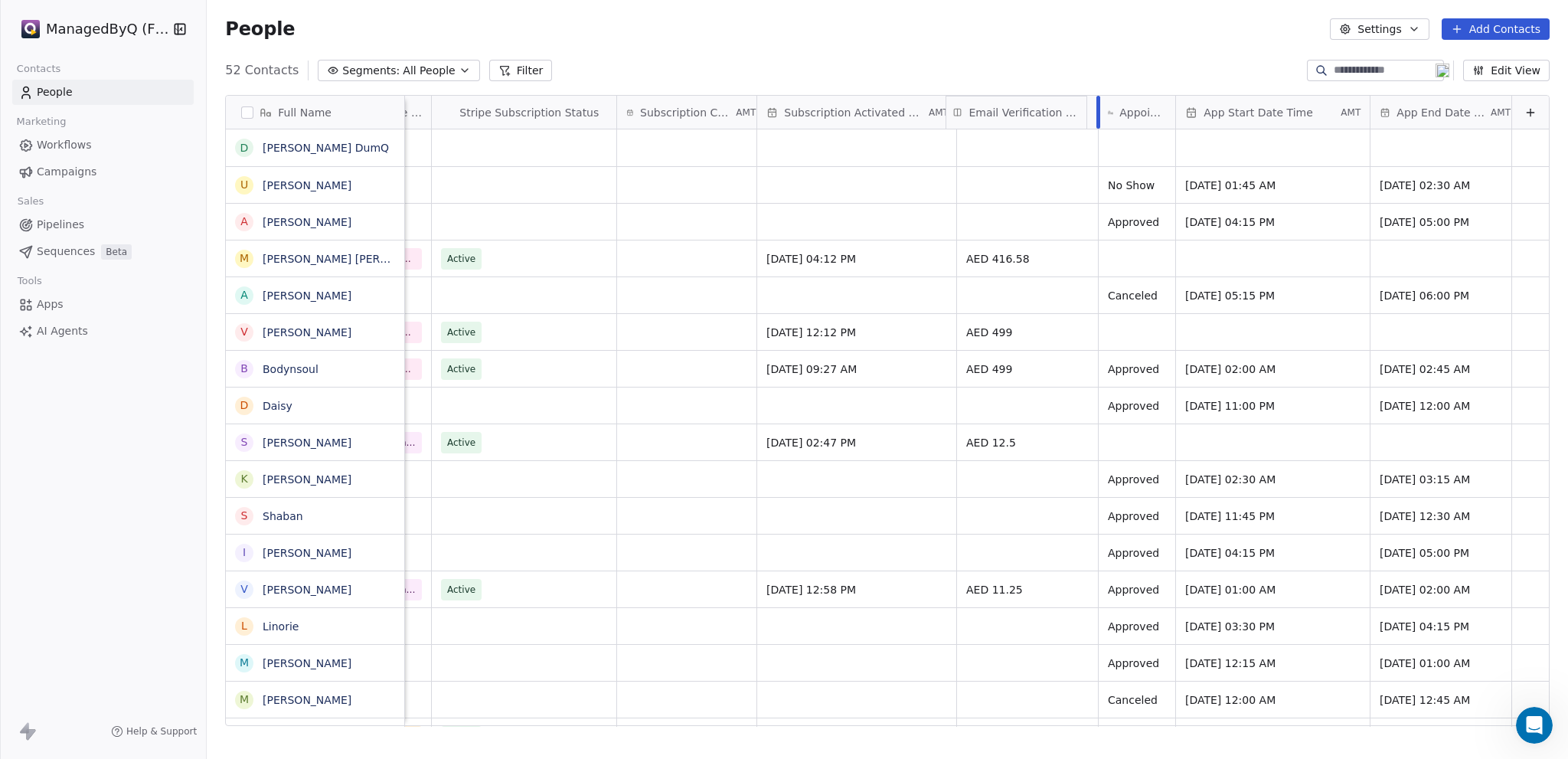
drag, startPoint x: 793, startPoint y: 107, endPoint x: 967, endPoint y: 123, distance: 174.7
click at [967, 123] on div "Full Name [PERSON_NAME] DumQ U [PERSON_NAME] A [PERSON_NAME] M [PERSON_NAME] [P…" at bounding box center [887, 411] width 1323 height 631
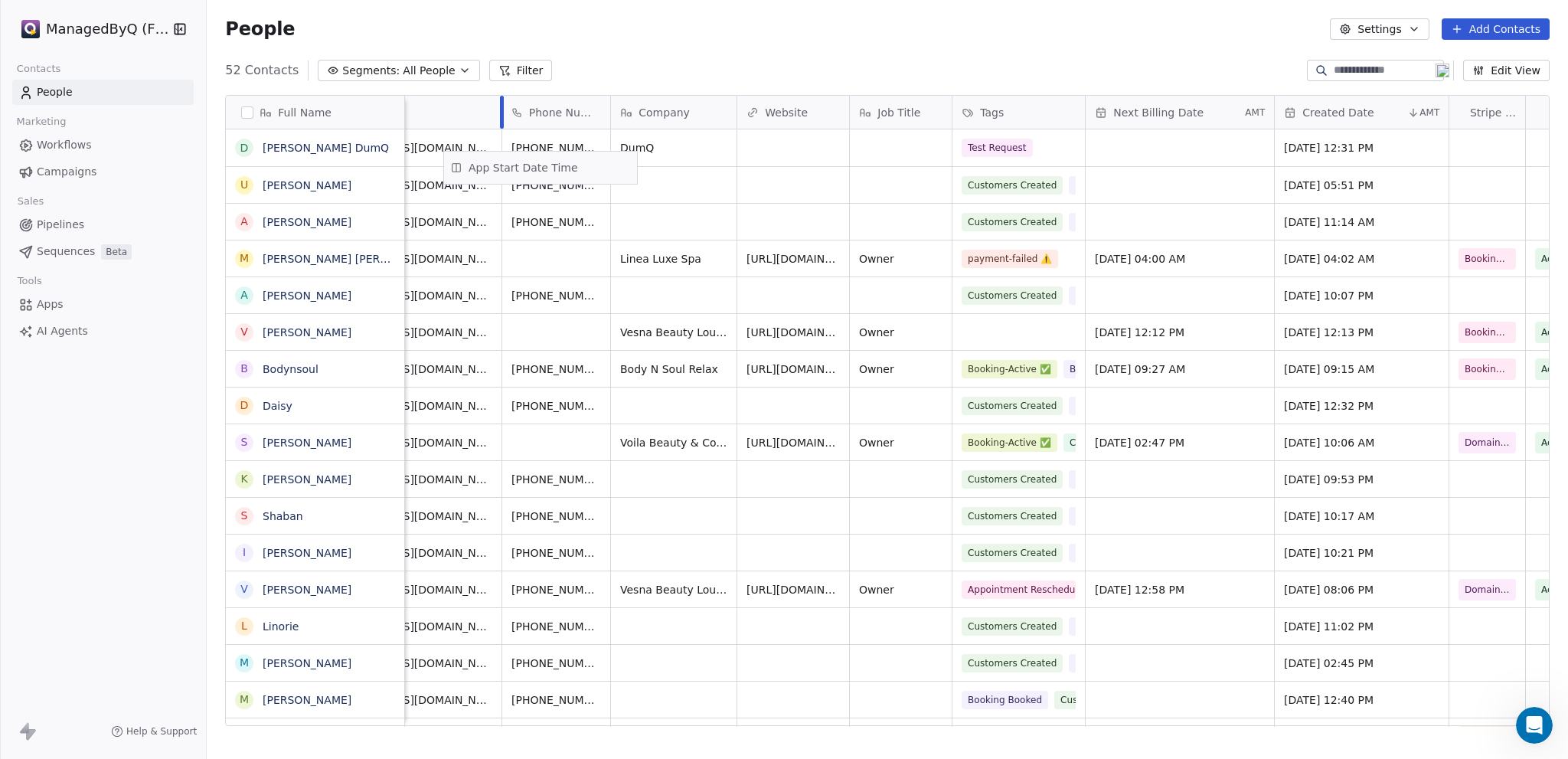
scroll to position [0, 0]
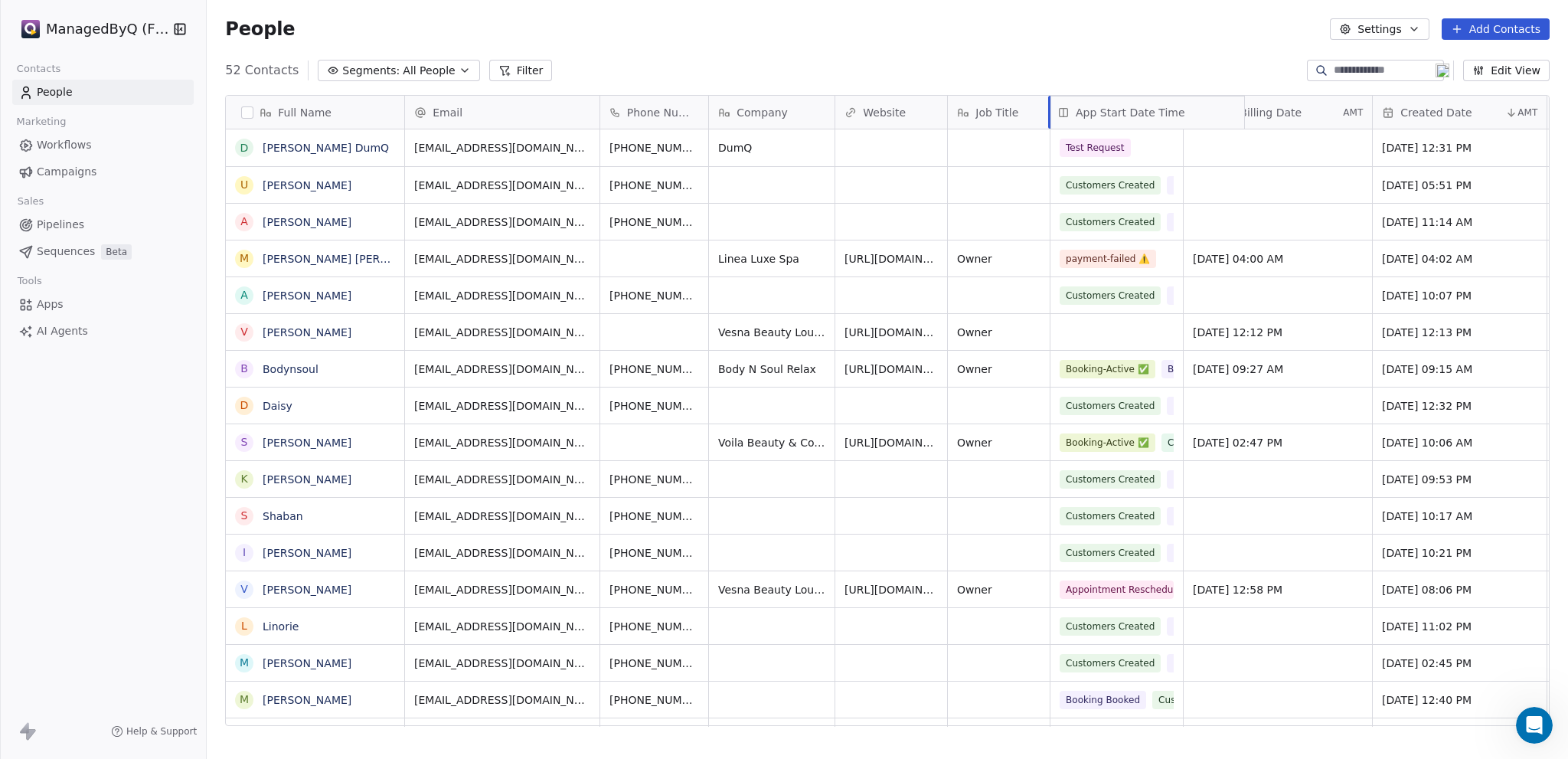
drag, startPoint x: 1213, startPoint y: 113, endPoint x: 1054, endPoint y: 132, distance: 160.1
click at [1054, 132] on div "Full Name [PERSON_NAME] DumQ U [PERSON_NAME] A [PERSON_NAME] M [PERSON_NAME] [P…" at bounding box center [887, 411] width 1323 height 631
